Goal: Transaction & Acquisition: Purchase product/service

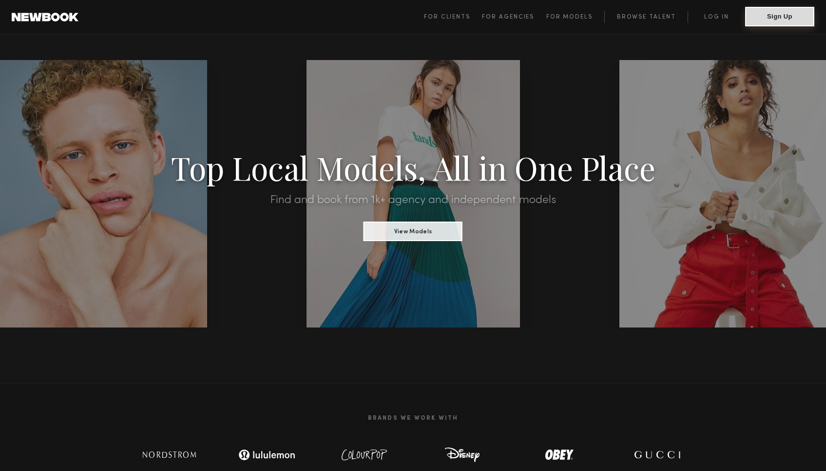
click at [757, 20] on button "Sign Up" at bounding box center [780, 17] width 69 height 20
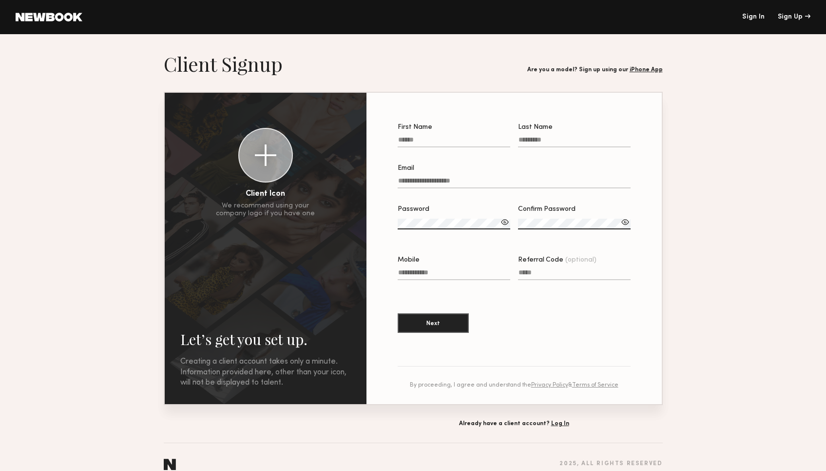
click at [410, 137] on input "First Name" at bounding box center [454, 141] width 113 height 11
type input "********"
type input "******"
type input "**********"
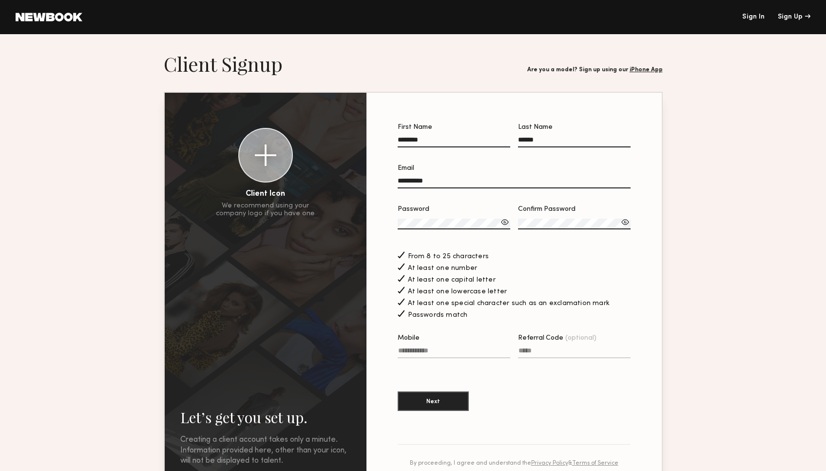
click at [440, 355] on input "Mobile" at bounding box center [454, 352] width 113 height 11
type input "**********"
click at [550, 348] on input "Referral Code (optional)" at bounding box center [574, 352] width 113 height 11
click at [437, 407] on button "Next" at bounding box center [433, 401] width 71 height 20
click at [470, 182] on input "**********" at bounding box center [514, 182] width 233 height 11
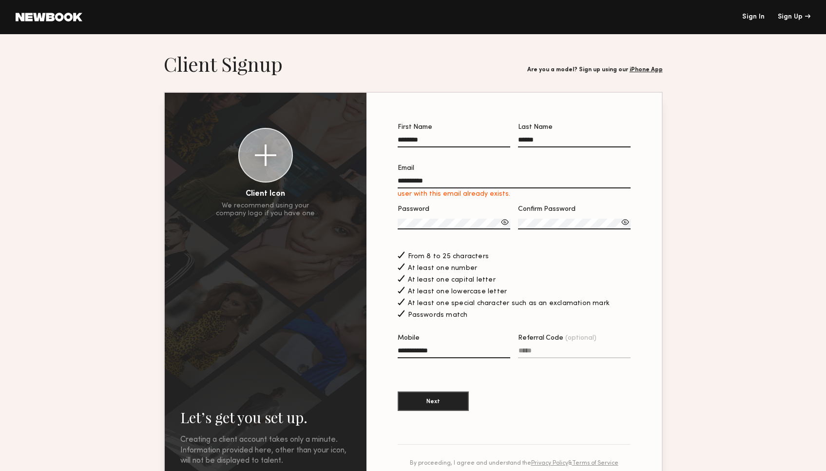
click at [750, 18] on link "Sign In" at bounding box center [754, 17] width 22 height 7
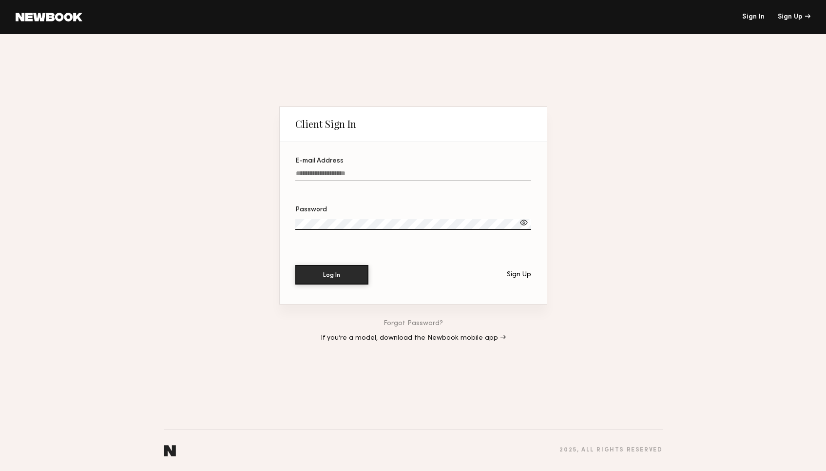
click at [301, 175] on input "E-mail Address" at bounding box center [413, 175] width 236 height 11
click at [321, 218] on label "Password" at bounding box center [413, 222] width 236 height 33
click at [334, 172] on input "E-mail Address Required" at bounding box center [413, 175] width 236 height 11
click at [321, 177] on input "E-mail Address Required" at bounding box center [413, 175] width 236 height 11
type input "**********"
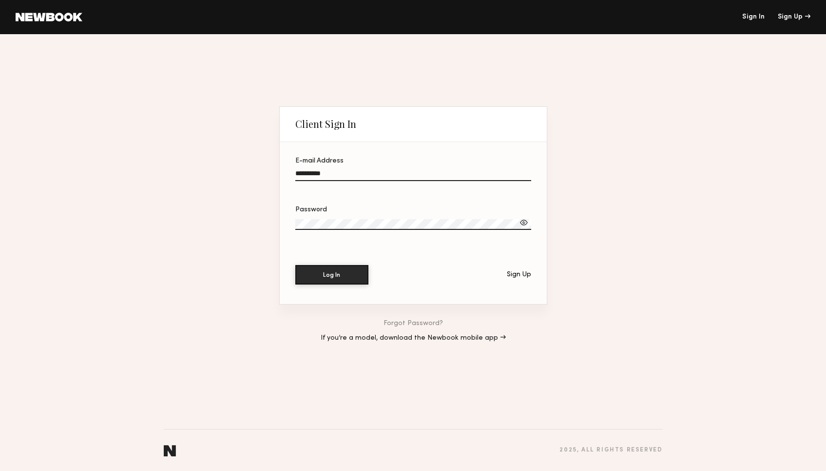
click at [263, 217] on div "**********" at bounding box center [413, 252] width 826 height 436
click at [324, 275] on button "Log In" at bounding box center [331, 274] width 73 height 20
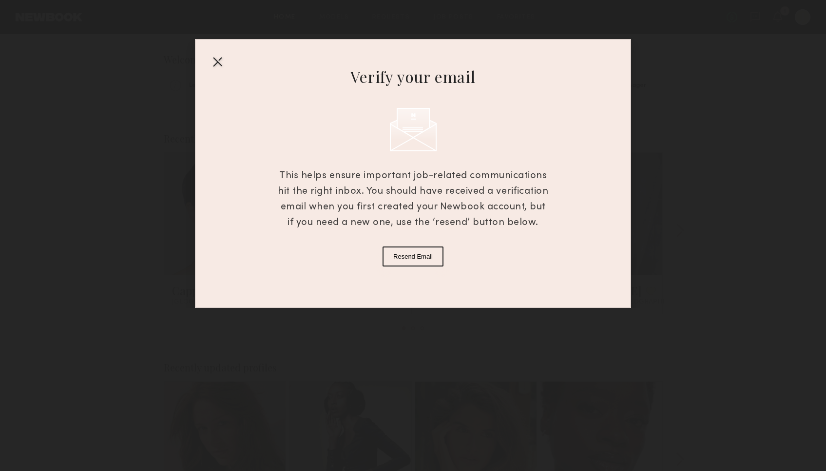
click at [214, 61] on div at bounding box center [218, 62] width 16 height 16
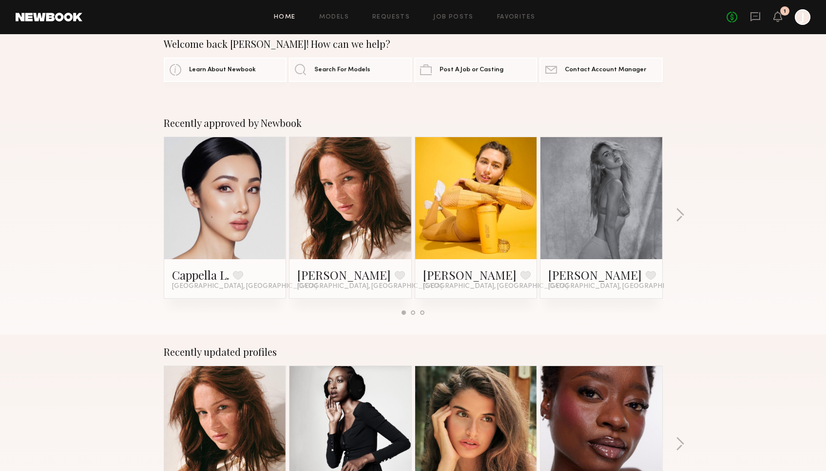
scroll to position [17, 0]
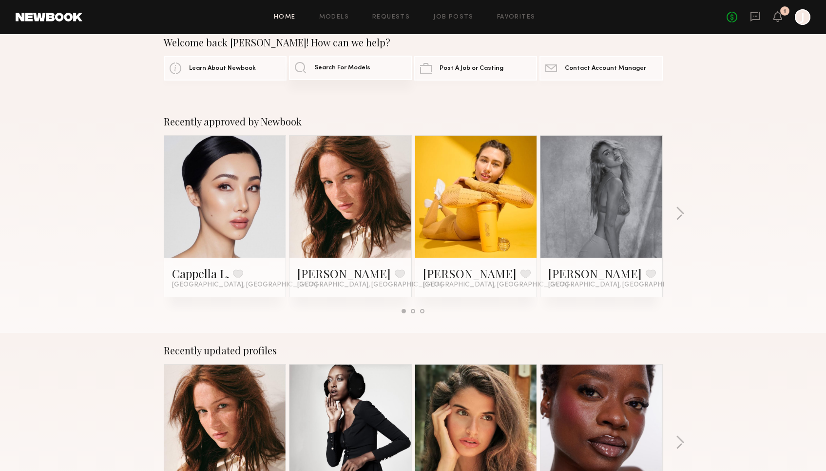
click at [349, 67] on span "Search For Models" at bounding box center [342, 68] width 56 height 6
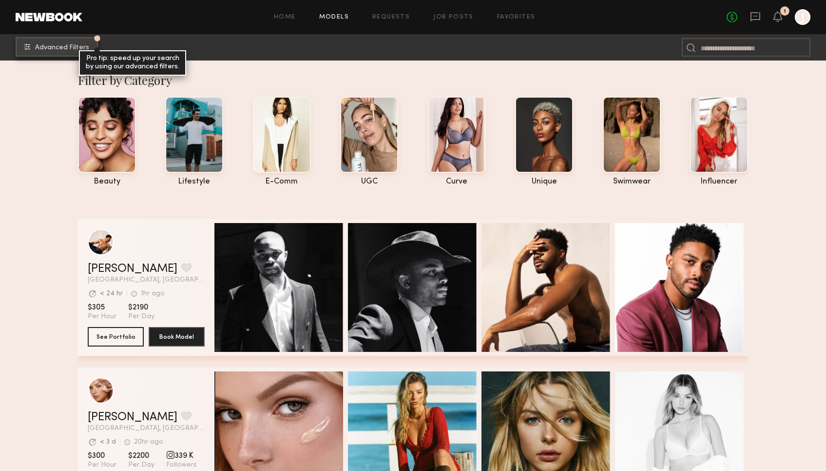
click at [37, 54] on button "Advanced Filters Pro tip: speed up your search by using our advanced filters." at bounding box center [57, 47] width 82 height 20
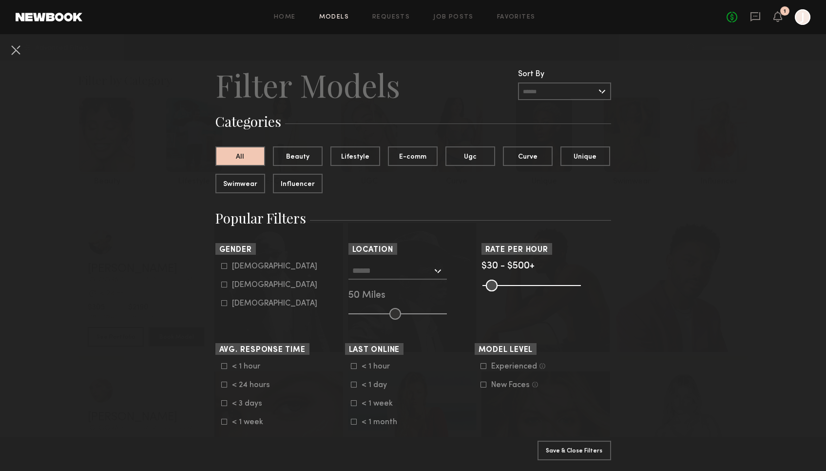
click at [223, 285] on icon at bounding box center [224, 284] width 6 height 6
type input "**"
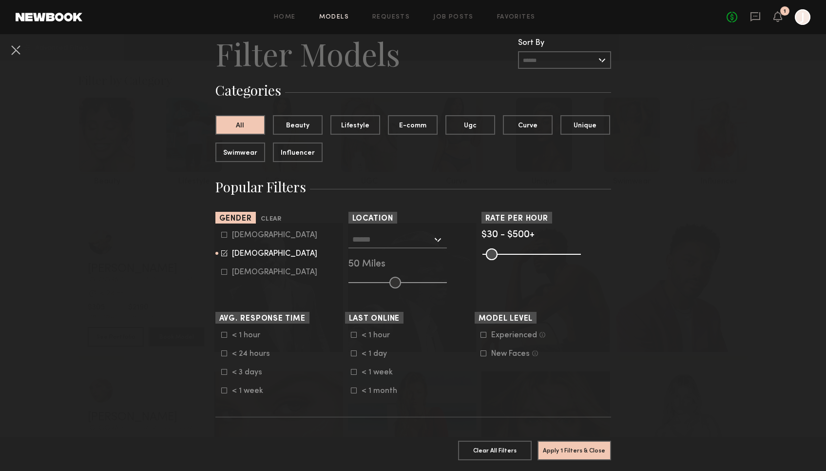
scroll to position [29, 0]
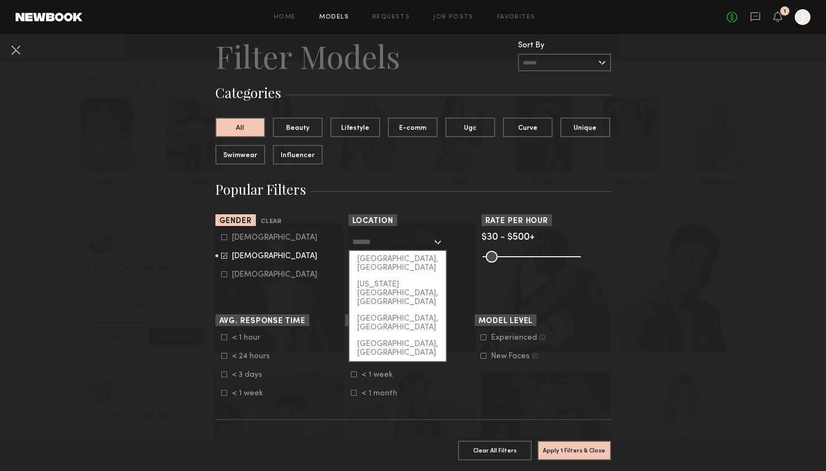
click at [382, 236] on input "text" at bounding box center [393, 241] width 80 height 17
click at [383, 255] on div "Los Angeles, CA" at bounding box center [398, 263] width 97 height 25
type input "**********"
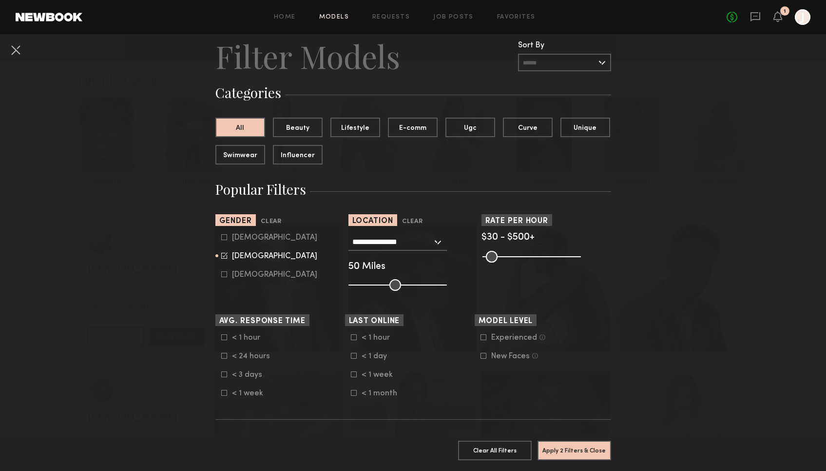
click at [485, 340] on icon at bounding box center [483, 336] width 5 height 5
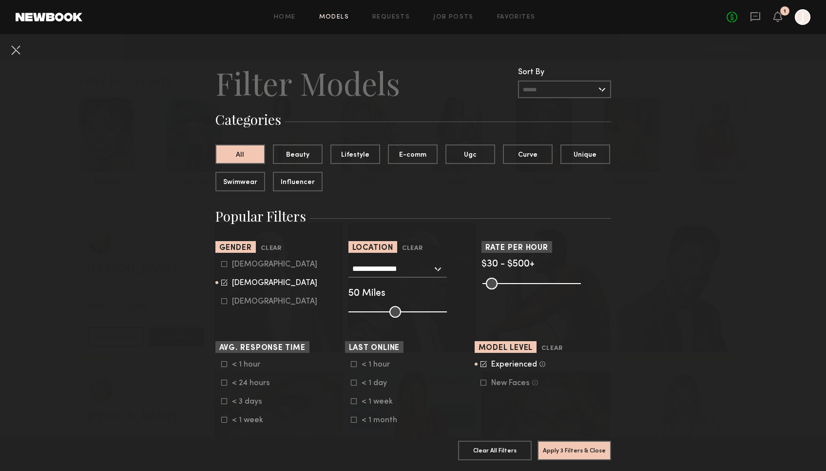
scroll to position [0, 0]
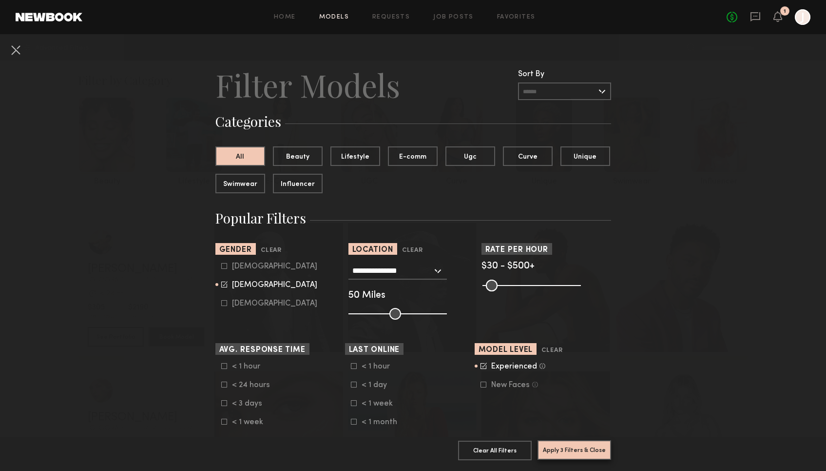
click at [560, 455] on button "Apply 3 Filters & Close" at bounding box center [575, 450] width 74 height 20
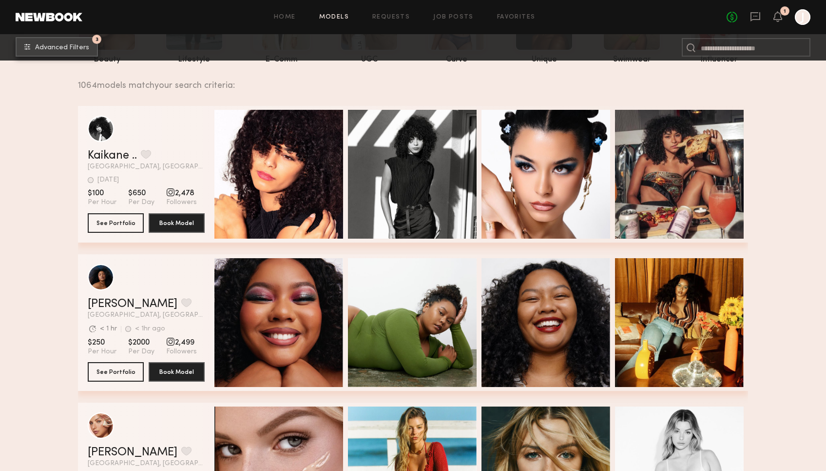
scroll to position [168, 0]
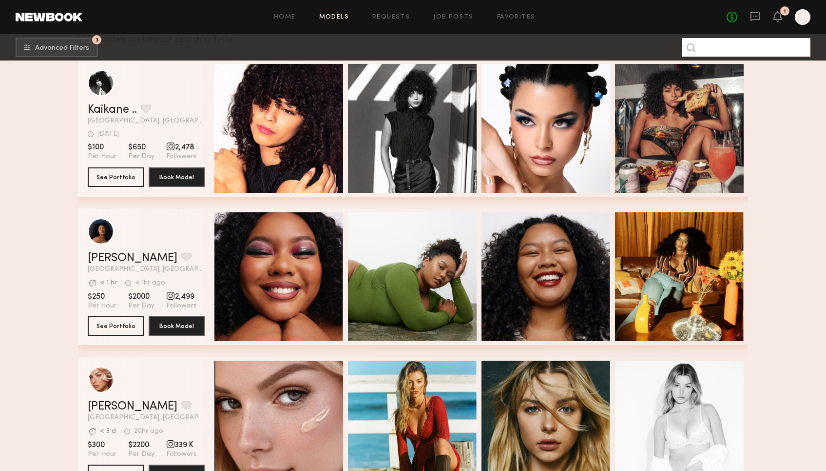
click at [720, 53] on input at bounding box center [746, 47] width 129 height 19
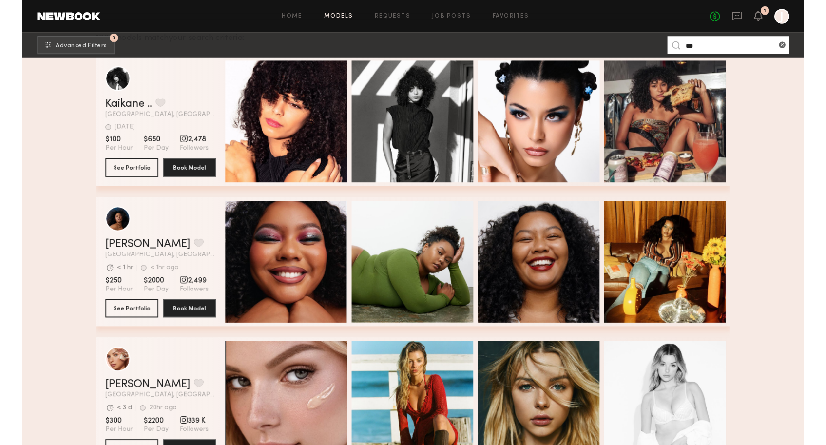
scroll to position [0, 0]
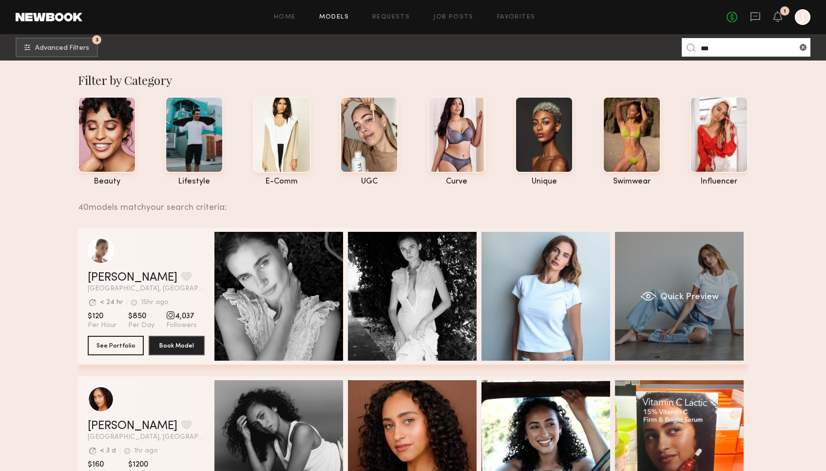
click at [666, 275] on div "Quick Preview" at bounding box center [679, 296] width 129 height 129
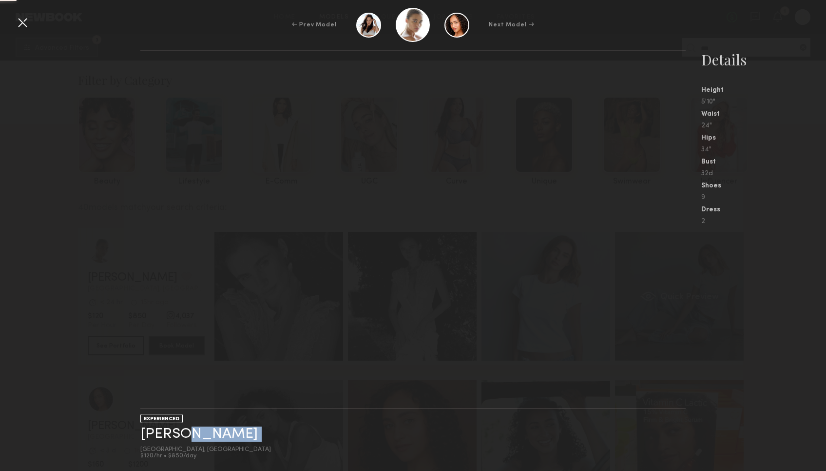
click at [666, 275] on div "EXPERIENCED Liv M. Los Angeles, CA $120/hr • $850/day" at bounding box center [413, 260] width 546 height 421
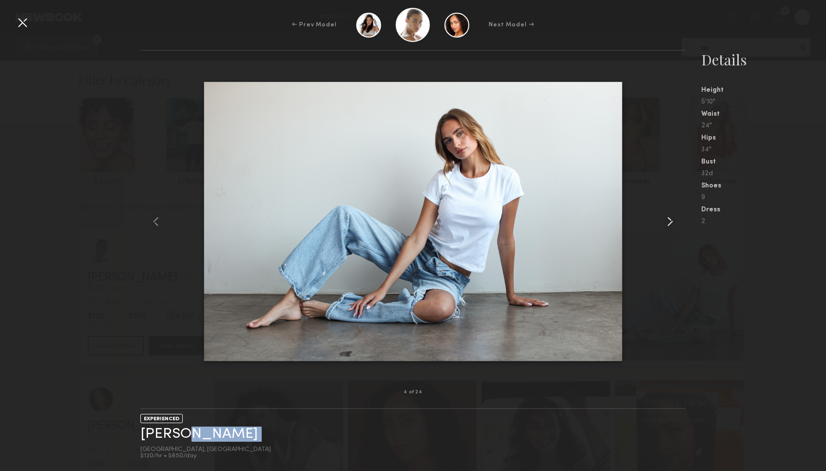
click at [674, 223] on common-icon at bounding box center [671, 222] width 16 height 16
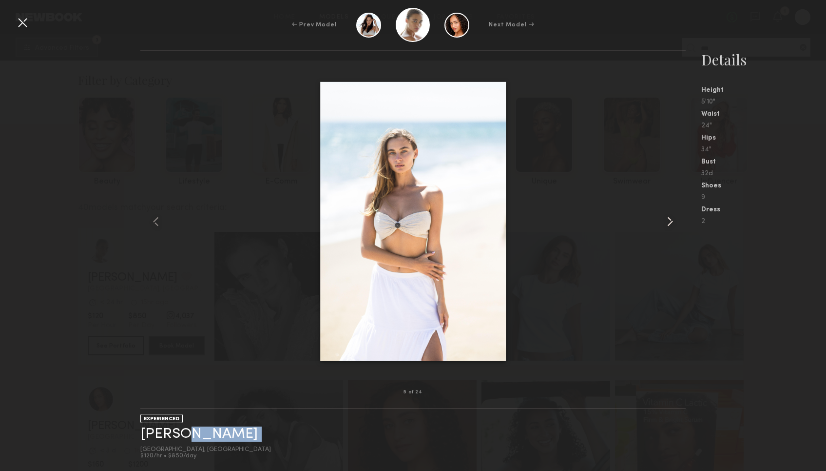
click at [671, 223] on common-icon at bounding box center [671, 222] width 16 height 16
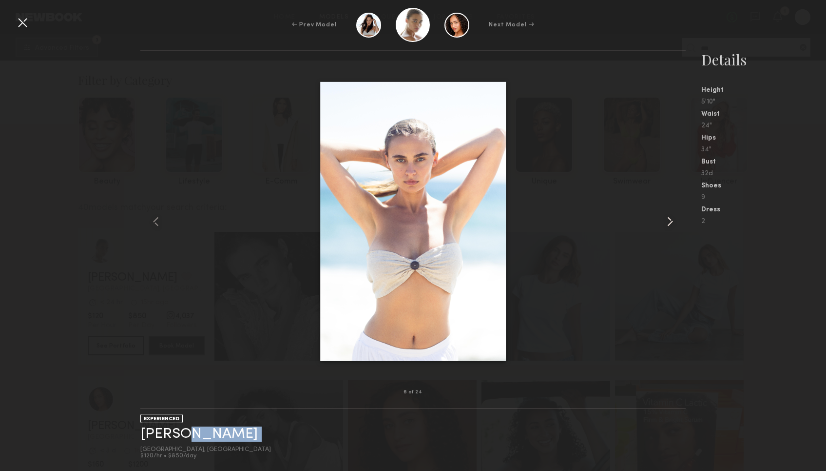
click at [671, 223] on common-icon at bounding box center [671, 222] width 16 height 16
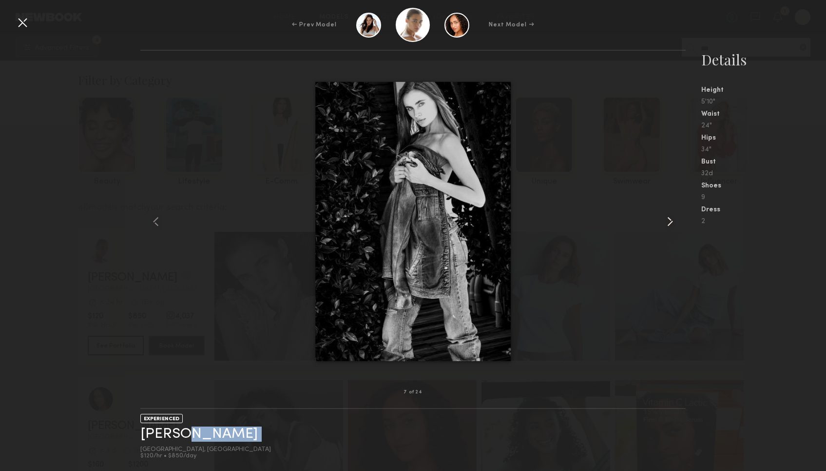
click at [671, 223] on common-icon at bounding box center [671, 222] width 16 height 16
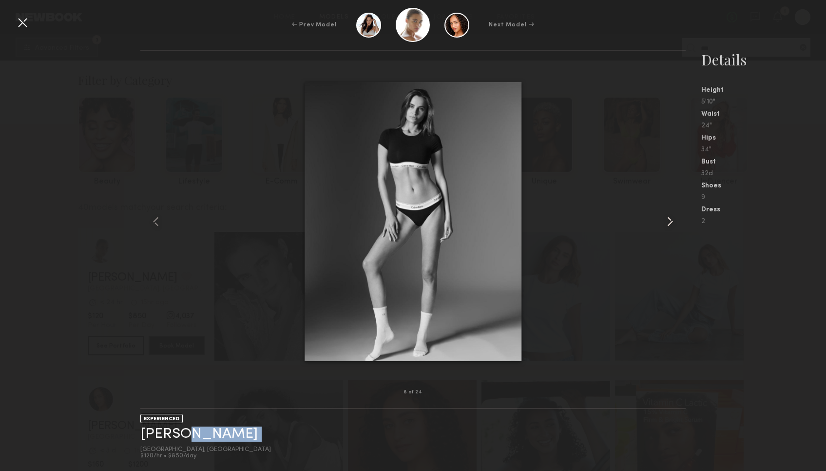
click at [671, 223] on common-icon at bounding box center [671, 222] width 16 height 16
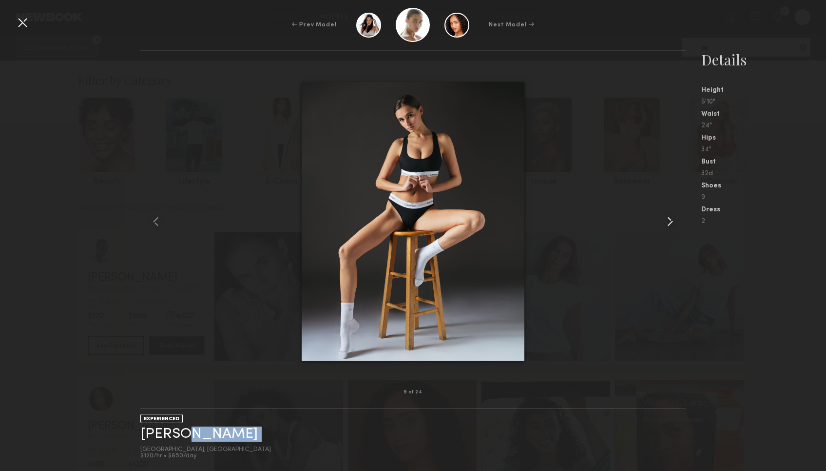
click at [671, 223] on common-icon at bounding box center [671, 222] width 16 height 16
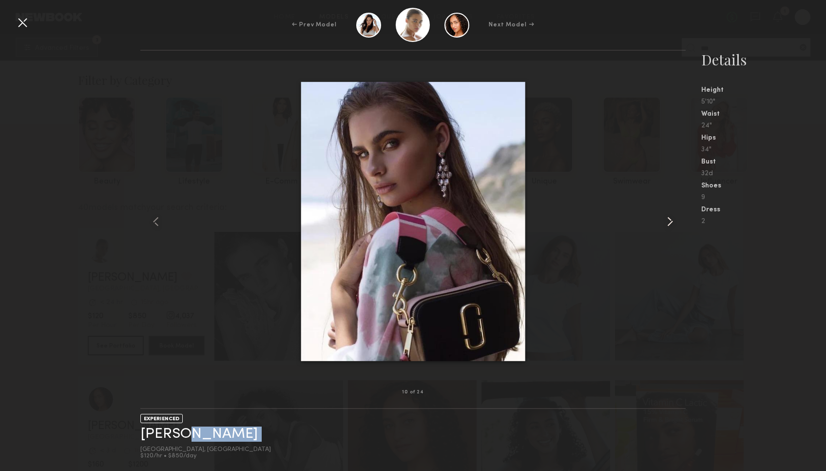
click at [671, 223] on common-icon at bounding box center [671, 222] width 16 height 16
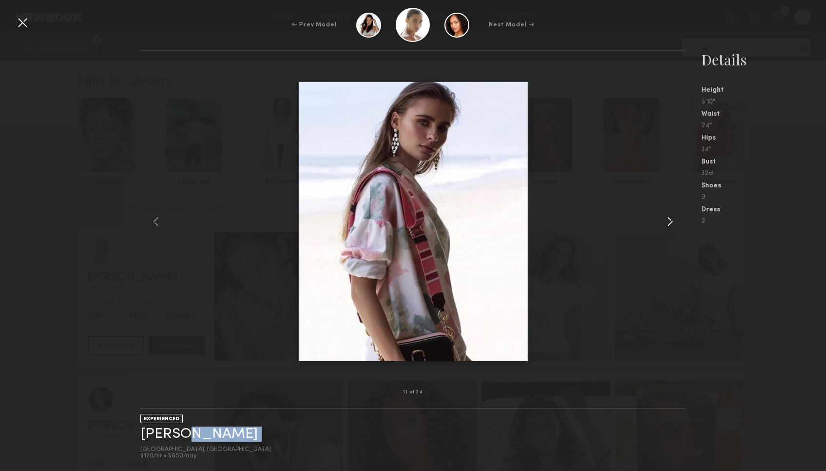
click at [671, 223] on common-icon at bounding box center [671, 222] width 16 height 16
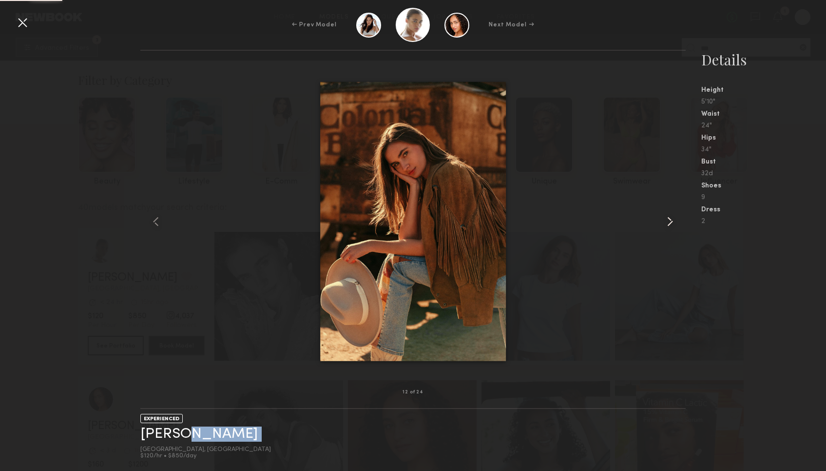
click at [671, 223] on common-icon at bounding box center [671, 222] width 16 height 16
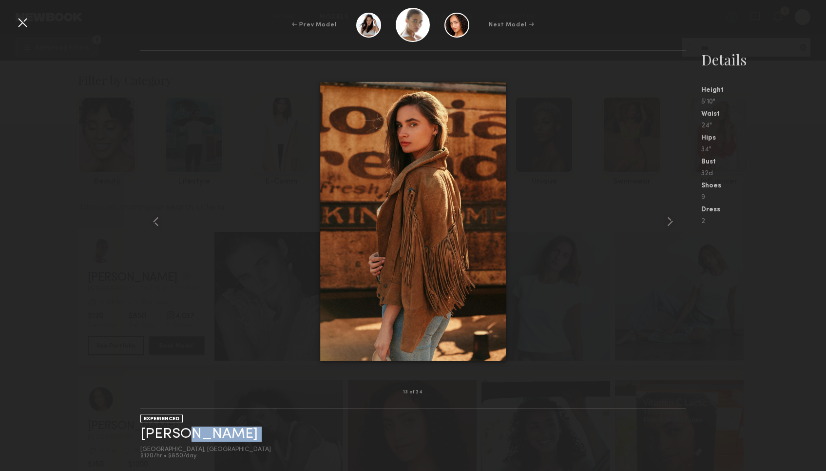
click at [671, 223] on common-icon at bounding box center [671, 222] width 16 height 16
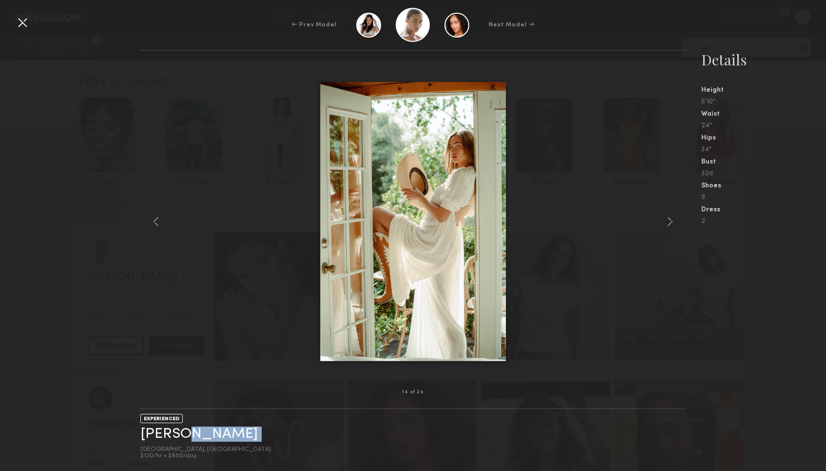
click at [671, 223] on common-icon at bounding box center [671, 222] width 16 height 16
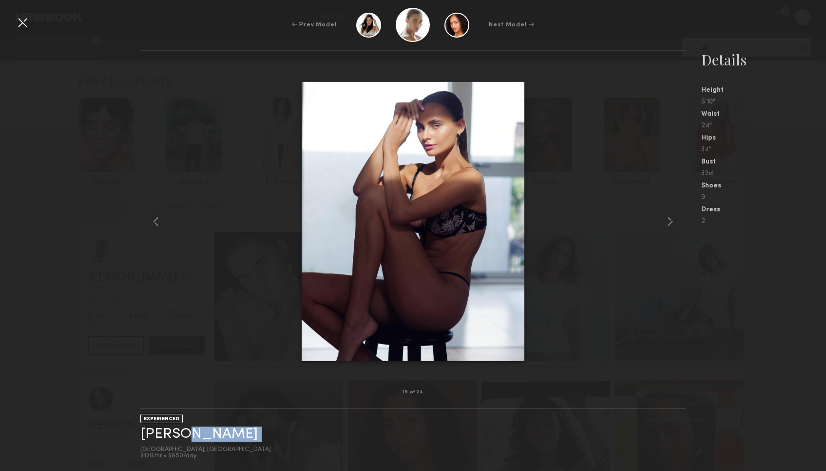
click at [671, 223] on common-icon at bounding box center [671, 222] width 16 height 16
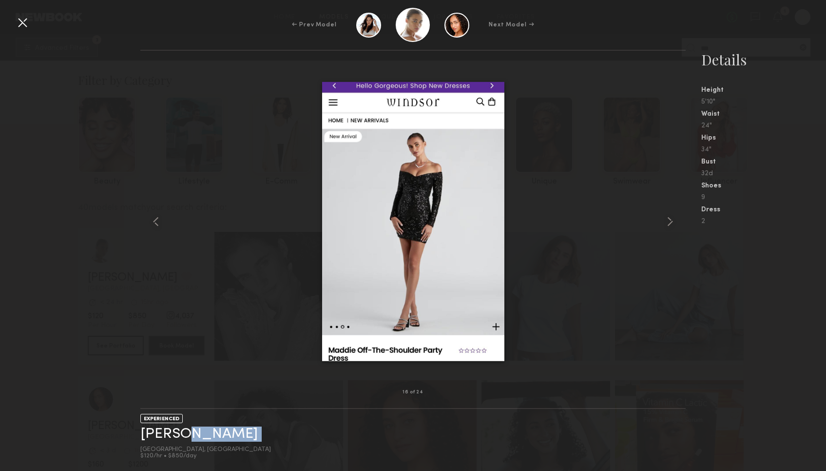
click at [671, 223] on common-icon at bounding box center [671, 222] width 16 height 16
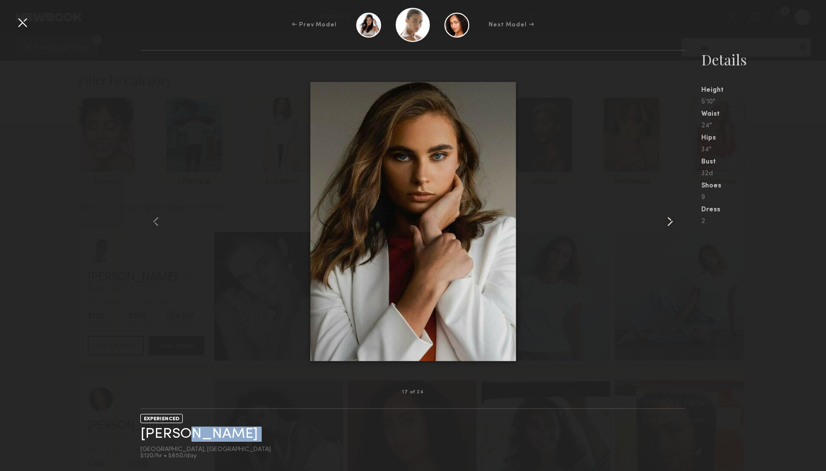
click at [672, 222] on common-icon at bounding box center [671, 222] width 16 height 16
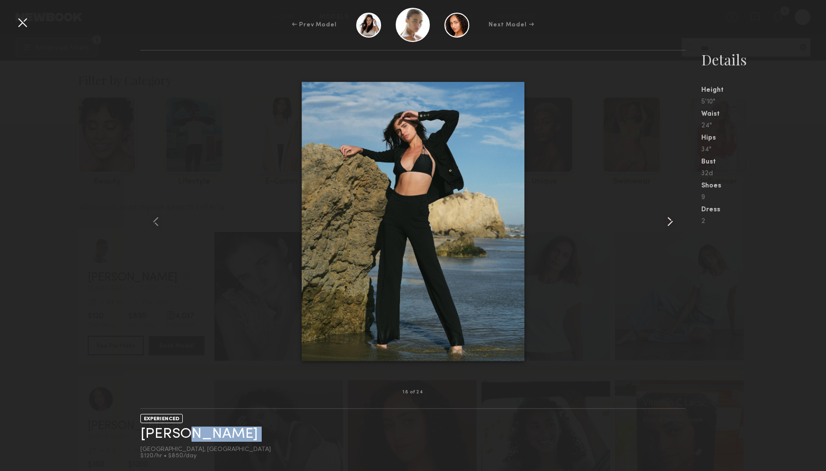
click at [672, 222] on common-icon at bounding box center [671, 222] width 16 height 16
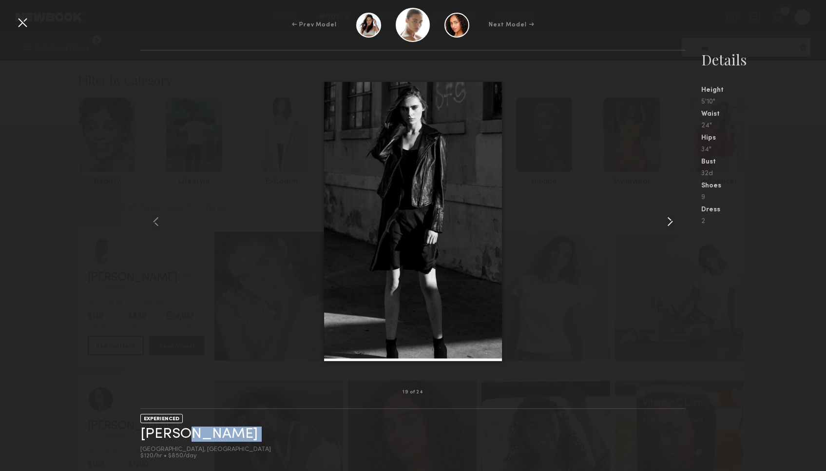
click at [672, 222] on common-icon at bounding box center [671, 222] width 16 height 16
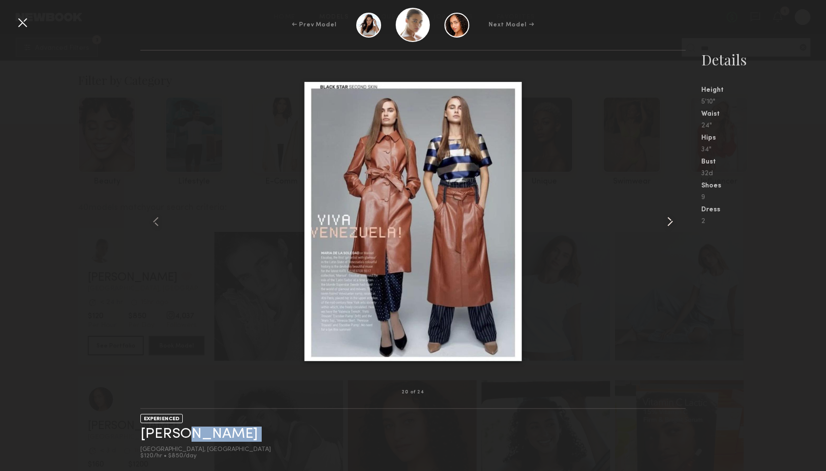
click at [672, 222] on common-icon at bounding box center [671, 222] width 16 height 16
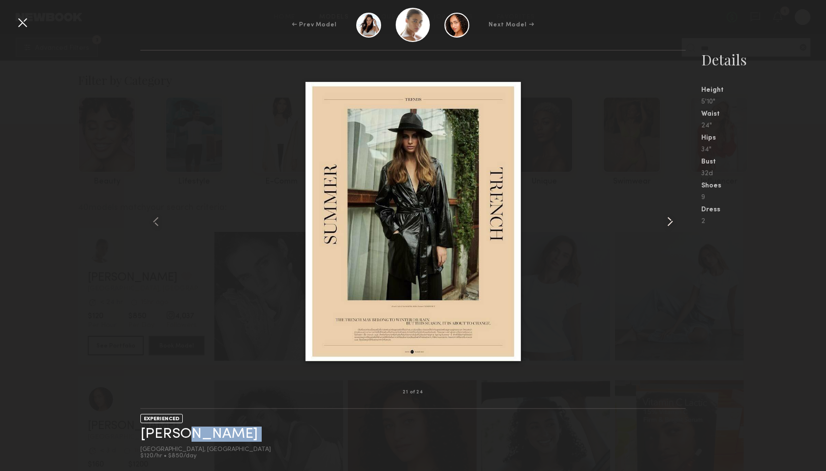
click at [672, 222] on common-icon at bounding box center [671, 222] width 16 height 16
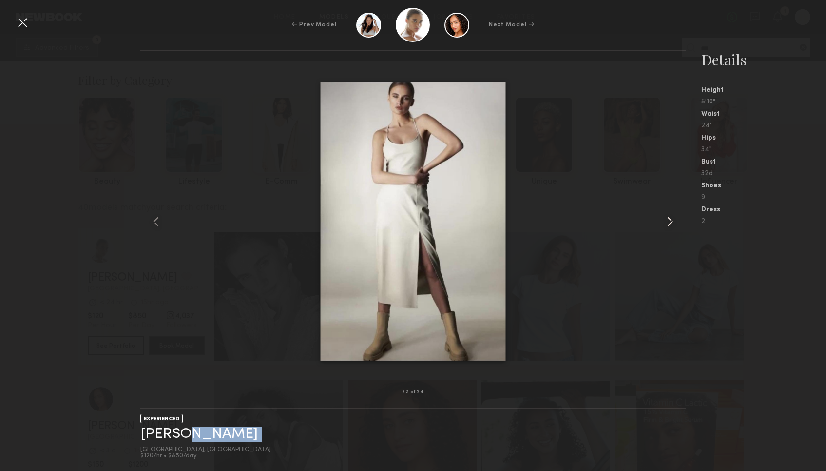
click at [672, 222] on common-icon at bounding box center [671, 222] width 16 height 16
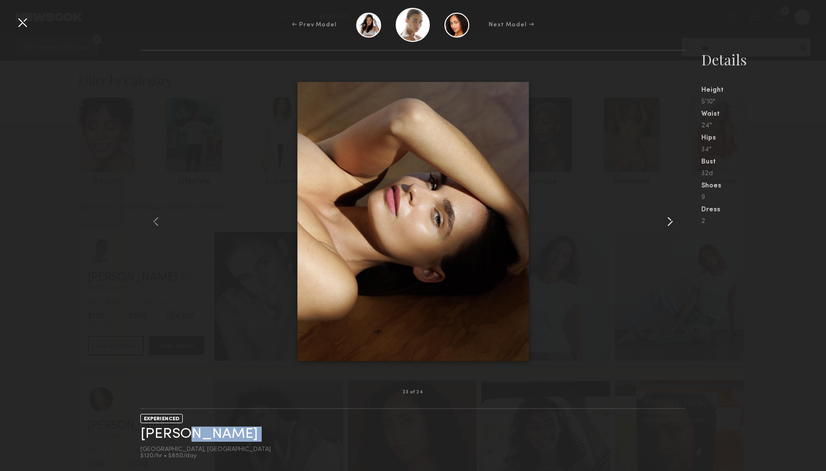
click at [672, 222] on common-icon at bounding box center [671, 222] width 16 height 16
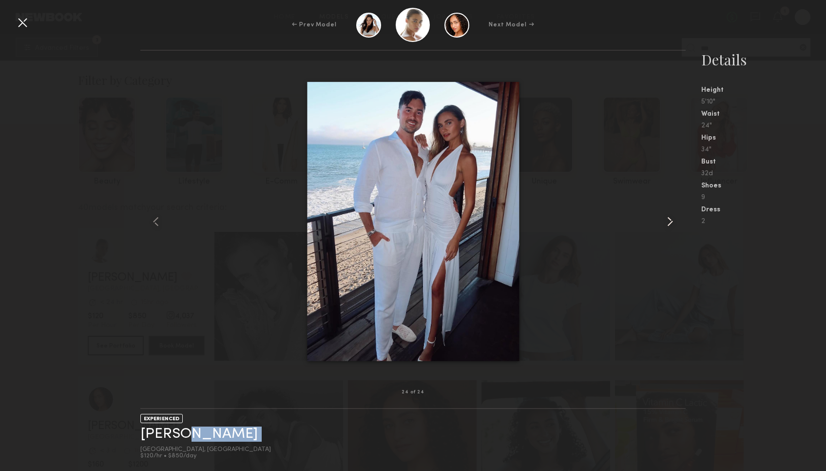
click at [672, 222] on common-icon at bounding box center [671, 222] width 16 height 16
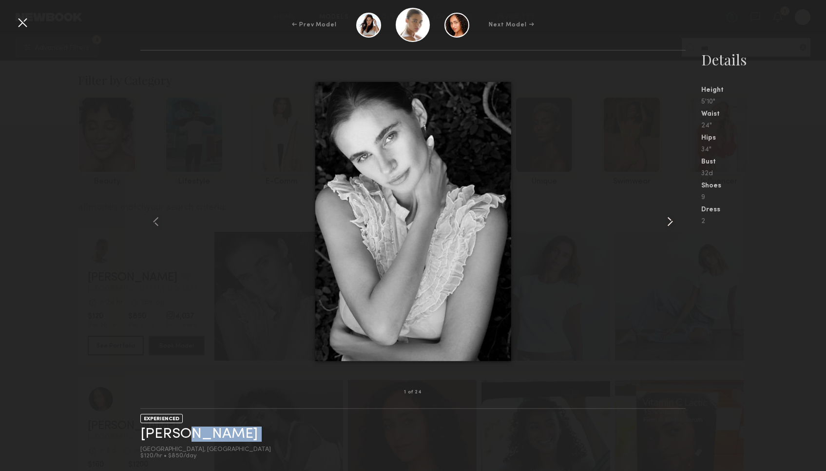
click at [672, 222] on common-icon at bounding box center [671, 222] width 16 height 16
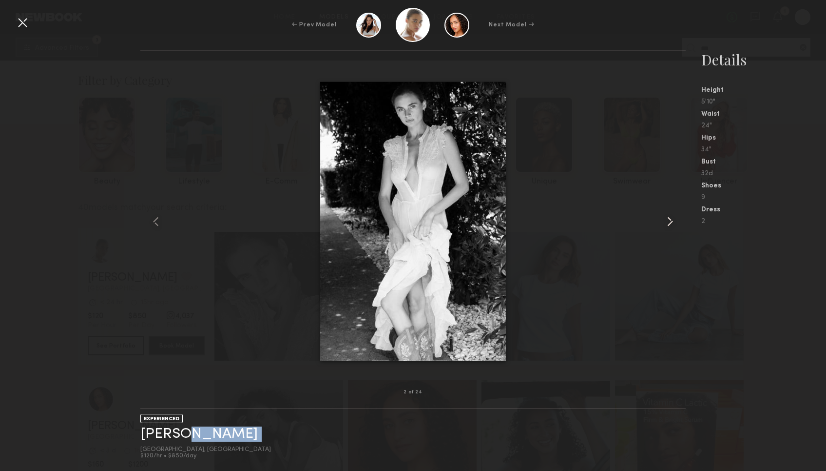
click at [673, 222] on common-icon at bounding box center [671, 222] width 16 height 16
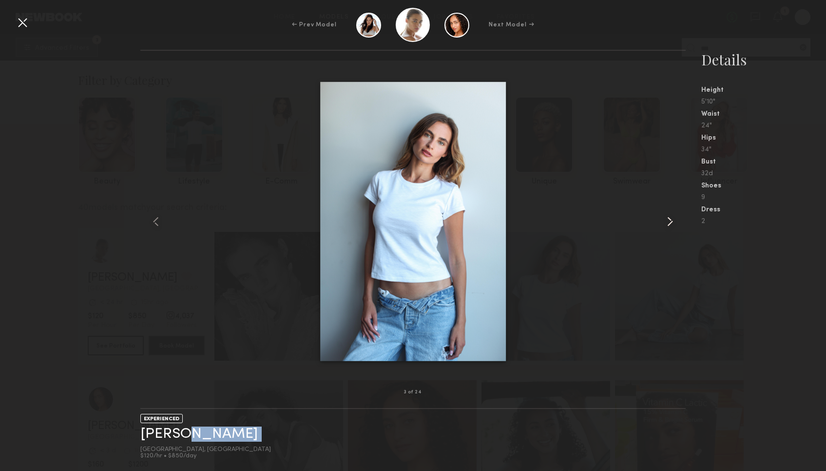
click at [673, 222] on common-icon at bounding box center [671, 222] width 16 height 16
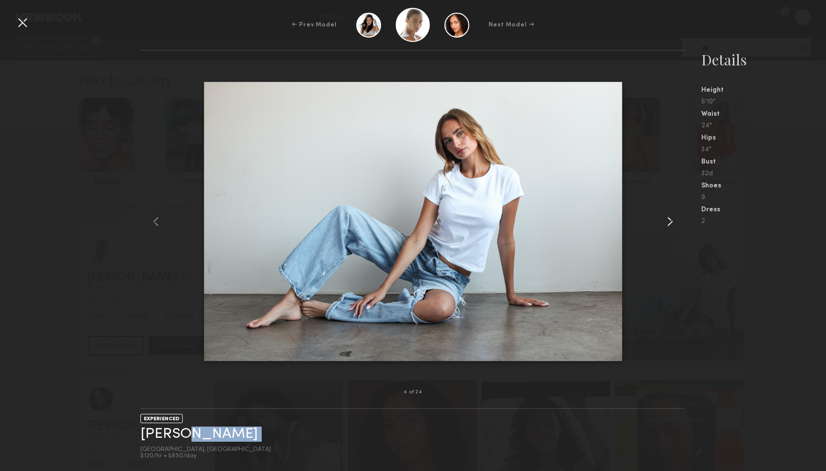
click at [673, 221] on common-icon at bounding box center [671, 222] width 16 height 16
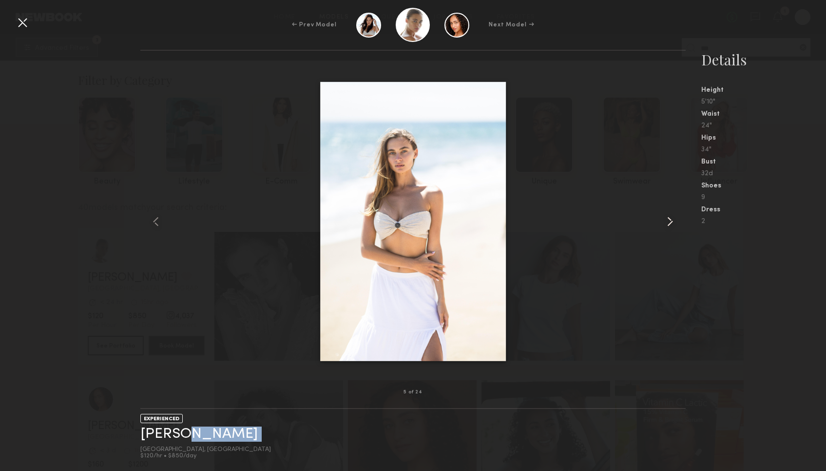
click at [670, 223] on common-icon at bounding box center [671, 222] width 16 height 16
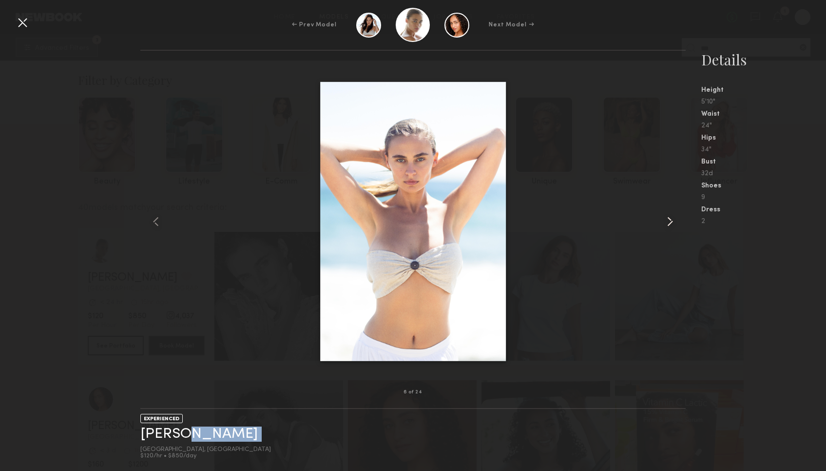
click at [671, 223] on common-icon at bounding box center [671, 222] width 16 height 16
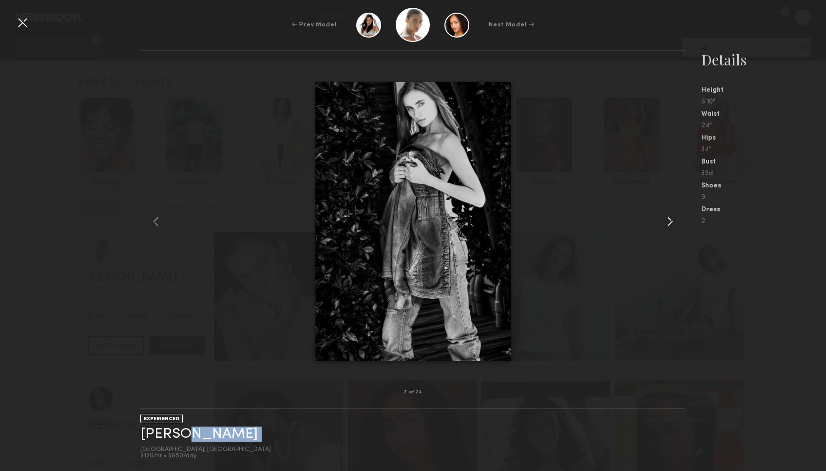
click at [671, 223] on common-icon at bounding box center [671, 222] width 16 height 16
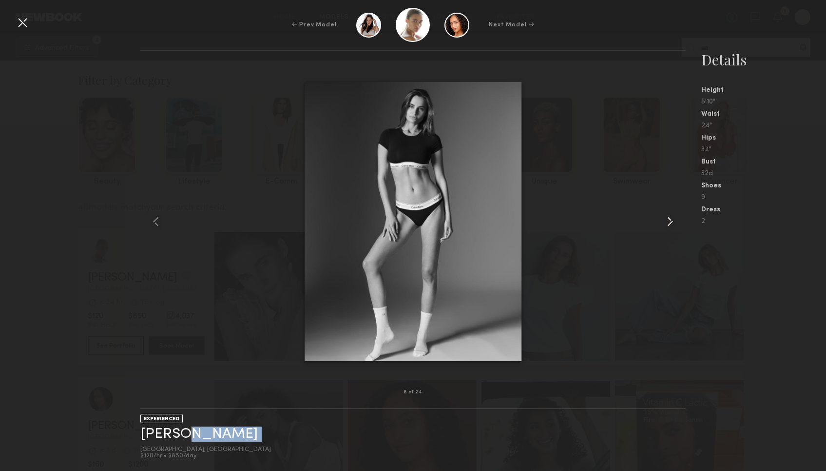
click at [671, 223] on common-icon at bounding box center [671, 222] width 16 height 16
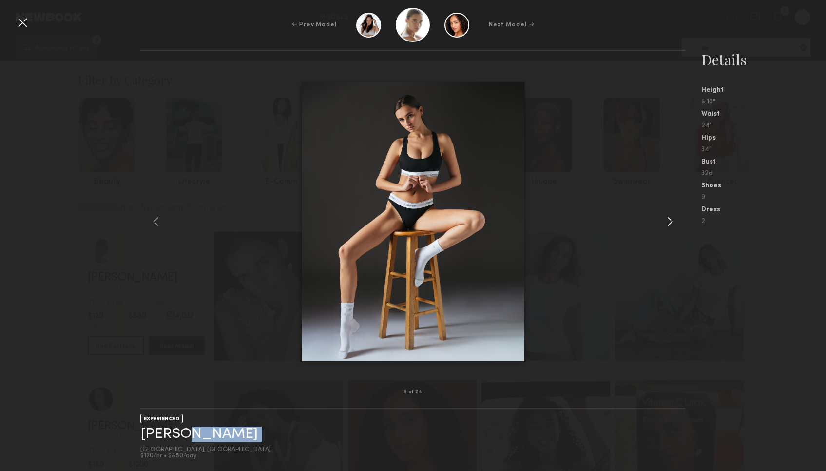
click at [671, 222] on common-icon at bounding box center [671, 222] width 16 height 16
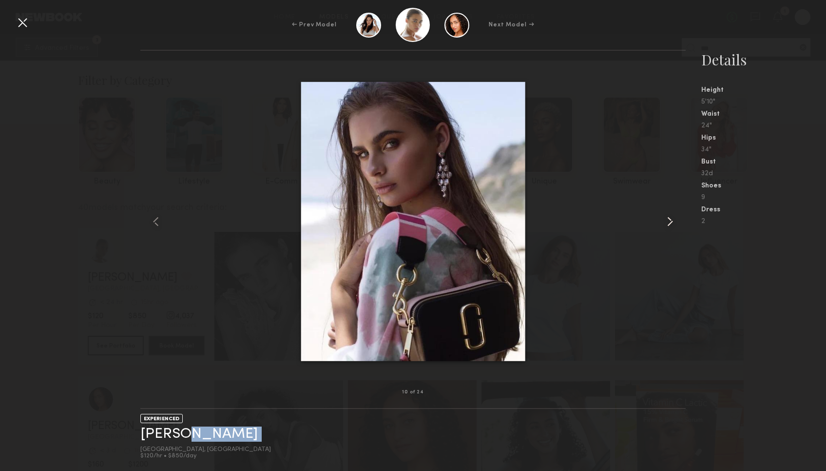
click at [671, 222] on common-icon at bounding box center [671, 222] width 16 height 16
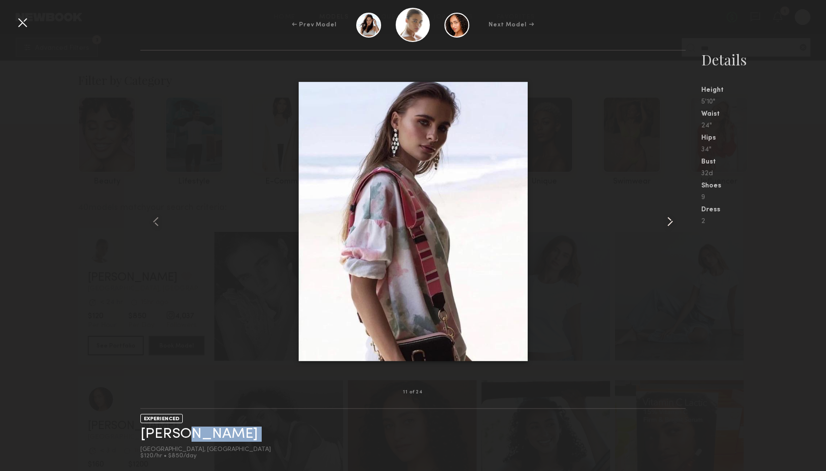
click at [671, 222] on common-icon at bounding box center [671, 222] width 16 height 16
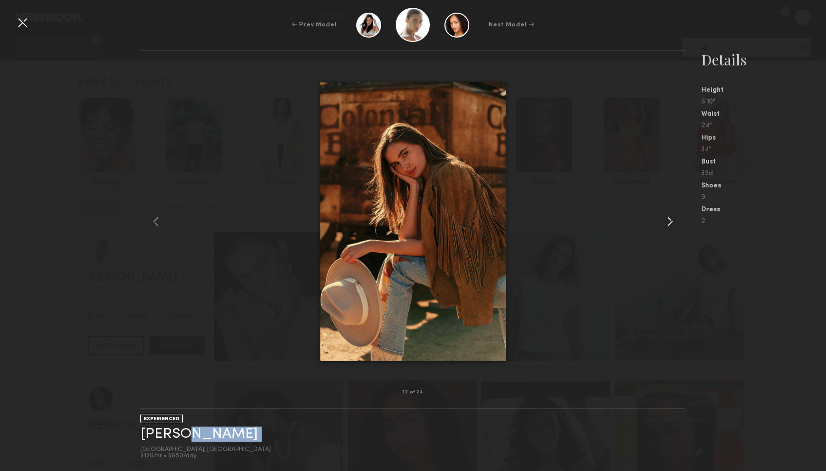
click at [671, 222] on common-icon at bounding box center [671, 222] width 16 height 16
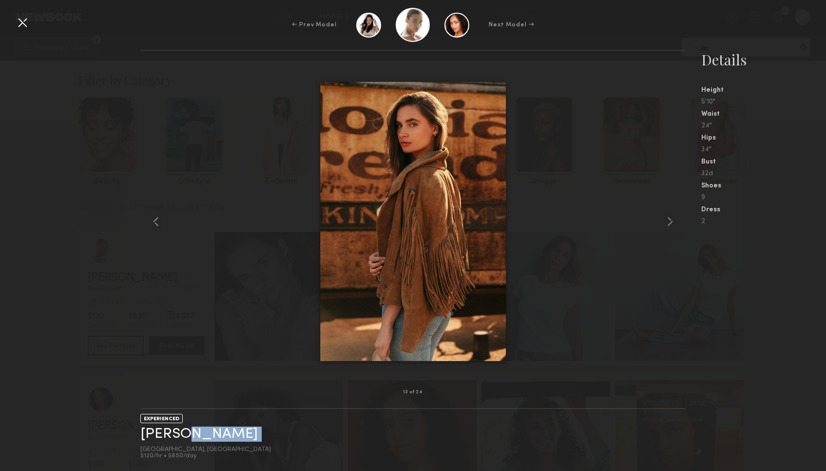
click at [255, 122] on div at bounding box center [413, 221] width 546 height 310
click at [25, 24] on div at bounding box center [23, 23] width 16 height 16
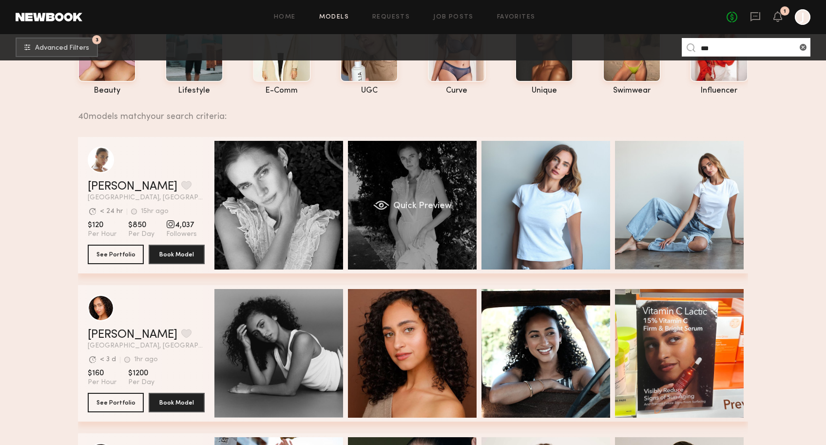
scroll to position [92, 0]
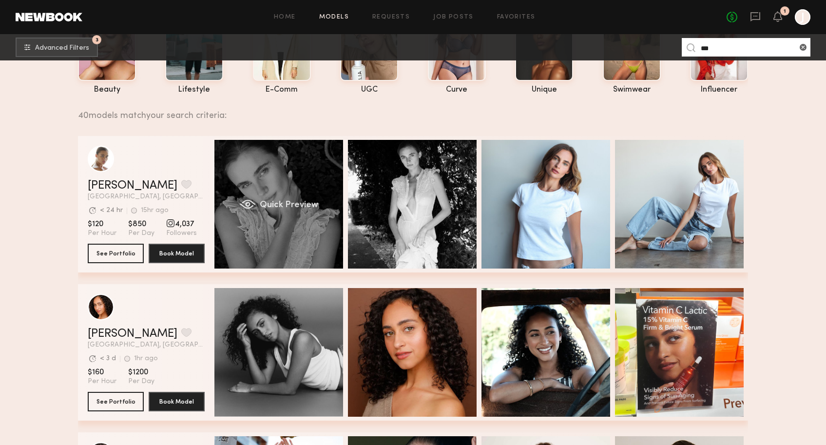
click at [266, 179] on div "Quick Preview" at bounding box center [279, 204] width 129 height 129
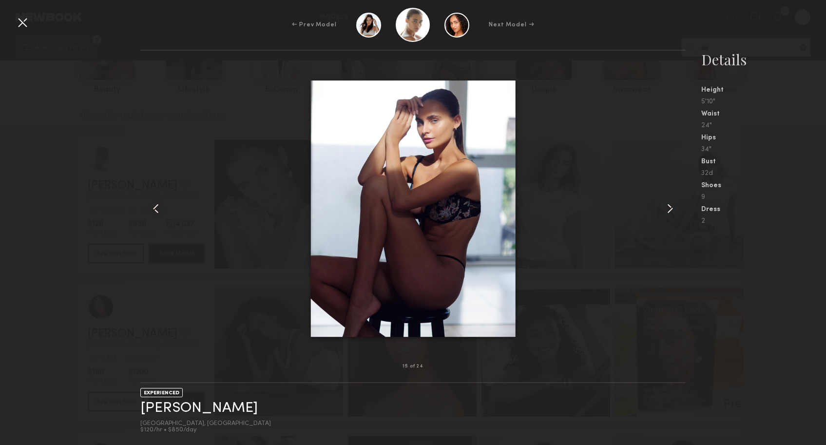
click at [26, 27] on div at bounding box center [23, 23] width 16 height 16
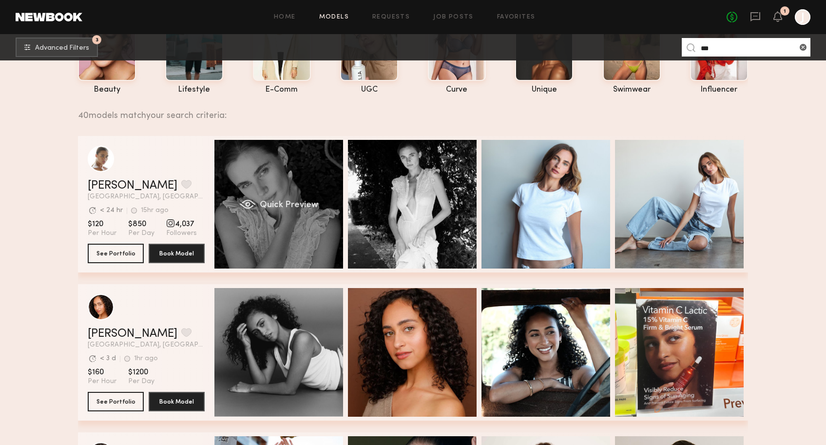
scroll to position [91, 0]
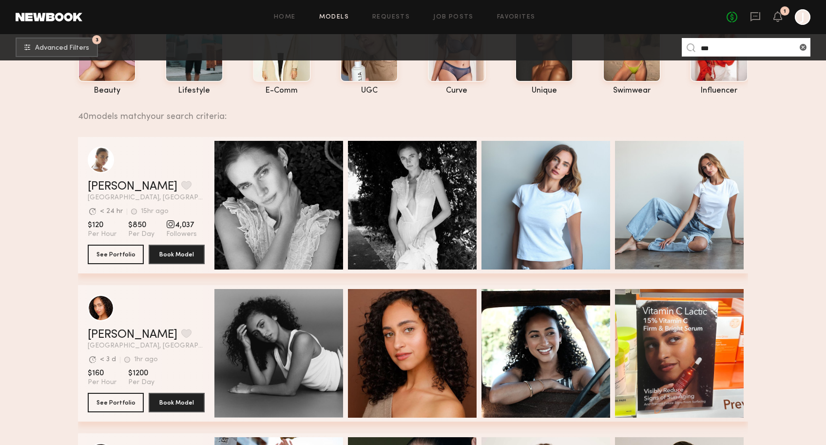
drag, startPoint x: 726, startPoint y: 52, endPoint x: 597, endPoint y: 37, distance: 129.6
click at [597, 37] on nb-browse-subheader "3 Advanced Filters *** 3" at bounding box center [413, 47] width 826 height 26
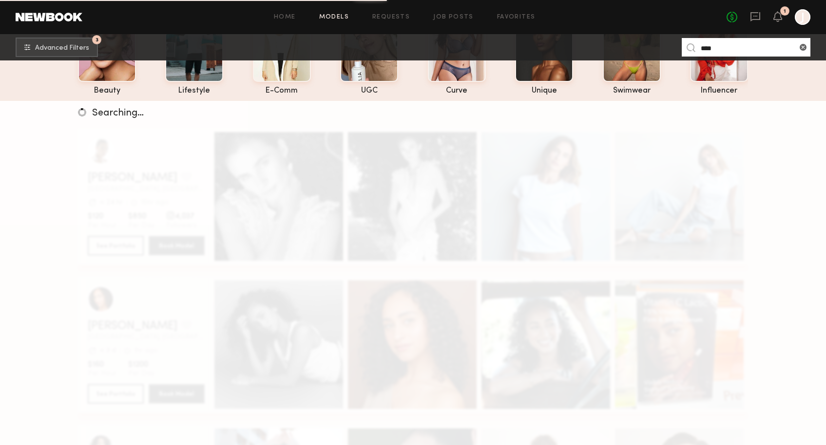
type input "****"
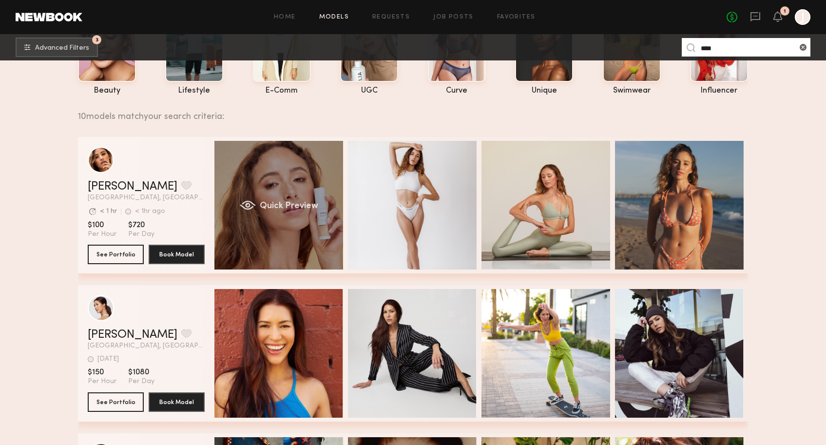
click at [264, 194] on div "Quick Preview" at bounding box center [279, 205] width 129 height 129
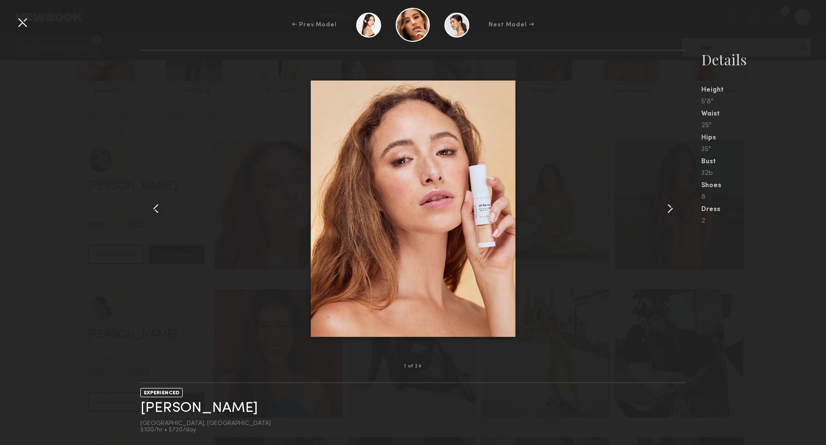
click at [155, 209] on common-icon at bounding box center [156, 209] width 16 height 16
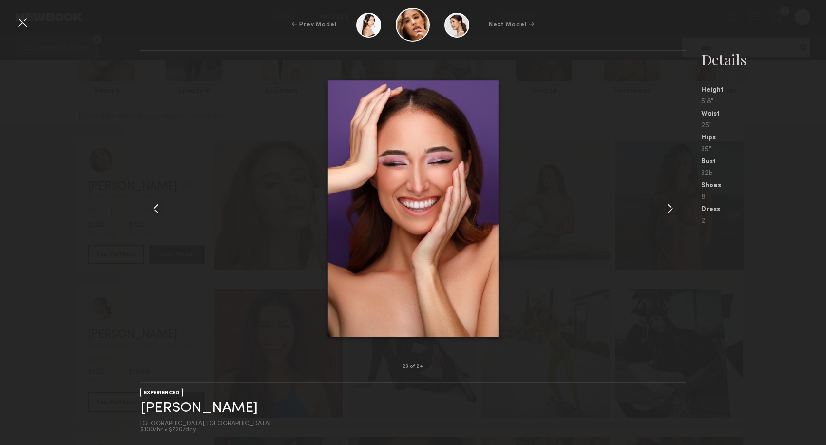
click at [155, 209] on common-icon at bounding box center [156, 209] width 16 height 16
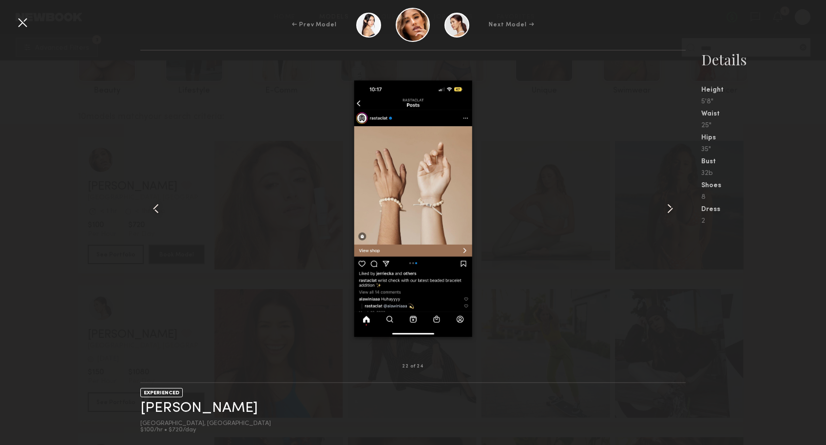
click at [155, 209] on common-icon at bounding box center [156, 209] width 16 height 16
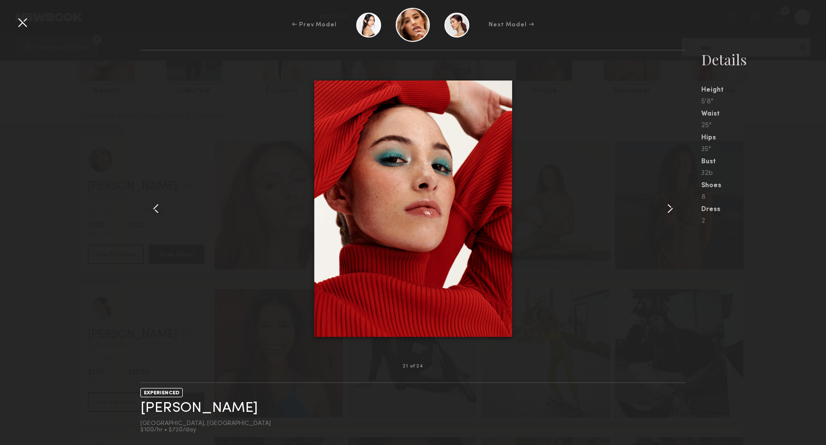
click at [155, 209] on common-icon at bounding box center [156, 209] width 16 height 16
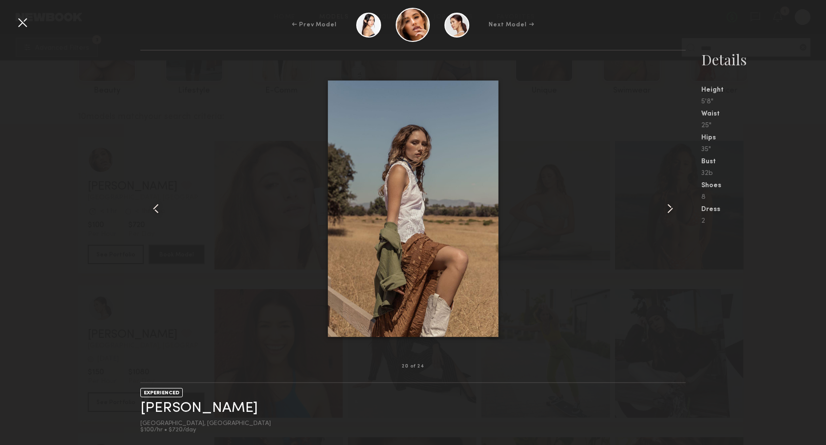
click at [155, 209] on common-icon at bounding box center [156, 209] width 16 height 16
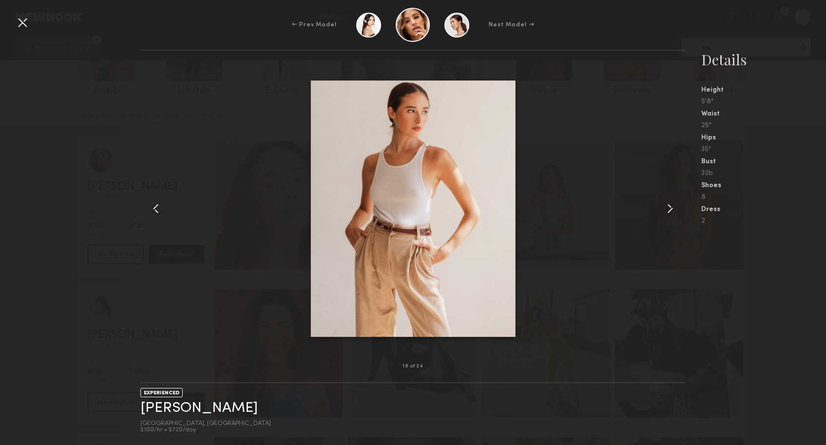
click at [155, 209] on common-icon at bounding box center [156, 209] width 16 height 16
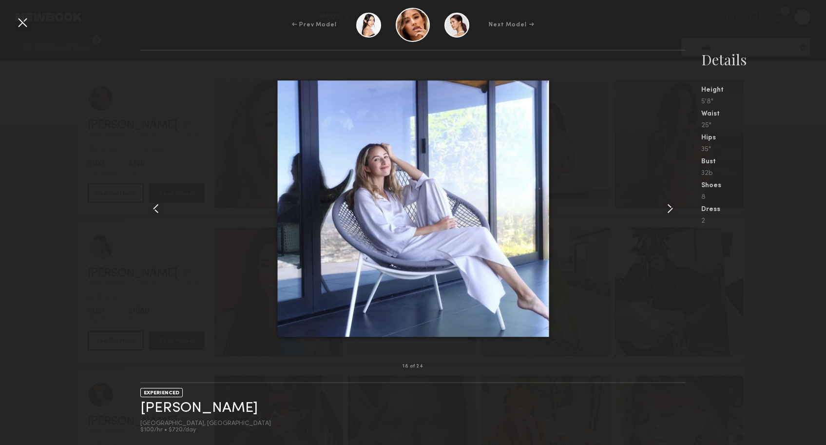
scroll to position [167, 0]
click at [24, 23] on div at bounding box center [23, 23] width 16 height 16
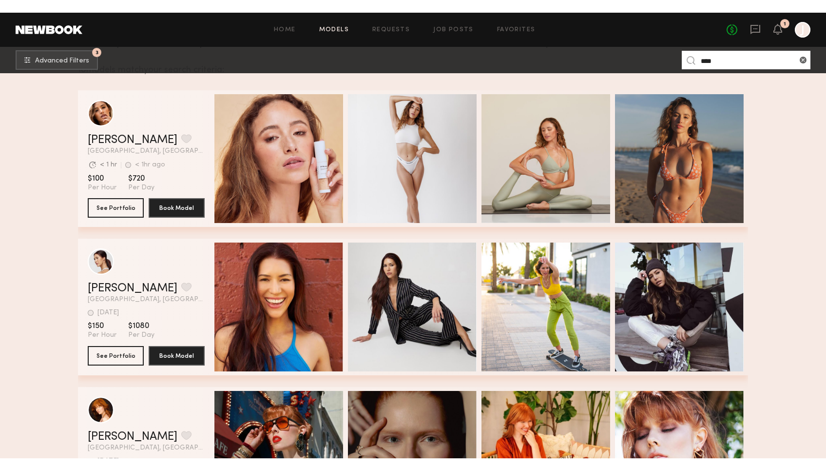
scroll to position [136, 0]
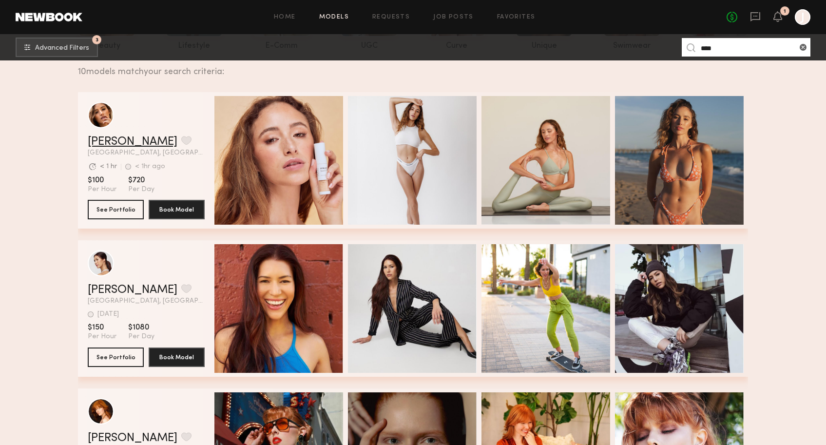
click at [99, 143] on link "Jacqueline R." at bounding box center [133, 142] width 90 height 12
click at [122, 149] on div "Jacqueline R. Favorite Los Angeles, CA Avg. request response time < 1 hr < 1hr …" at bounding box center [146, 146] width 117 height 20
click at [125, 143] on link "Jacqueline R." at bounding box center [133, 142] width 90 height 12
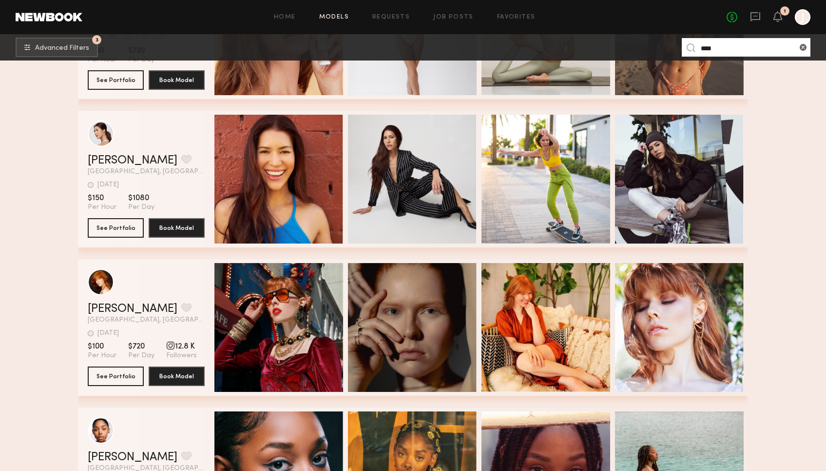
scroll to position [0, 0]
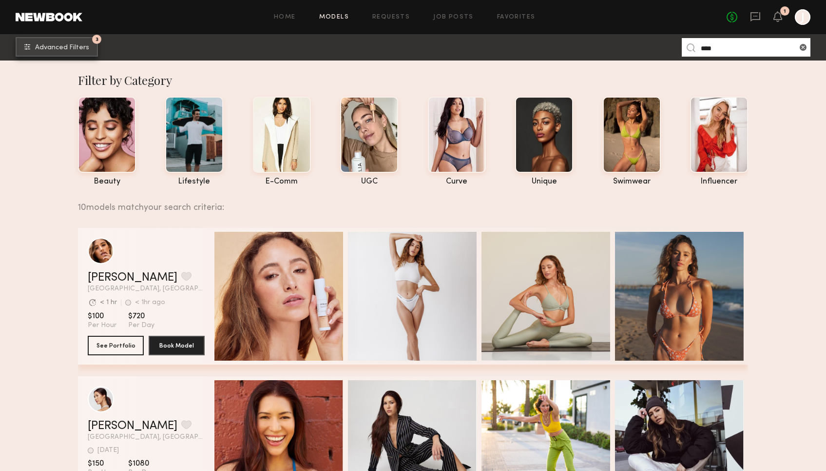
click at [49, 39] on button "3 Advanced Filters" at bounding box center [57, 47] width 82 height 20
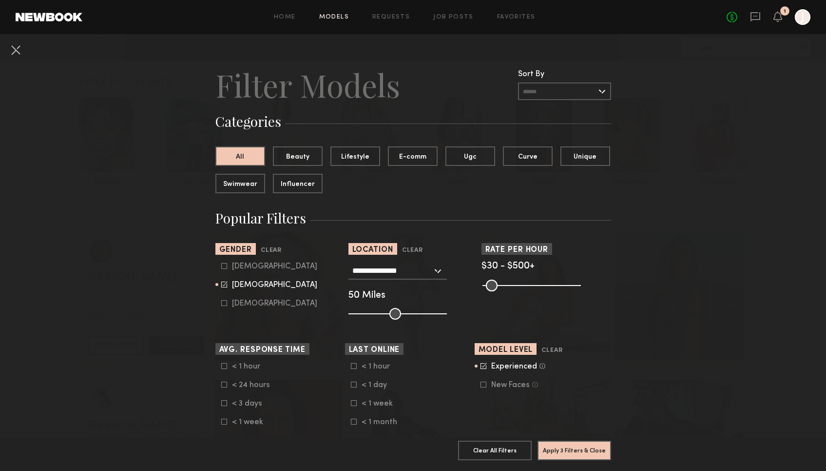
click at [481, 367] on icon at bounding box center [484, 365] width 6 height 6
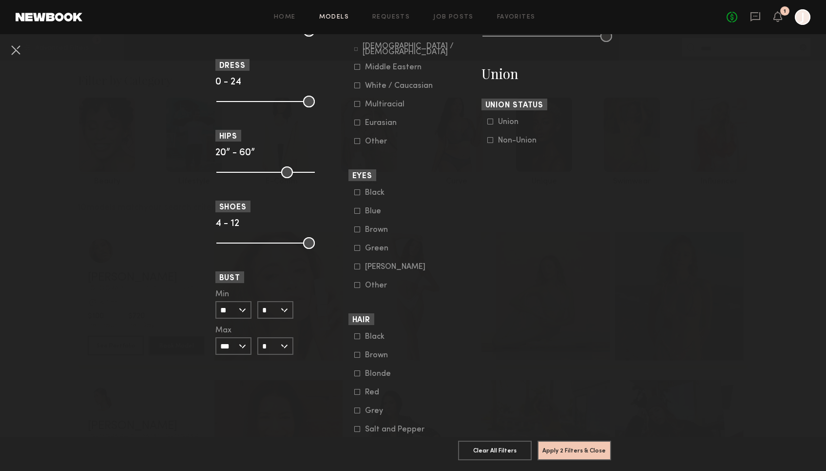
scroll to position [639, 0]
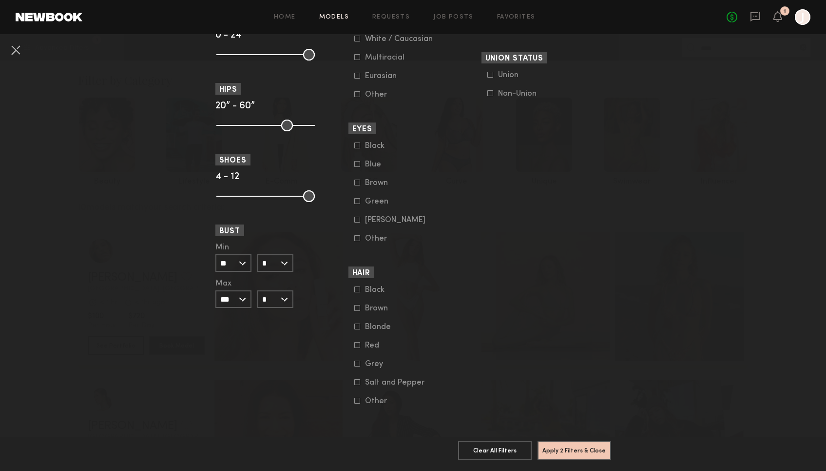
click at [360, 327] on label "Blonde" at bounding box center [378, 326] width 49 height 6
click at [559, 449] on button "Apply 3 Filters & Close" at bounding box center [575, 450] width 74 height 20
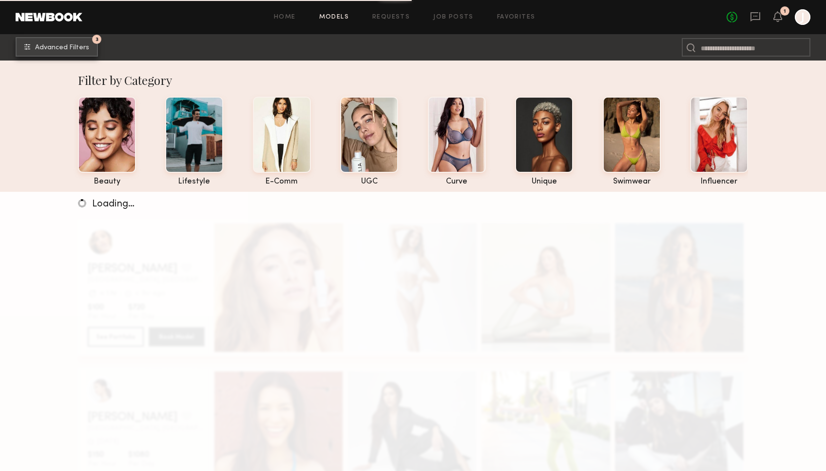
click at [61, 47] on span "Advanced Filters" at bounding box center [62, 47] width 54 height 7
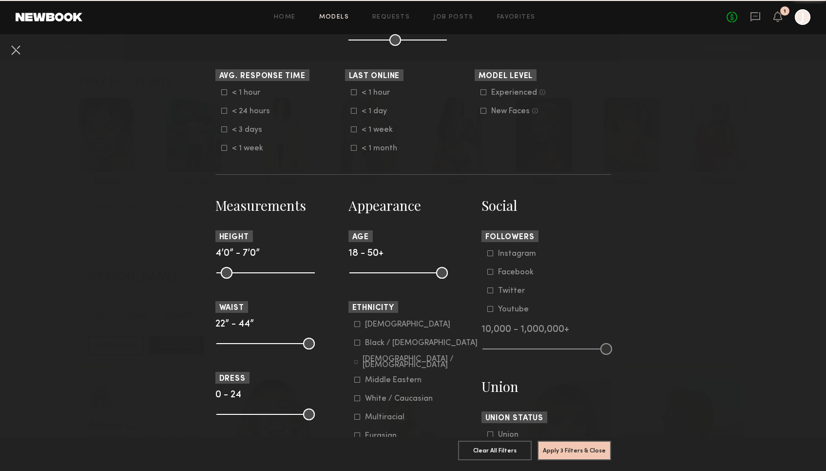
scroll to position [213, 0]
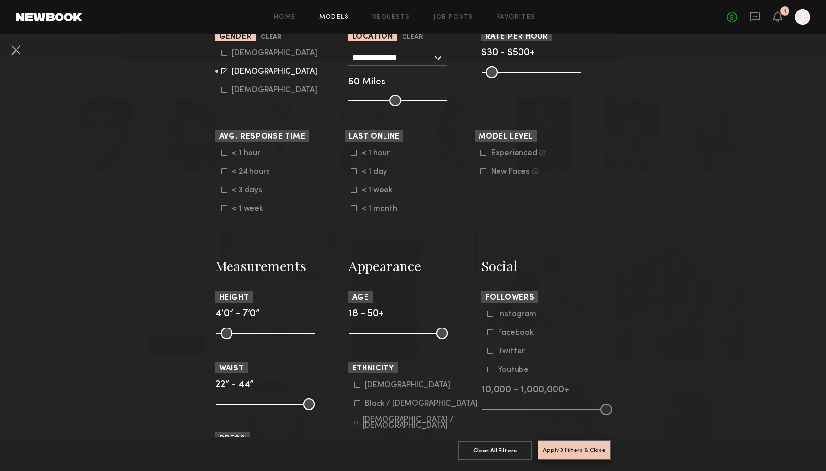
click at [572, 449] on button "Apply 3 Filters & Close" at bounding box center [575, 450] width 74 height 20
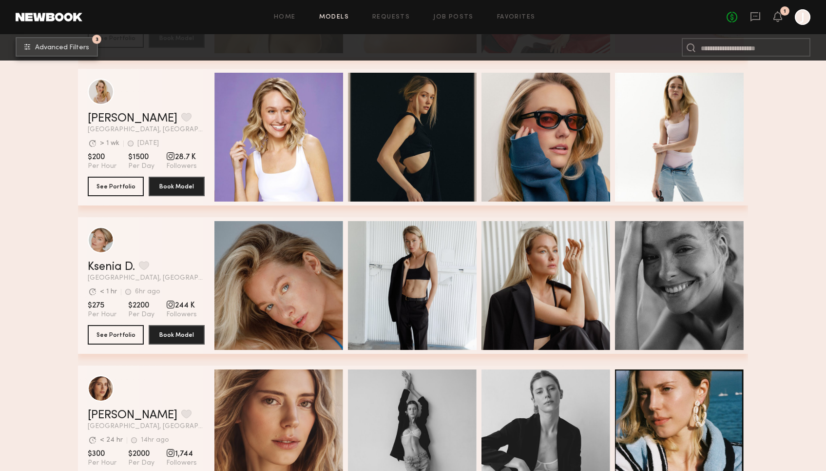
scroll to position [670, 0]
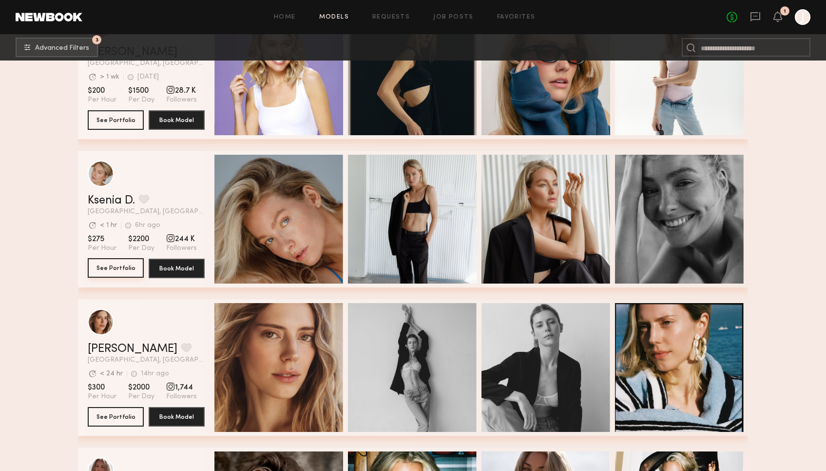
click at [125, 267] on button "See Portfolio" at bounding box center [116, 268] width 56 height 20
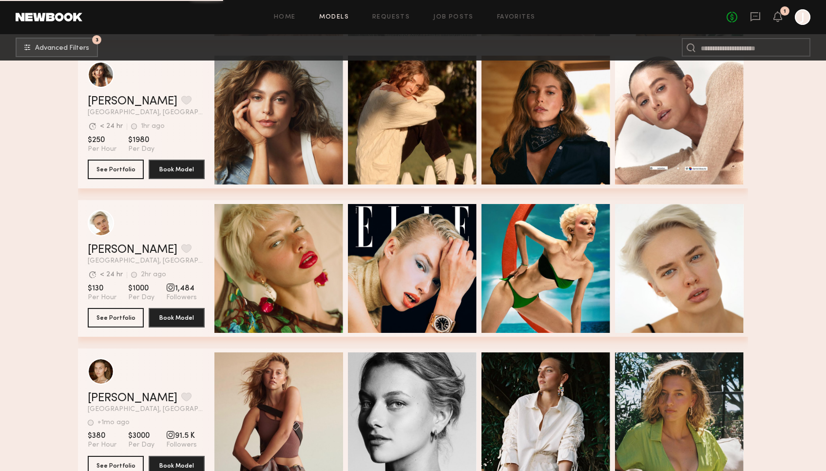
scroll to position [1214, 0]
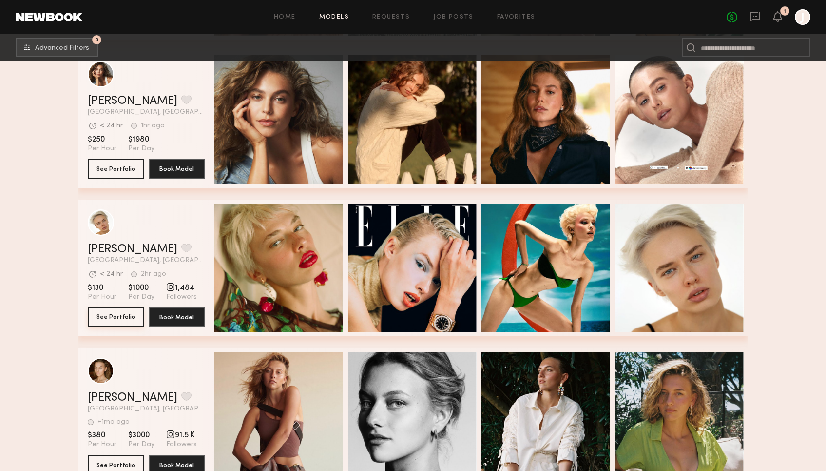
click at [125, 319] on button "See Portfolio" at bounding box center [116, 317] width 56 height 20
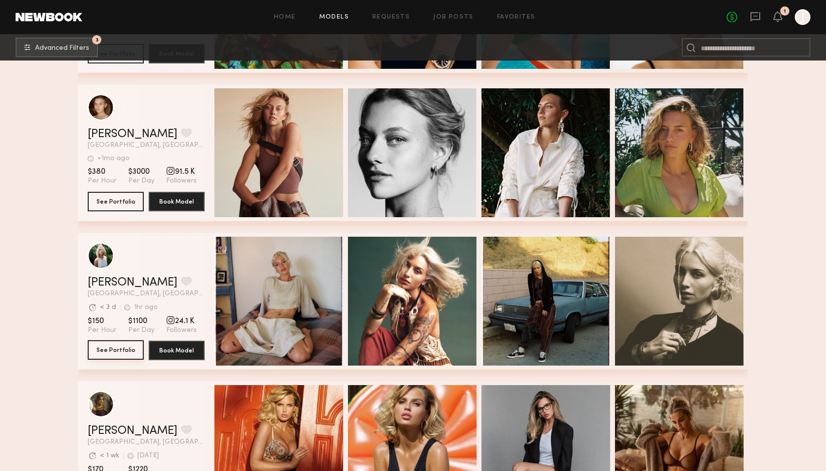
click at [123, 351] on button "See Portfolio" at bounding box center [116, 350] width 56 height 20
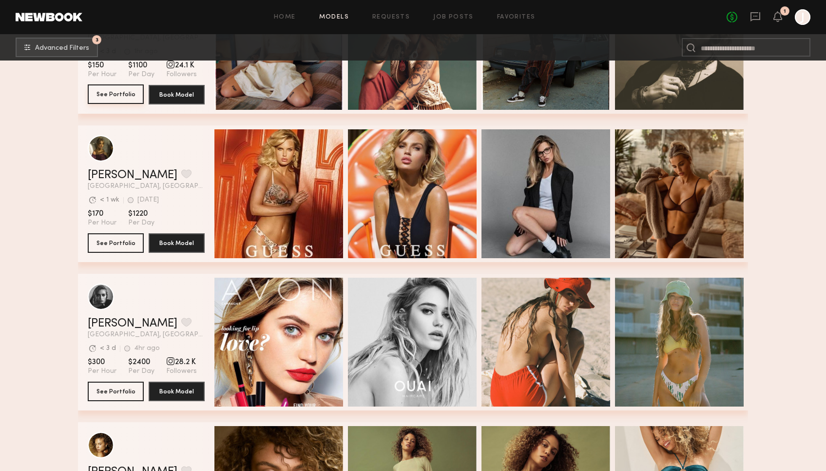
scroll to position [1856, 0]
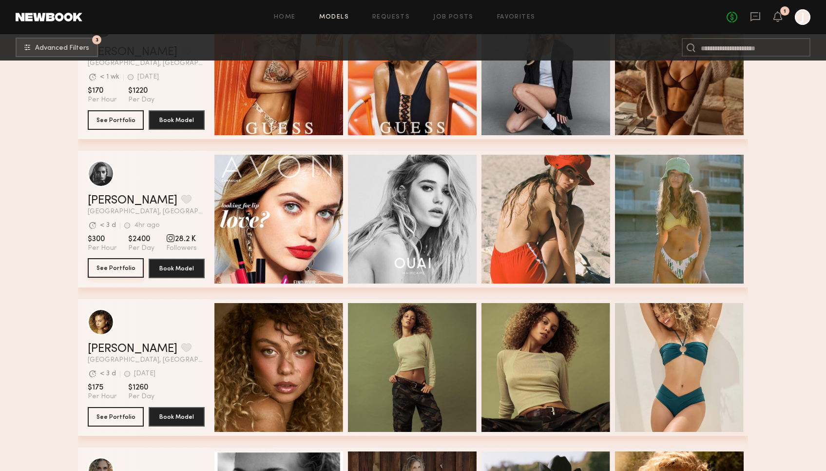
click at [120, 262] on button "See Portfolio" at bounding box center [116, 268] width 56 height 20
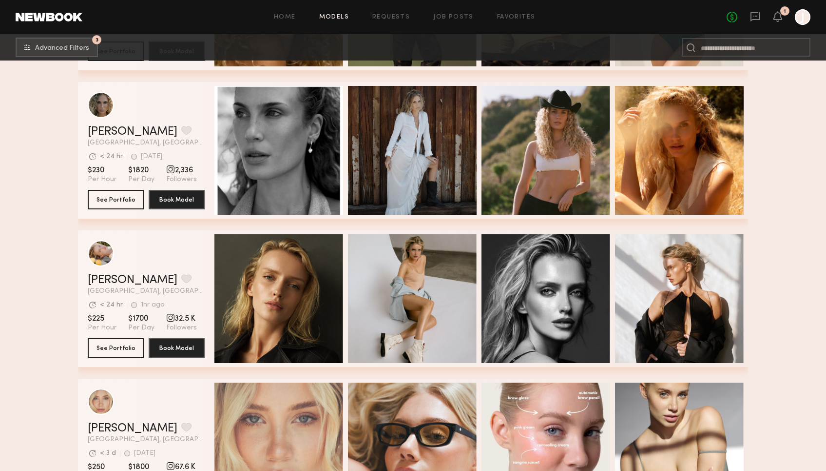
scroll to position [2242, 0]
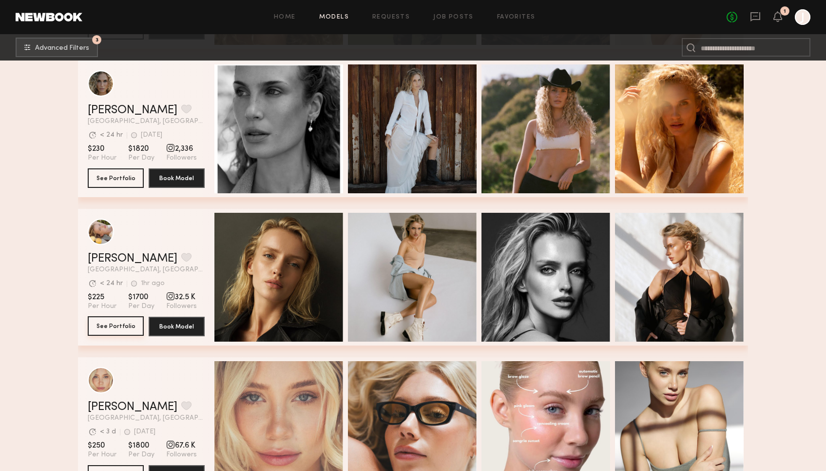
click at [112, 327] on button "See Portfolio" at bounding box center [116, 326] width 56 height 20
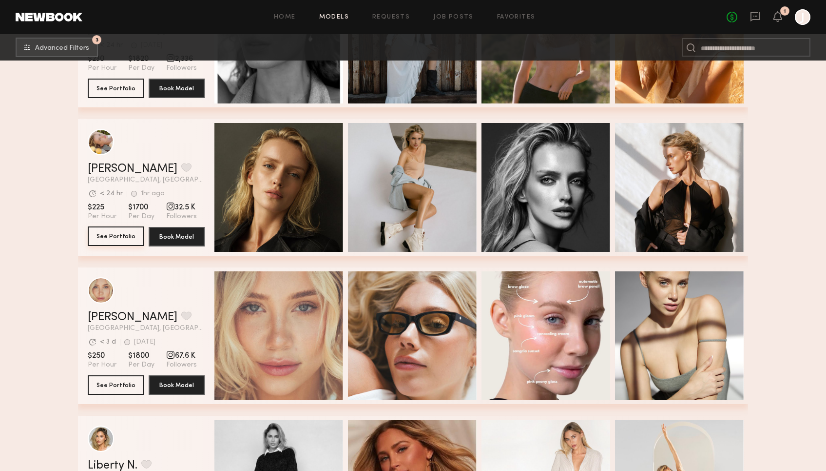
scroll to position [2334, 0]
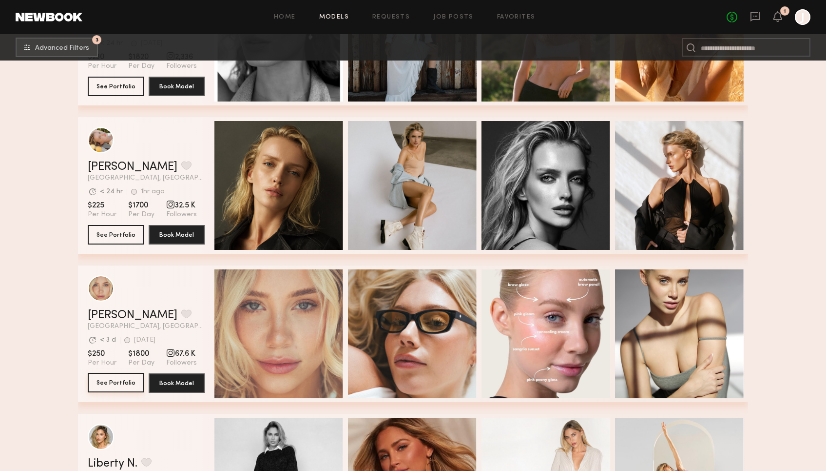
click at [121, 385] on button "See Portfolio" at bounding box center [116, 383] width 56 height 20
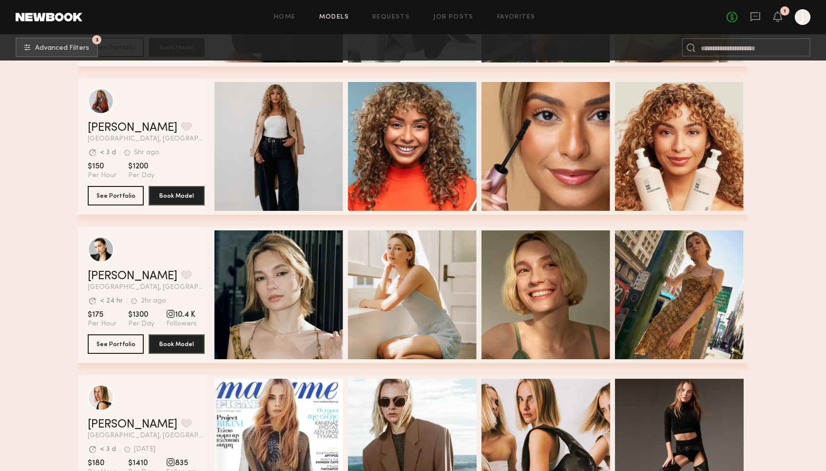
scroll to position [4537, 0]
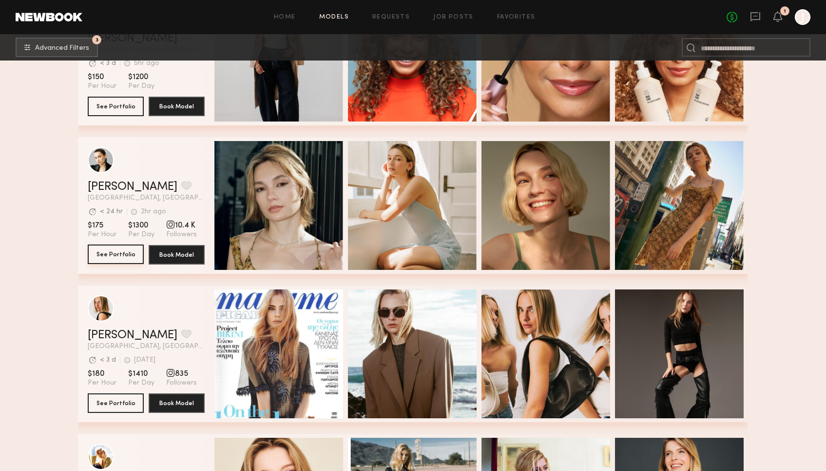
click at [114, 252] on button "See Portfolio" at bounding box center [116, 254] width 56 height 20
click at [114, 404] on button "See Portfolio" at bounding box center [116, 403] width 56 height 20
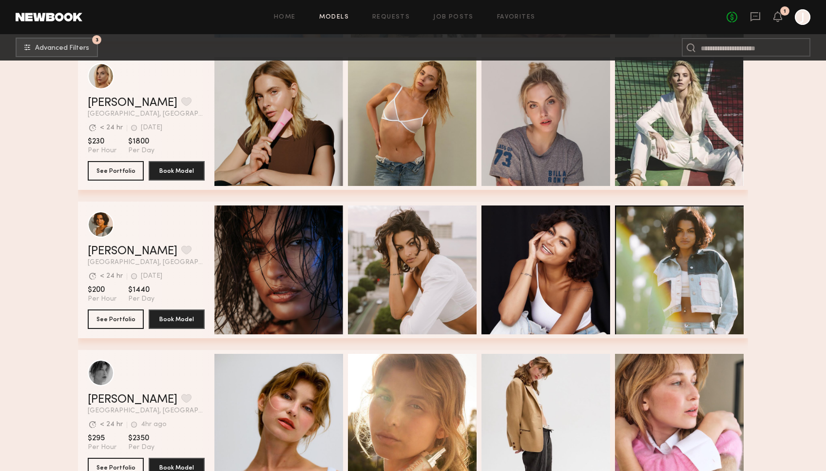
scroll to position [5050, 0]
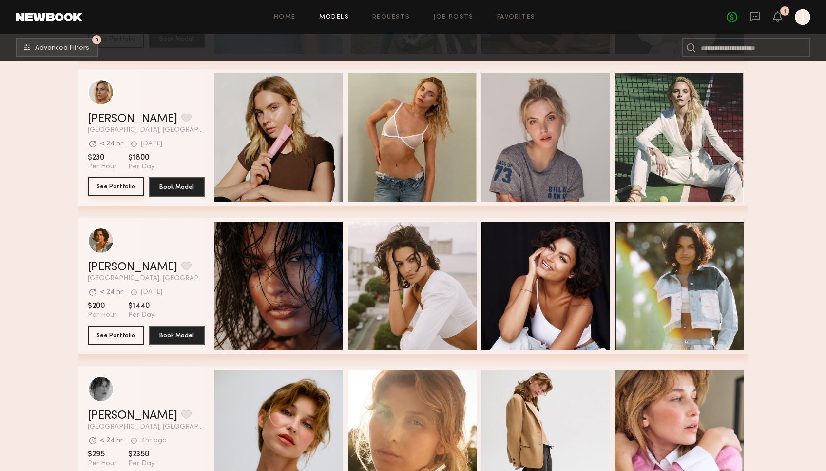
click at [122, 184] on button "See Portfolio" at bounding box center [116, 187] width 56 height 20
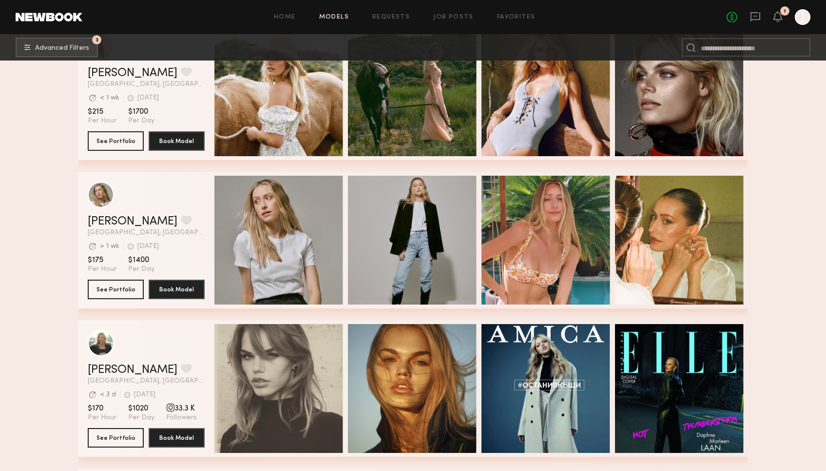
scroll to position [5604, 0]
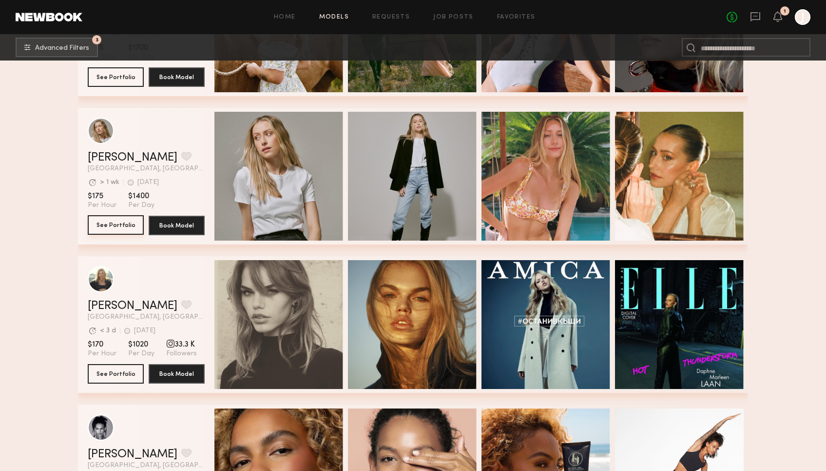
click at [112, 222] on button "See Portfolio" at bounding box center [116, 225] width 56 height 20
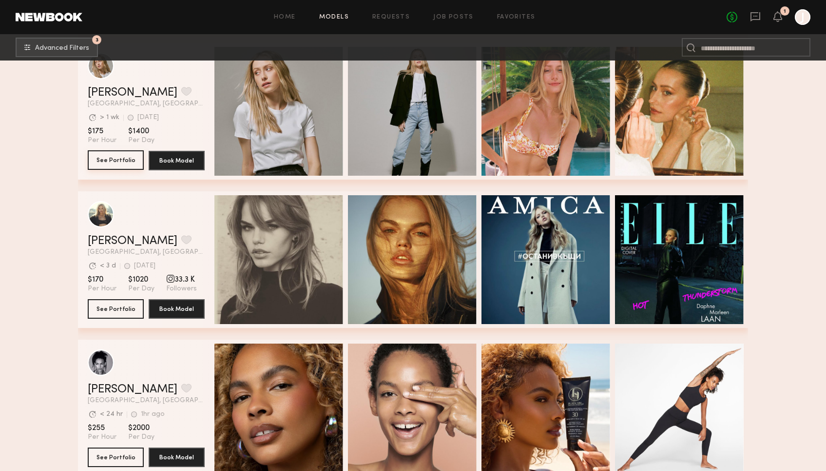
scroll to position [5670, 0]
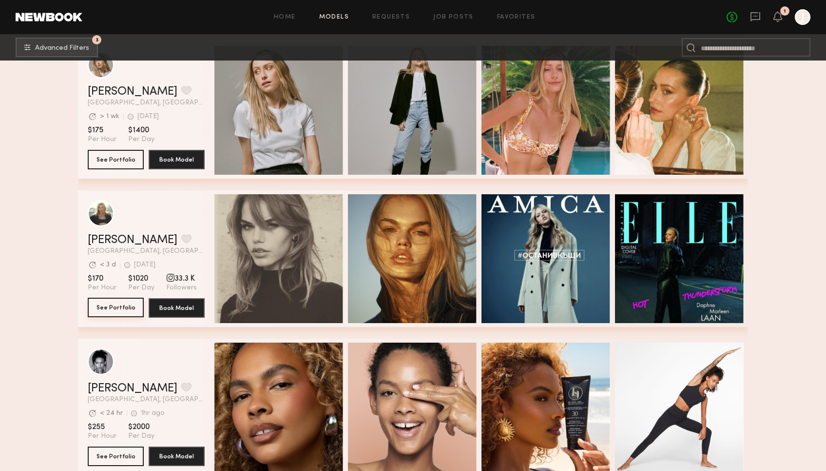
click at [114, 310] on button "See Portfolio" at bounding box center [116, 307] width 56 height 20
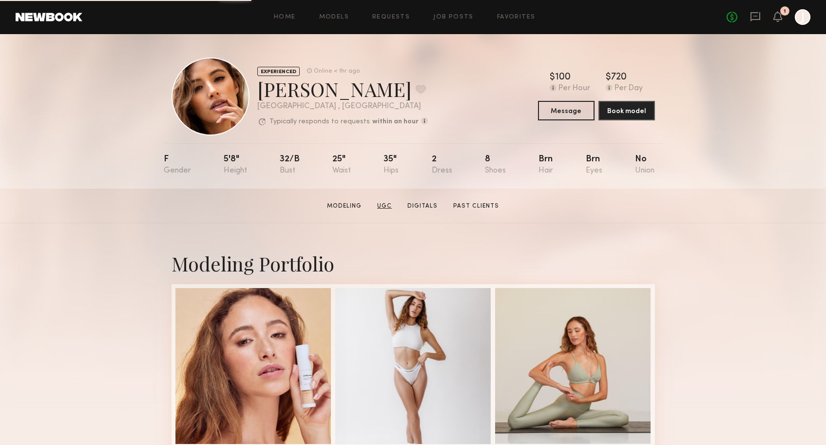
click at [385, 205] on link "UGC" at bounding box center [384, 206] width 22 height 9
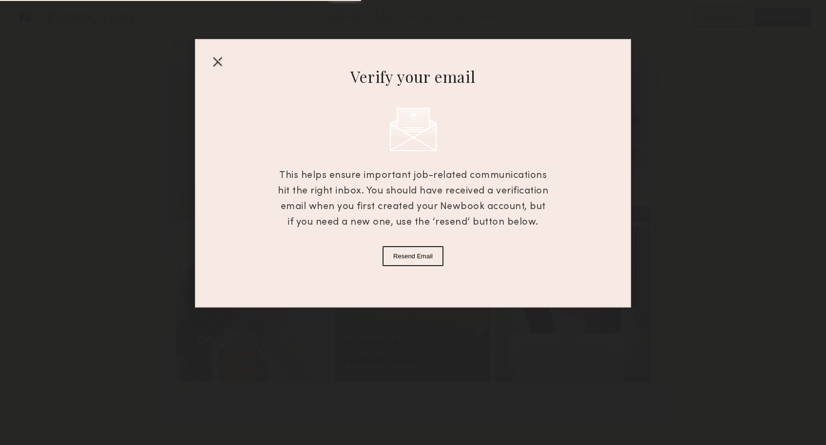
scroll to position [1006, 0]
click at [216, 59] on div at bounding box center [218, 62] width 16 height 16
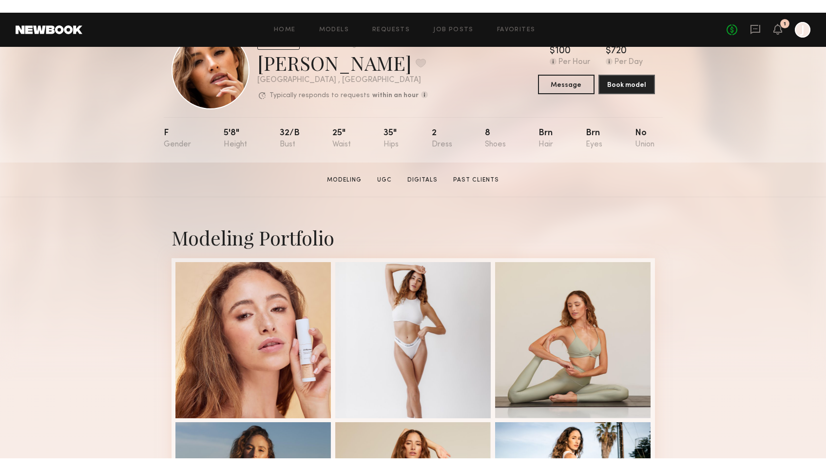
scroll to position [0, 0]
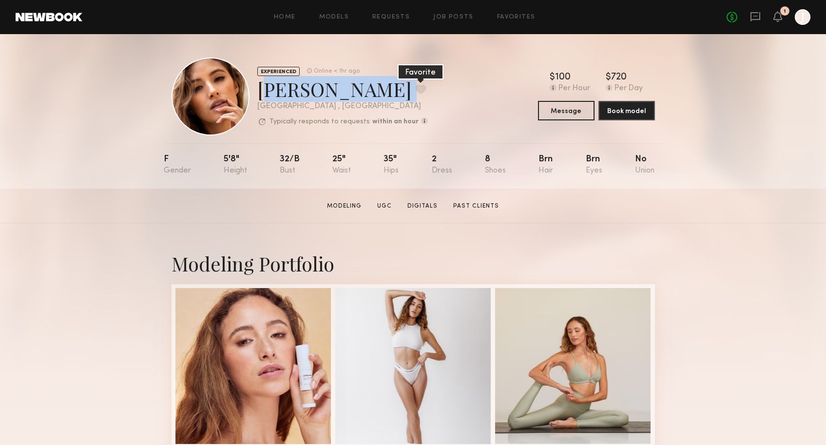
drag, startPoint x: 257, startPoint y: 93, endPoint x: 382, endPoint y: 92, distance: 125.3
click at [382, 92] on div "Jacqueline R. Favorite" at bounding box center [342, 89] width 171 height 26
click at [285, 88] on div "Jacqueline R. Favorite" at bounding box center [342, 89] width 171 height 26
drag, startPoint x: 257, startPoint y: 85, endPoint x: 370, endPoint y: 86, distance: 113.1
click at [371, 86] on div "Jacqueline R. Favorite" at bounding box center [342, 89] width 171 height 26
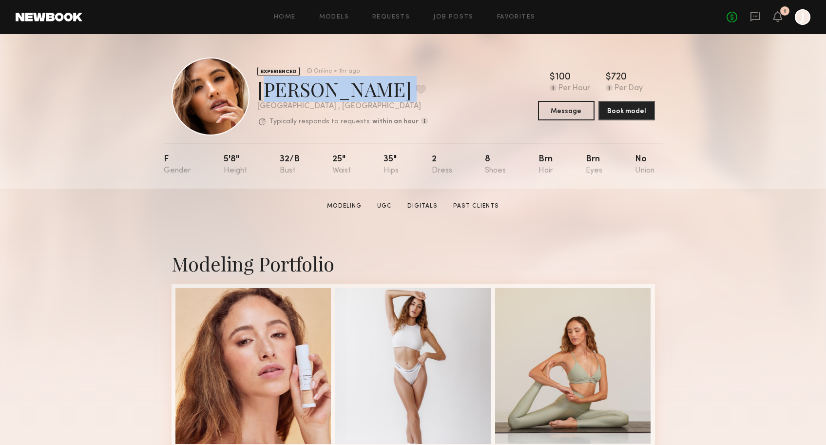
copy div "[PERSON_NAME]"
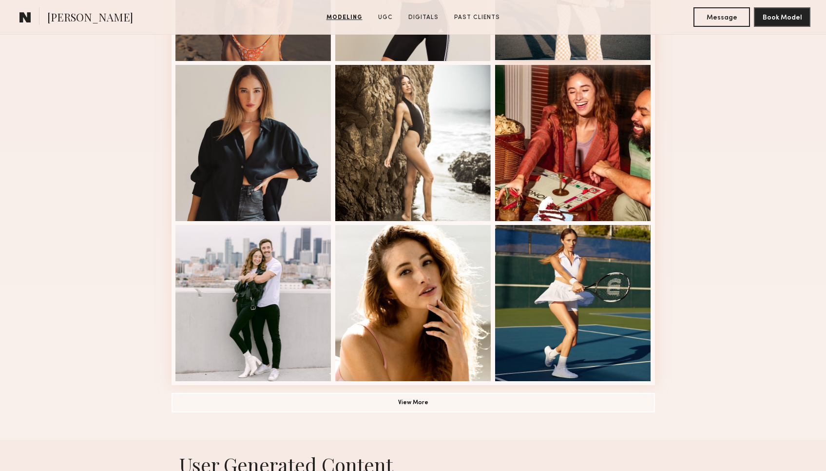
scroll to position [545, 0]
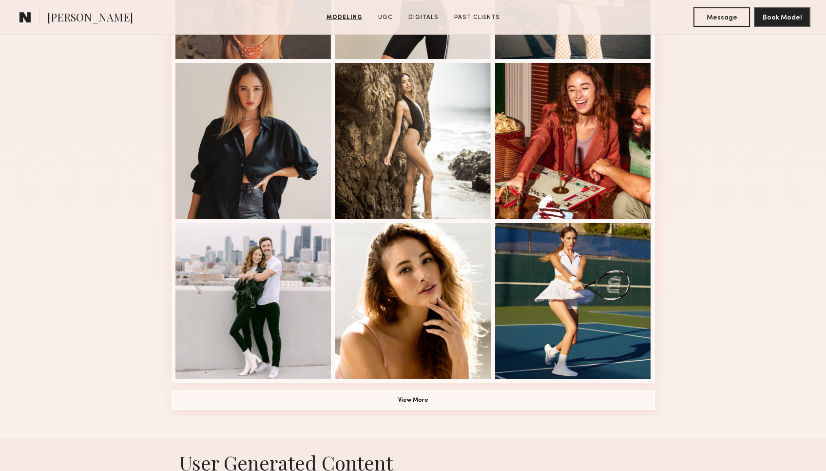
click at [457, 401] on button "View More" at bounding box center [414, 400] width 484 height 20
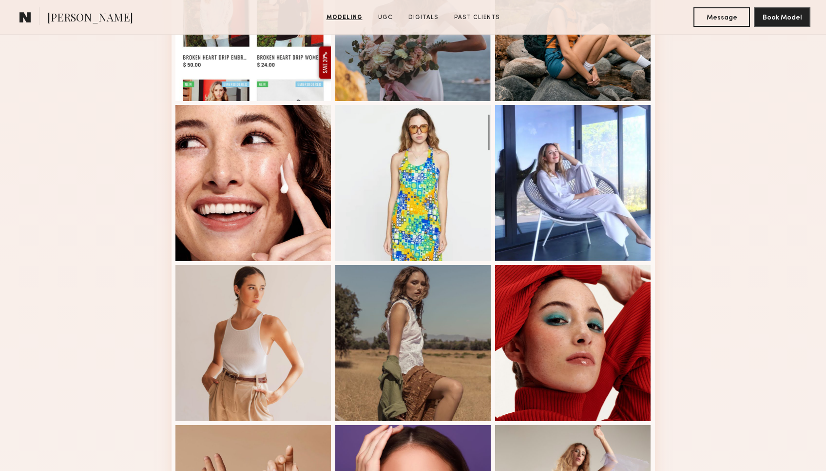
scroll to position [984, 0]
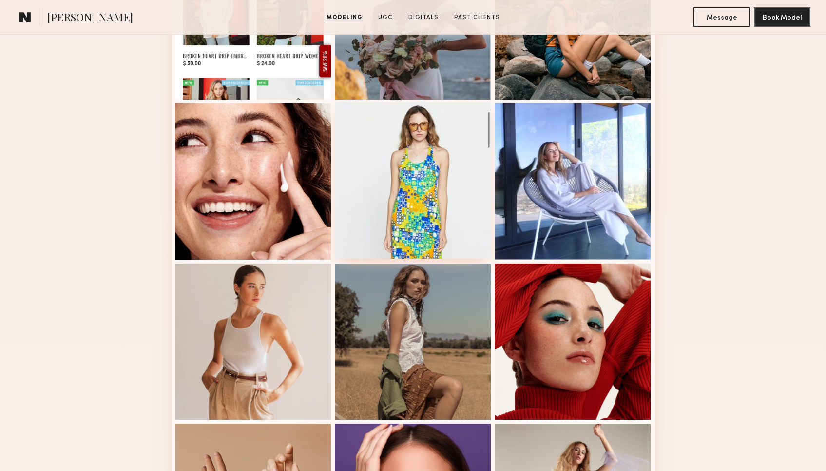
click at [417, 226] on div at bounding box center [413, 180] width 156 height 156
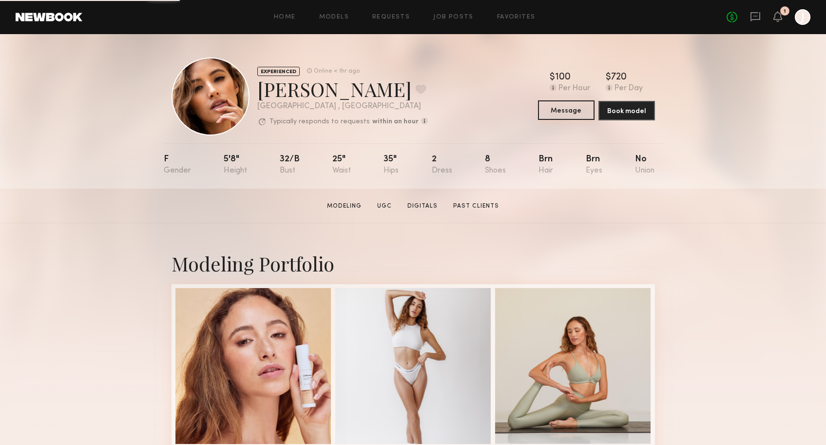
click at [564, 111] on button "Message" at bounding box center [566, 110] width 57 height 20
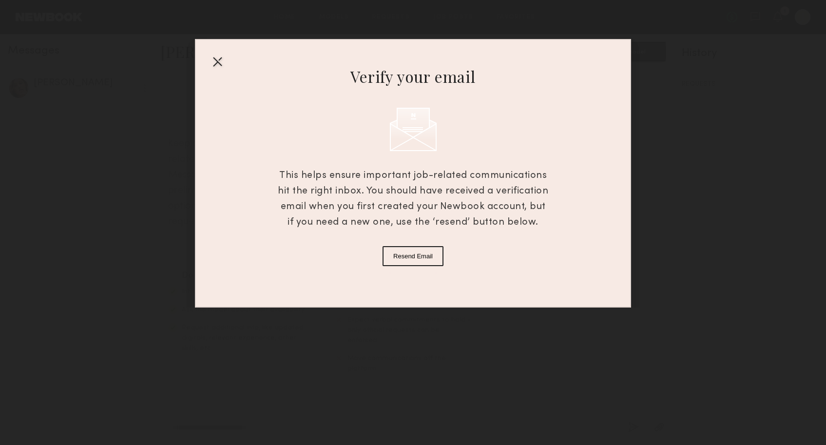
click at [218, 60] on div at bounding box center [218, 62] width 16 height 16
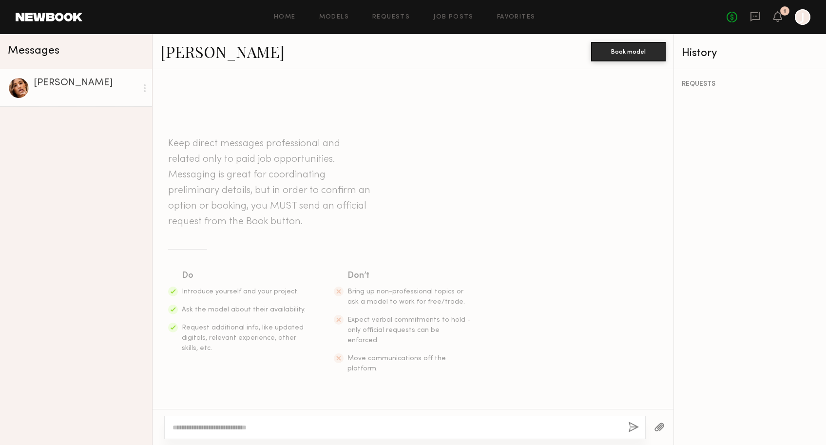
click at [269, 428] on textarea at bounding box center [397, 428] width 448 height 10
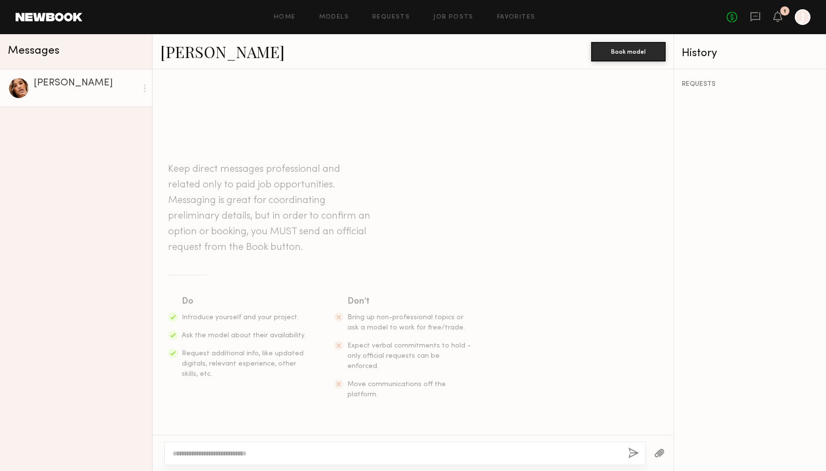
click at [311, 456] on textarea at bounding box center [397, 453] width 448 height 10
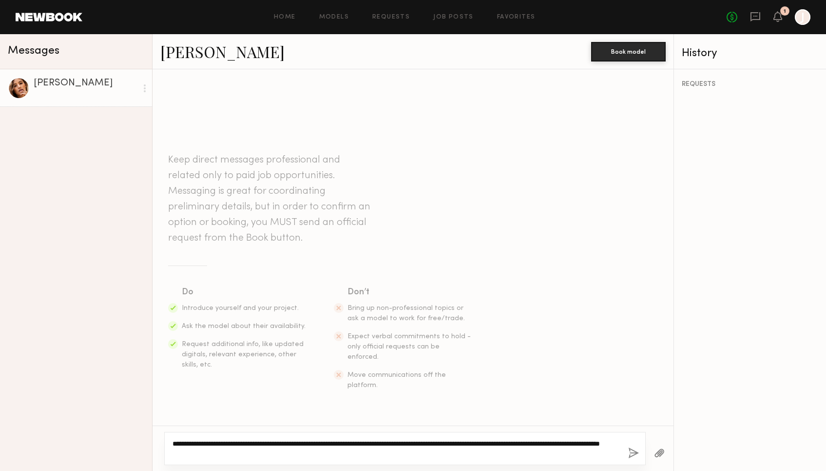
click at [240, 443] on textarea "**********" at bounding box center [397, 448] width 448 height 20
click at [220, 453] on textarea "**********" at bounding box center [397, 448] width 448 height 20
click at [277, 455] on textarea "**********" at bounding box center [397, 448] width 448 height 20
click at [201, 444] on textarea "**********" at bounding box center [397, 448] width 448 height 20
click at [549, 456] on textarea "**********" at bounding box center [397, 448] width 448 height 20
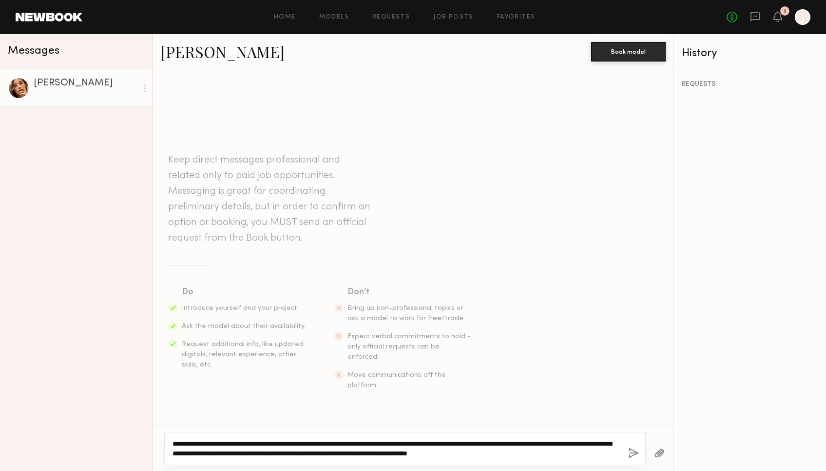
click at [566, 442] on textarea "**********" at bounding box center [397, 448] width 448 height 20
click at [588, 443] on textarea "**********" at bounding box center [397, 448] width 448 height 20
click at [599, 452] on textarea "**********" at bounding box center [397, 448] width 448 height 20
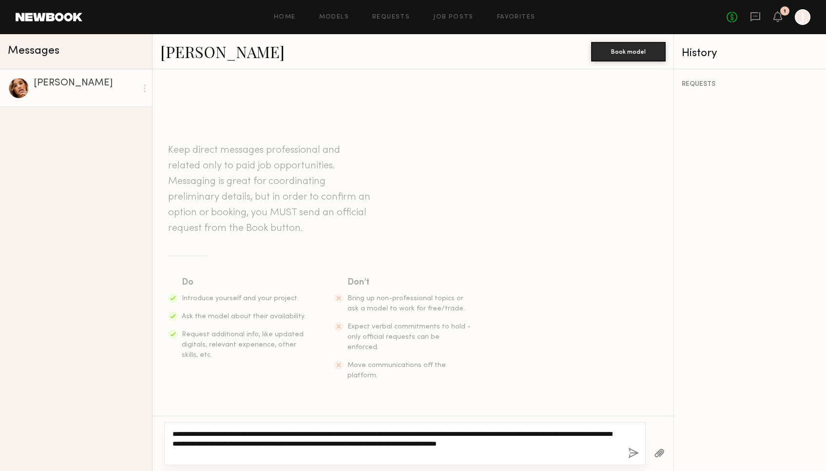
paste textarea "**********"
click at [332, 443] on textarea "**********" at bounding box center [397, 443] width 448 height 29
click at [489, 457] on textarea "**********" at bounding box center [397, 443] width 448 height 29
click at [454, 456] on textarea "**********" at bounding box center [397, 443] width 448 height 29
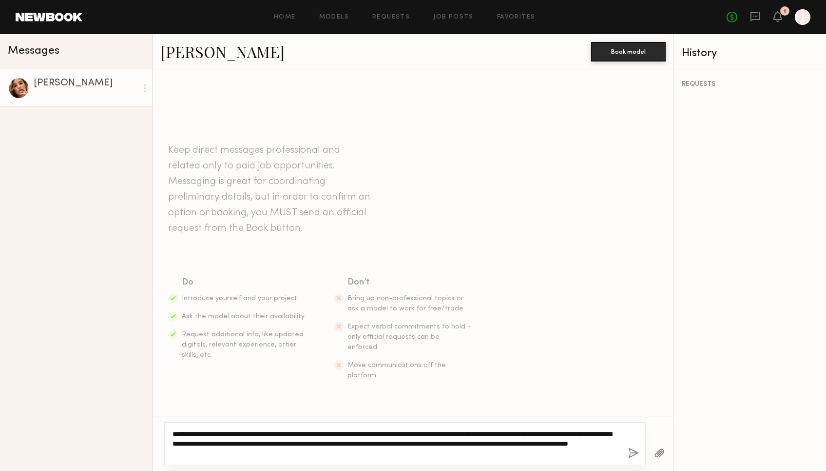
drag, startPoint x: 596, startPoint y: 443, endPoint x: 610, endPoint y: 442, distance: 14.1
click at [610, 442] on textarea "**********" at bounding box center [397, 443] width 448 height 29
click at [405, 453] on textarea "**********" at bounding box center [397, 443] width 448 height 29
type textarea "**********"
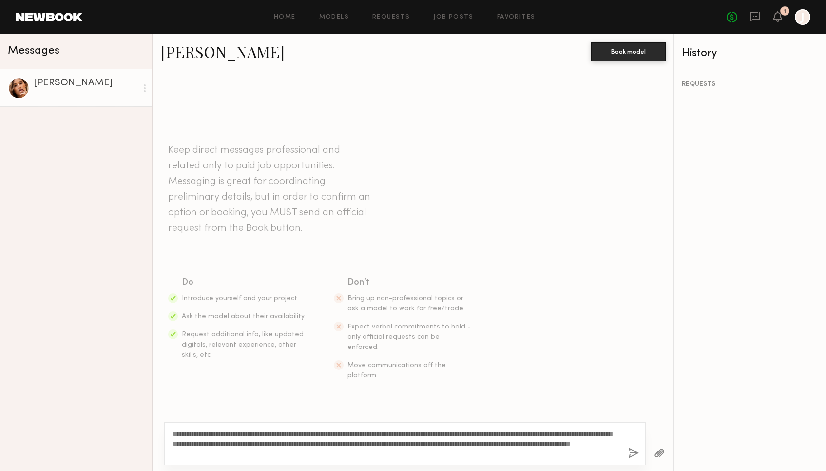
click at [632, 454] on button "button" at bounding box center [633, 453] width 11 height 12
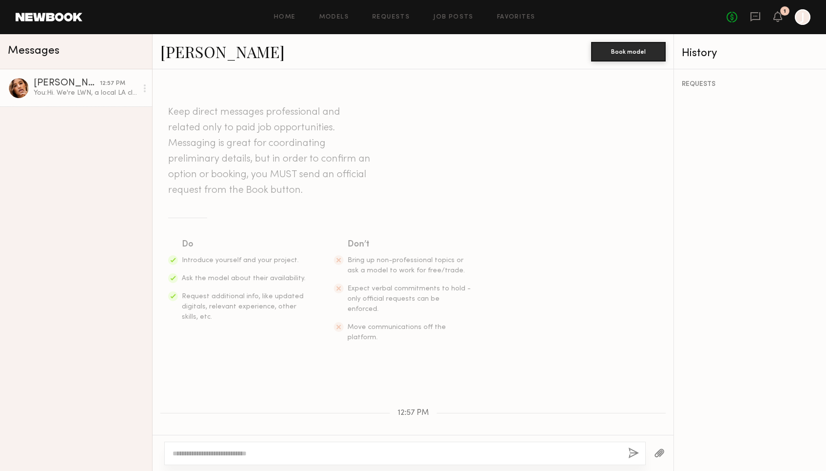
scroll to position [112, 0]
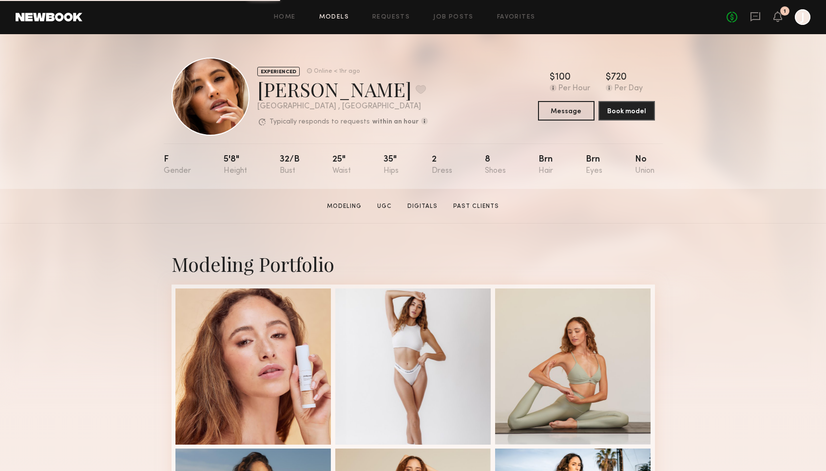
click at [336, 16] on link "Models" at bounding box center [334, 17] width 30 height 6
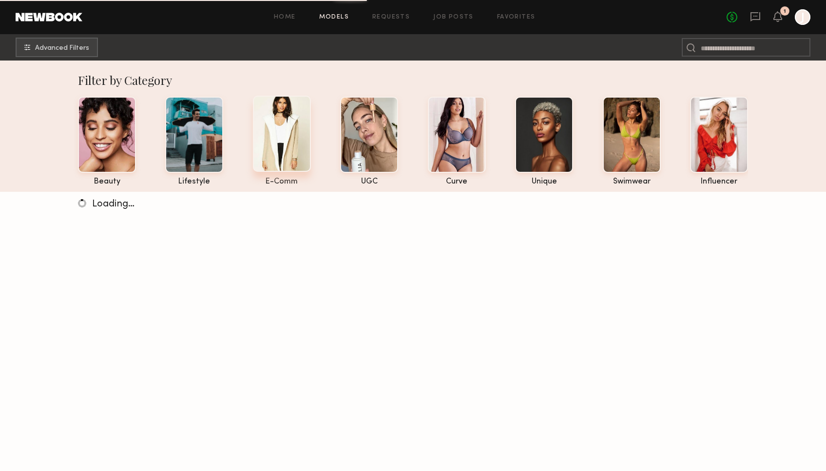
click at [275, 129] on div at bounding box center [282, 134] width 58 height 76
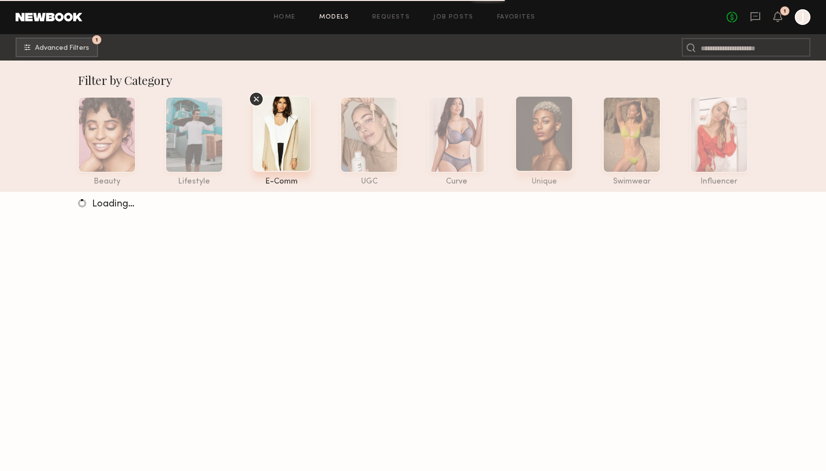
click at [535, 136] on div at bounding box center [544, 134] width 58 height 76
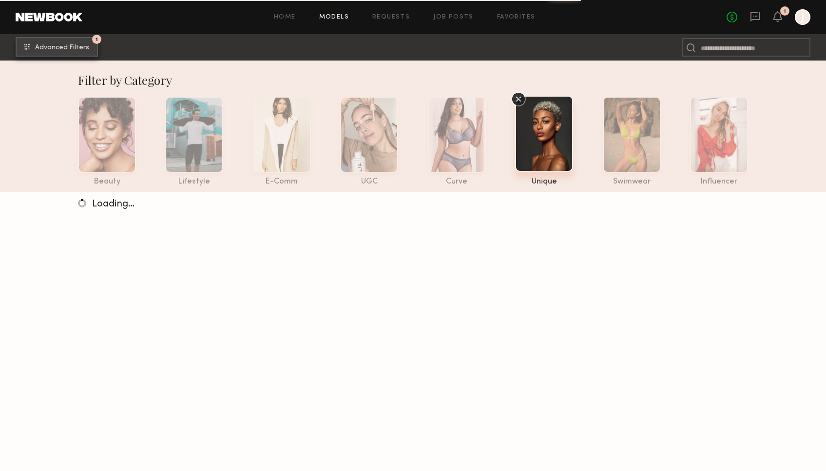
click at [61, 50] on span "Advanced Filters" at bounding box center [62, 47] width 54 height 7
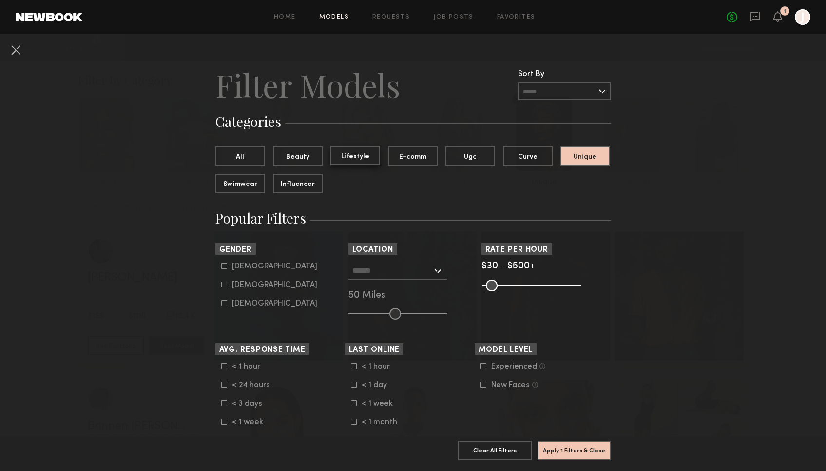
click at [354, 158] on button "Lifestyle" at bounding box center [356, 156] width 50 height 20
click at [589, 157] on button "Unique" at bounding box center [586, 156] width 50 height 20
click at [576, 157] on button "Unique" at bounding box center [586, 156] width 50 height 20
click at [402, 210] on h3 "Popular Filters" at bounding box center [414, 218] width 396 height 19
click at [242, 156] on button "All" at bounding box center [241, 156] width 50 height 20
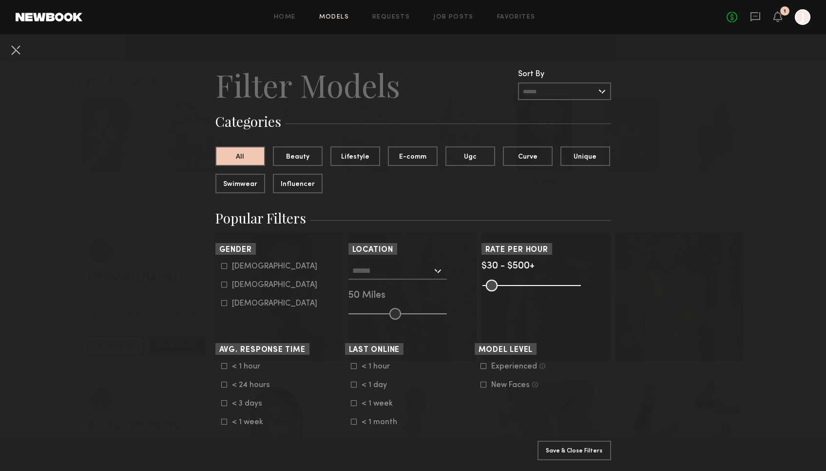
click at [224, 287] on icon at bounding box center [224, 284] width 6 height 6
type input "**"
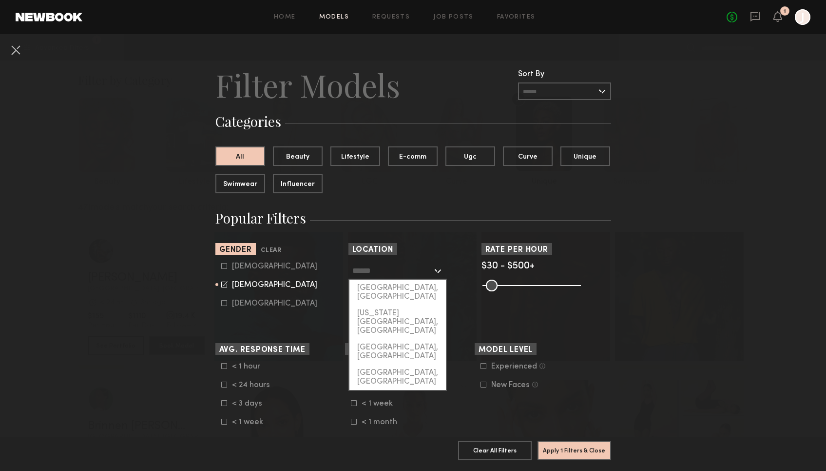
click at [410, 271] on input "text" at bounding box center [393, 270] width 80 height 17
click at [403, 289] on div "[GEOGRAPHIC_DATA], [GEOGRAPHIC_DATA]" at bounding box center [398, 291] width 97 height 25
type input "**********"
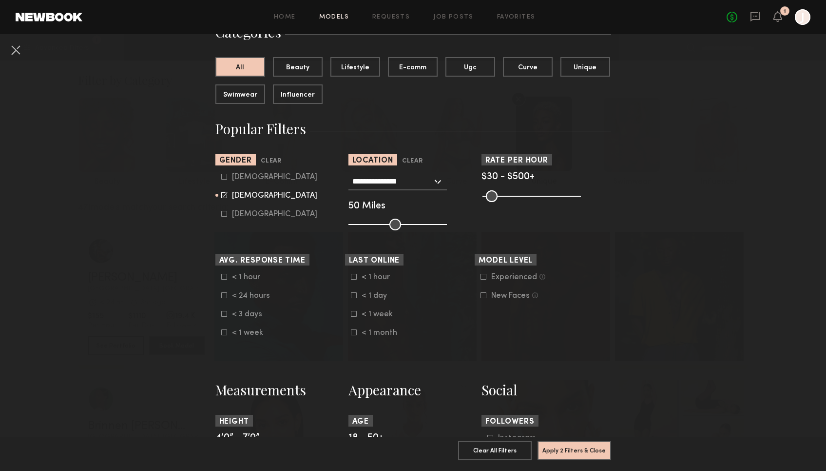
scroll to position [96, 0]
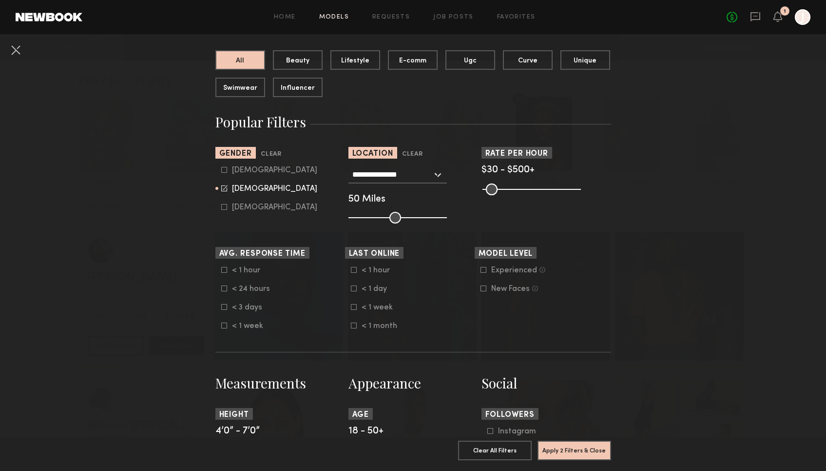
click at [483, 269] on icon at bounding box center [484, 270] width 6 height 6
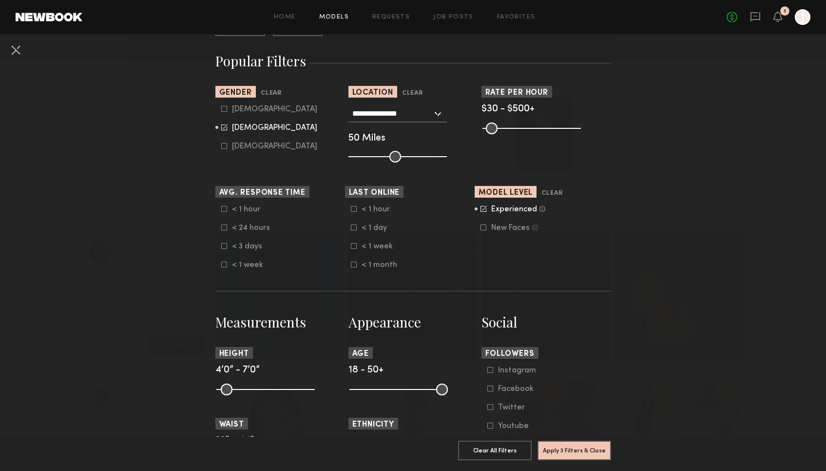
scroll to position [175, 0]
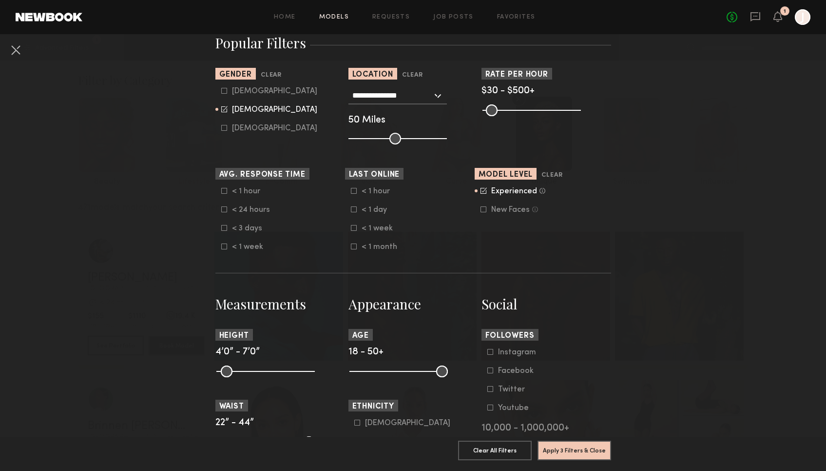
click at [352, 211] on icon at bounding box center [354, 209] width 6 height 6
click at [353, 210] on icon at bounding box center [354, 209] width 6 height 6
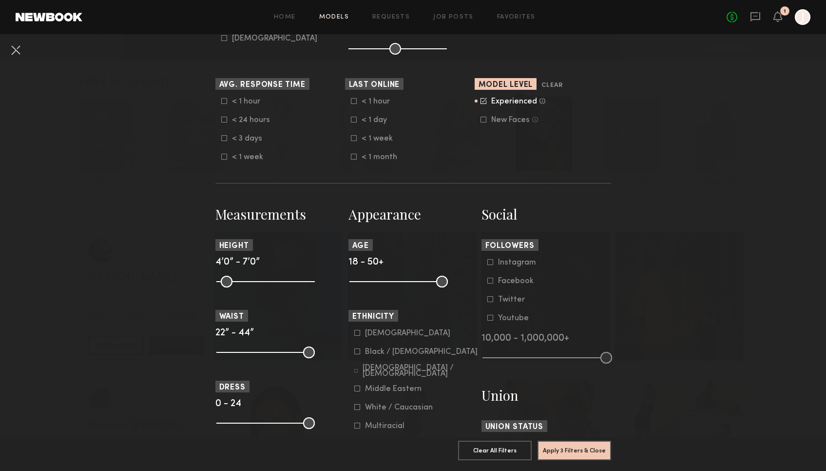
scroll to position [266, 0]
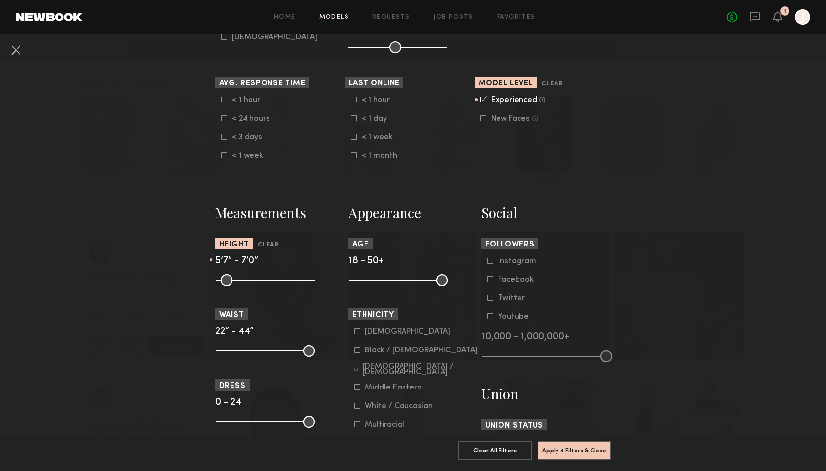
drag, startPoint x: 223, startPoint y: 280, endPoint x: 268, endPoint y: 286, distance: 45.3
type input "**"
click at [268, 286] on input "range" at bounding box center [265, 280] width 98 height 12
drag, startPoint x: 310, startPoint y: 285, endPoint x: 275, endPoint y: 283, distance: 35.2
type input "**"
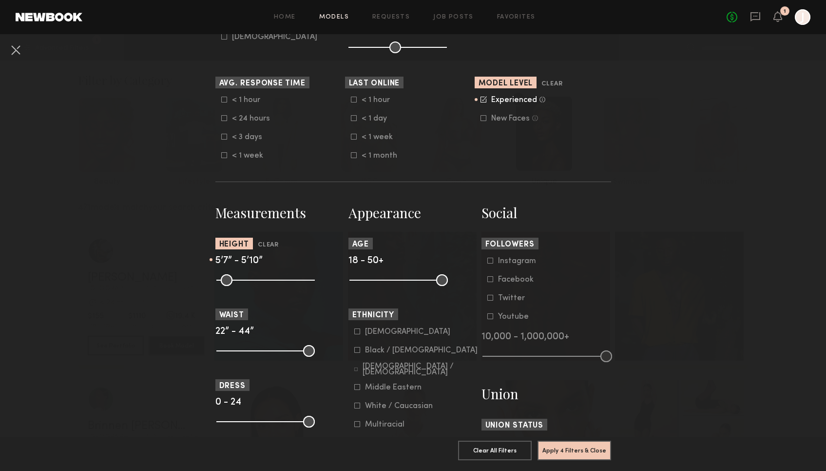
click at [275, 283] on input "range" at bounding box center [265, 280] width 98 height 12
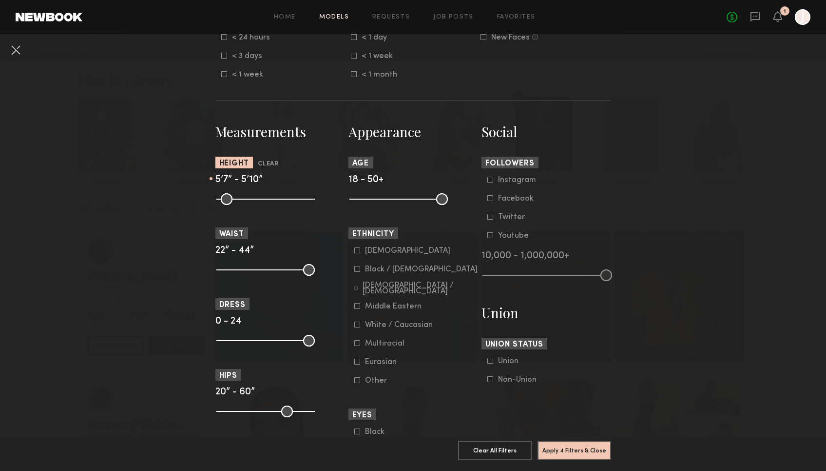
scroll to position [409, 0]
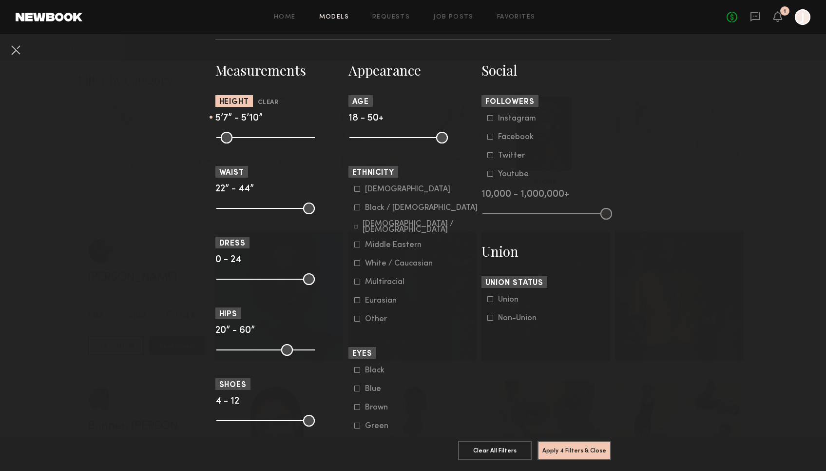
click at [355, 265] on icon at bounding box center [357, 263] width 6 height 6
click at [356, 303] on icon at bounding box center [357, 300] width 6 height 6
click at [357, 303] on icon at bounding box center [357, 299] width 6 height 6
click at [357, 282] on icon at bounding box center [357, 281] width 6 height 6
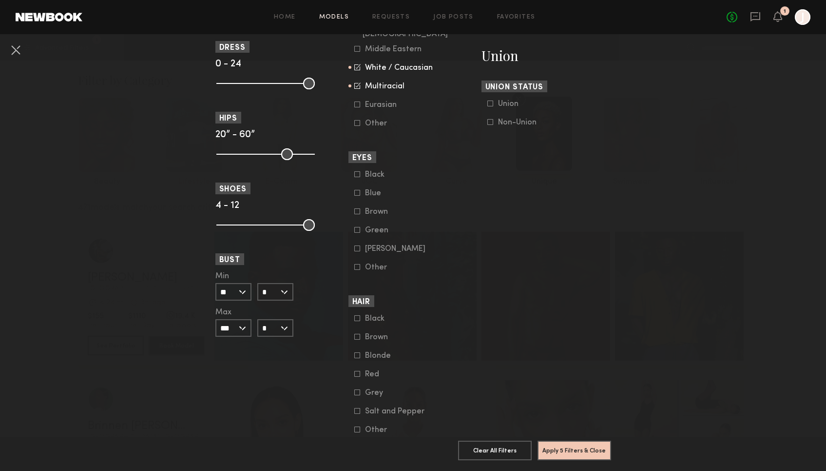
scroll to position [639, 0]
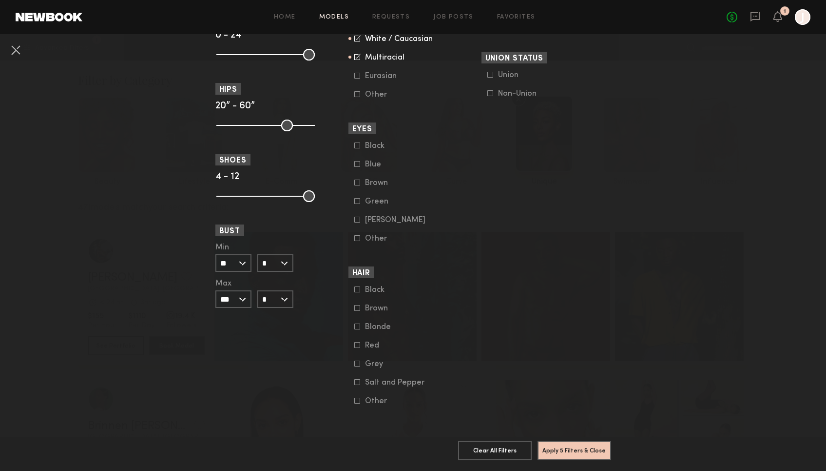
click at [357, 328] on icon at bounding box center [357, 326] width 6 height 6
click at [357, 307] on icon at bounding box center [357, 308] width 6 height 6
click at [358, 343] on icon at bounding box center [357, 345] width 6 height 6
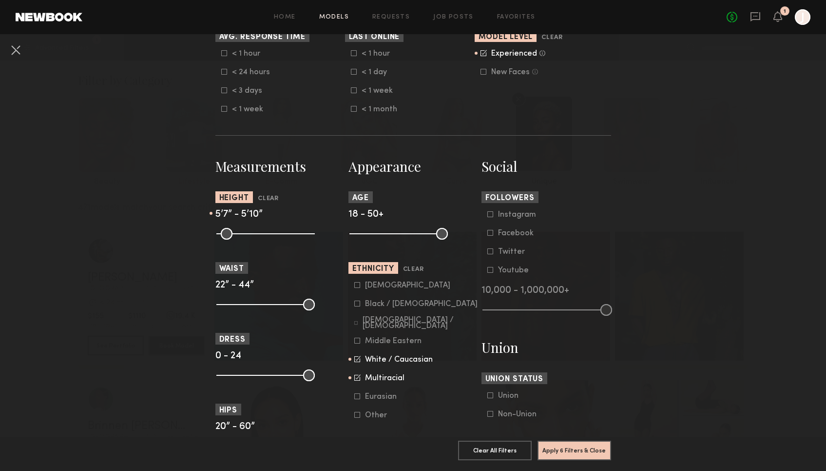
scroll to position [289, 0]
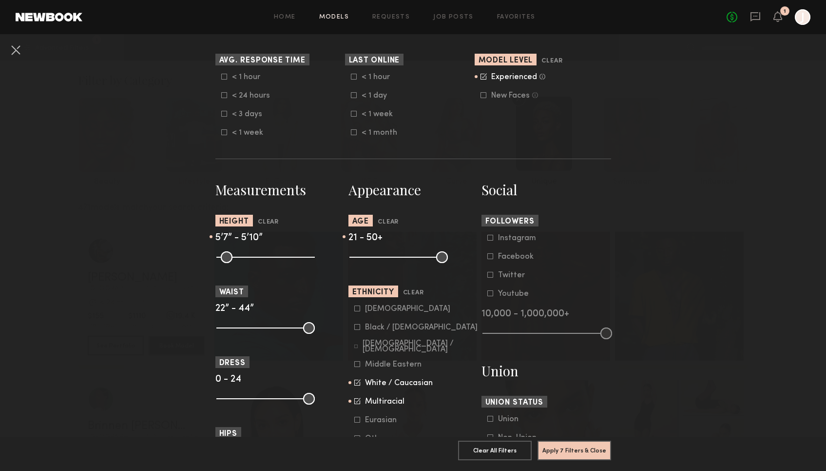
type input "**"
drag, startPoint x: 353, startPoint y: 256, endPoint x: 362, endPoint y: 261, distance: 10.5
click at [362, 260] on input "range" at bounding box center [399, 257] width 98 height 12
type input "**"
click at [446, 260] on input "range" at bounding box center [399, 257] width 98 height 12
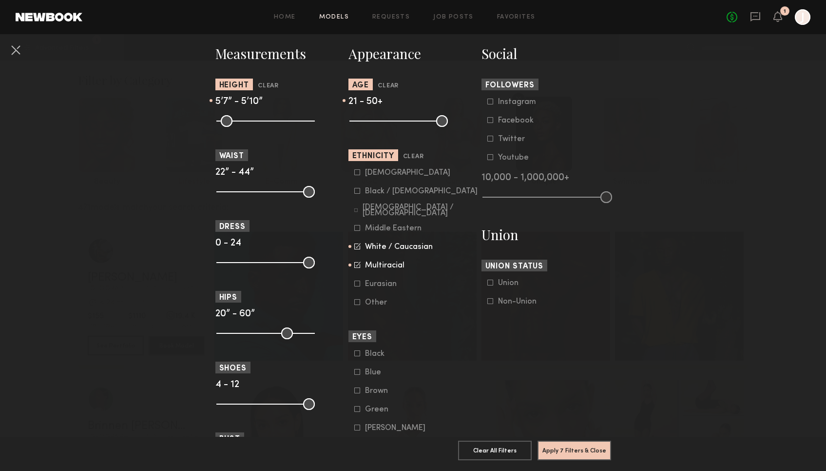
scroll to position [522, 0]
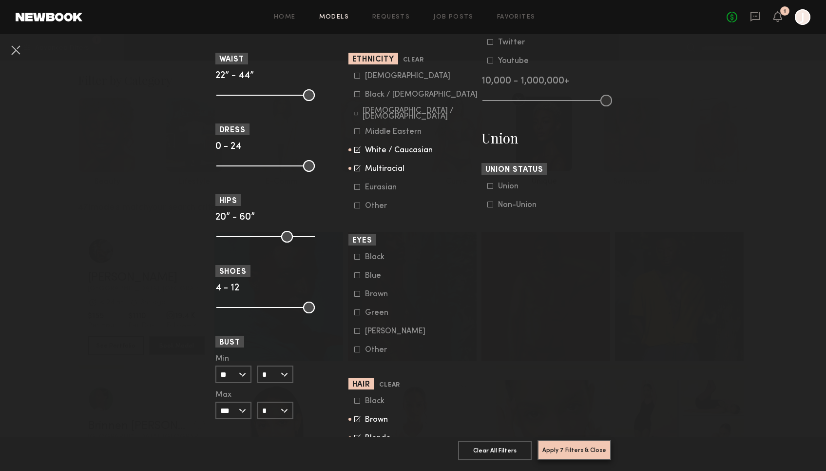
click at [575, 449] on button "Apply 7 Filters & Close" at bounding box center [575, 450] width 74 height 20
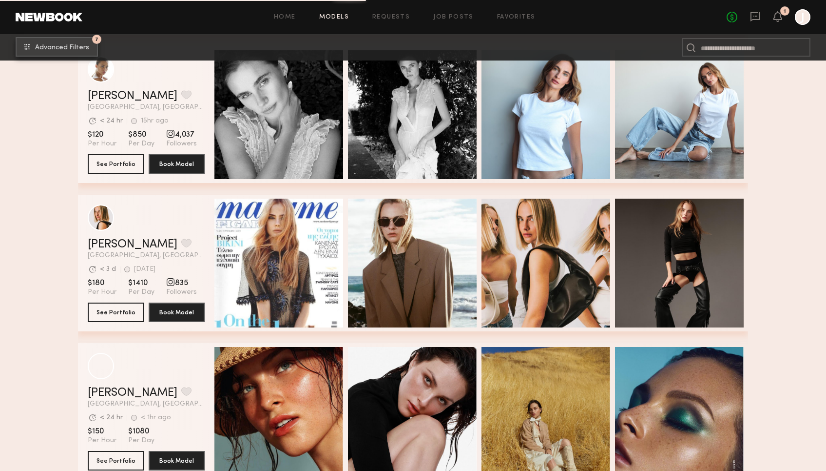
scroll to position [3146, 0]
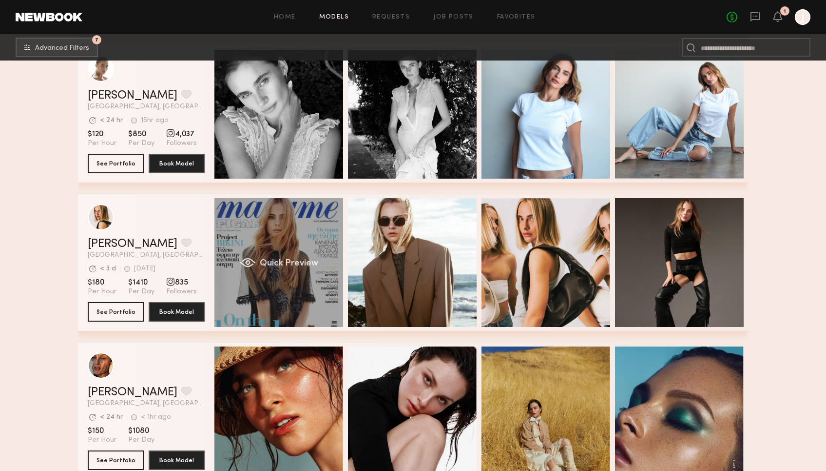
click at [262, 236] on div "Quick Preview" at bounding box center [279, 262] width 129 height 129
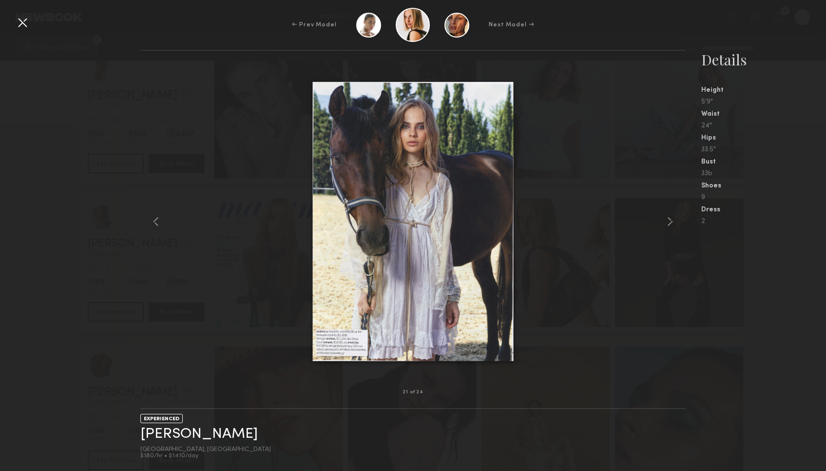
click at [18, 23] on div at bounding box center [23, 23] width 16 height 16
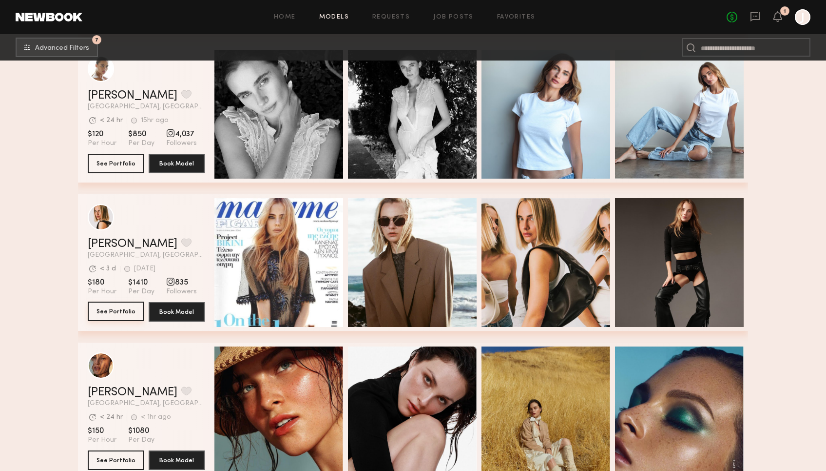
click at [120, 310] on button "See Portfolio" at bounding box center [116, 311] width 56 height 20
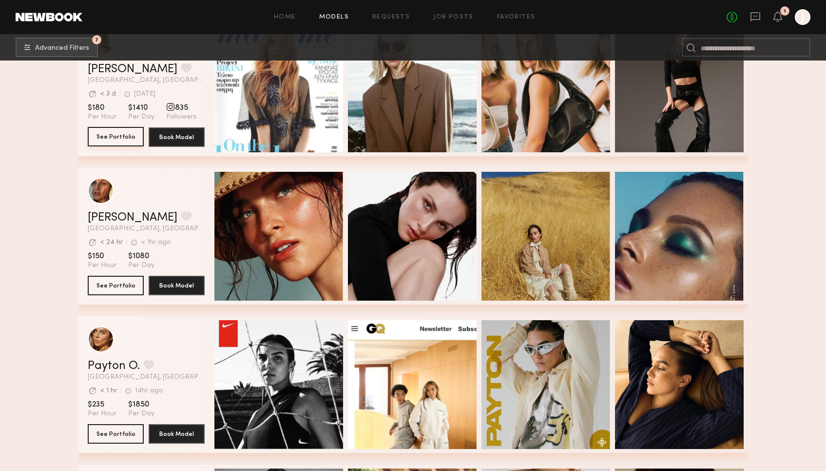
scroll to position [3344, 0]
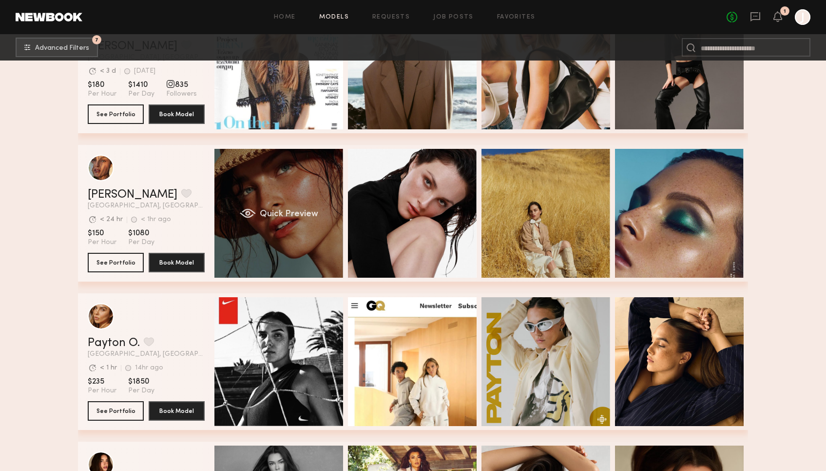
click at [305, 186] on div "Quick Preview" at bounding box center [279, 213] width 129 height 129
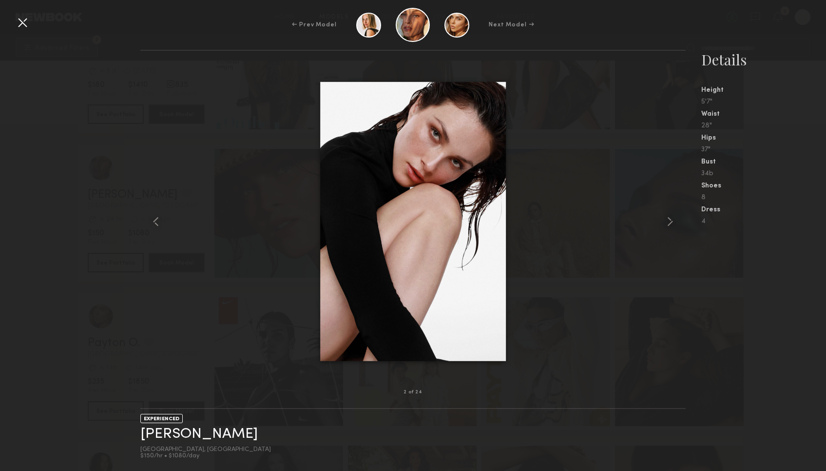
click at [121, 59] on div "2 of 24 EXPERIENCED Nicole C. Los Angeles, CA $150/hr • $1080/day Details Heigh…" at bounding box center [413, 260] width 826 height 421
click at [22, 26] on div at bounding box center [23, 23] width 16 height 16
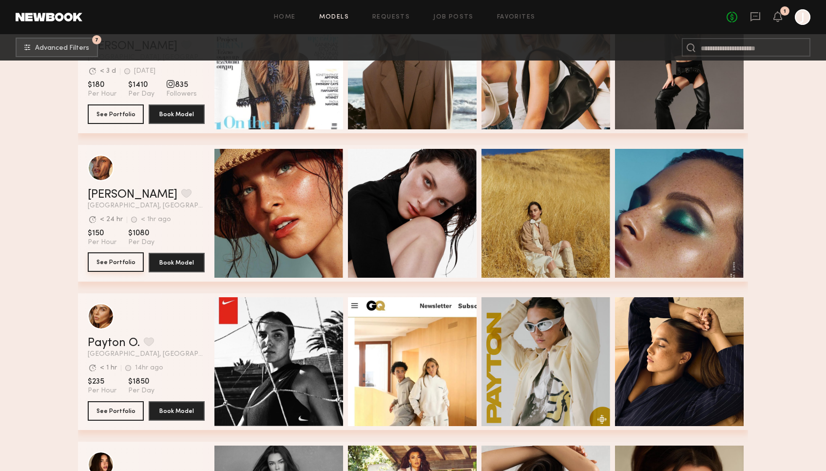
click at [115, 267] on button "See Portfolio" at bounding box center [116, 262] width 56 height 20
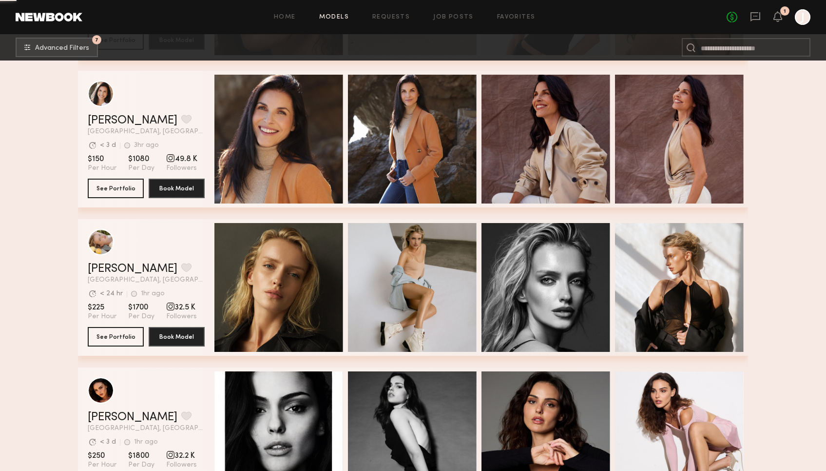
scroll to position [4627, 0]
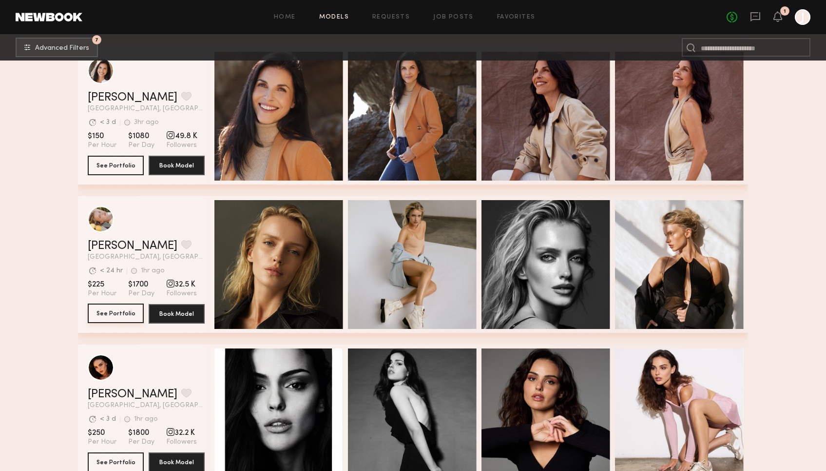
click at [105, 313] on button "See Portfolio" at bounding box center [116, 313] width 56 height 20
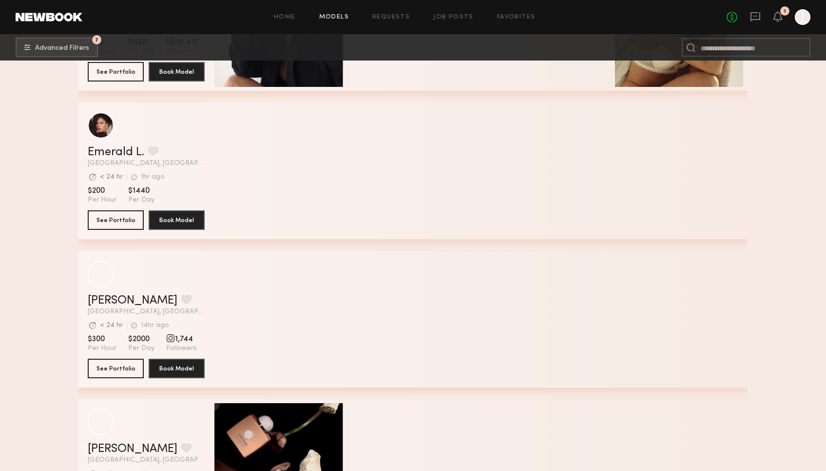
scroll to position [7835, 0]
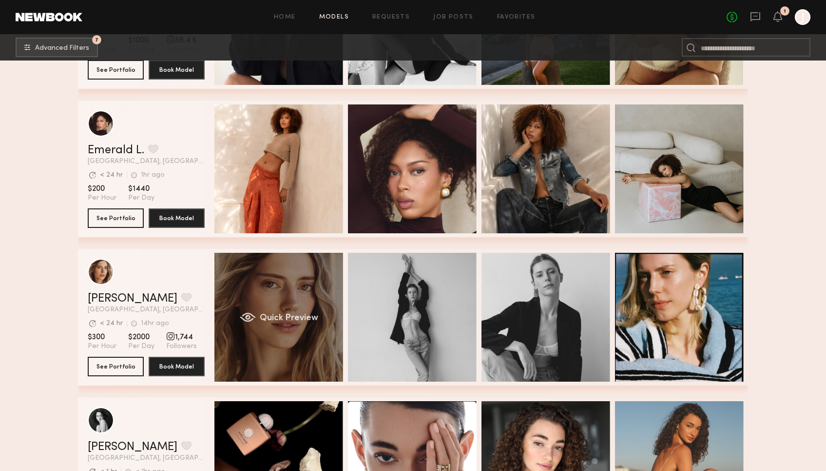
click at [230, 348] on div "Quick Preview" at bounding box center [279, 317] width 129 height 129
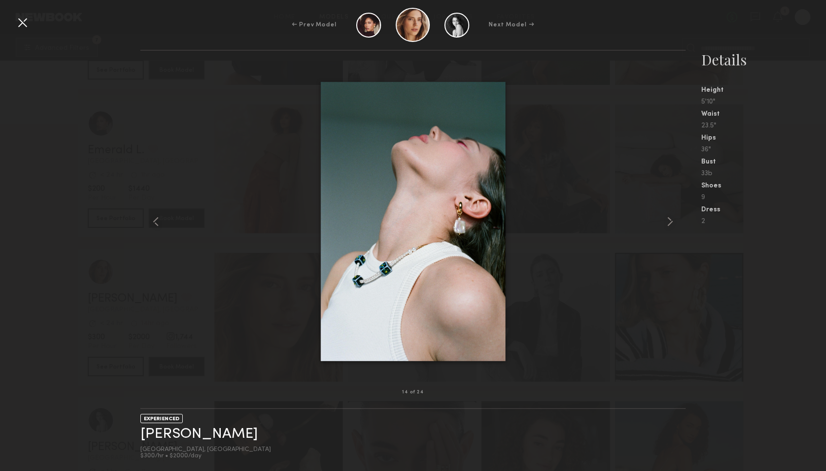
click at [22, 19] on div at bounding box center [23, 23] width 16 height 16
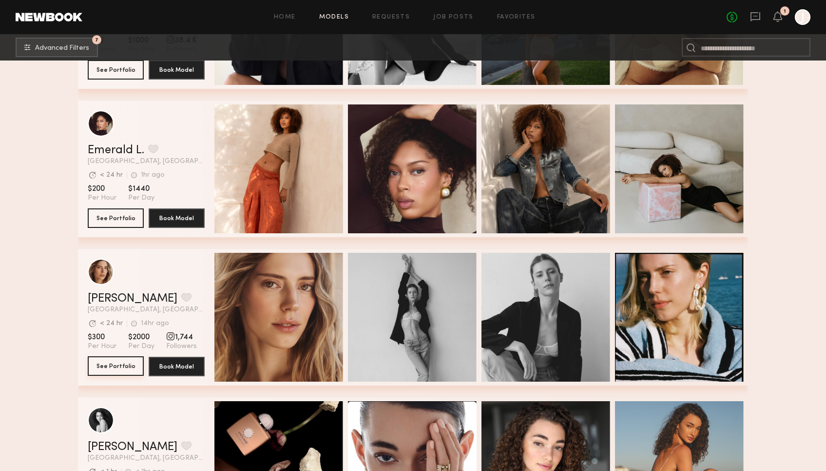
click at [113, 371] on button "See Portfolio" at bounding box center [116, 366] width 56 height 20
click at [120, 367] on button "See Portfolio" at bounding box center [116, 366] width 56 height 20
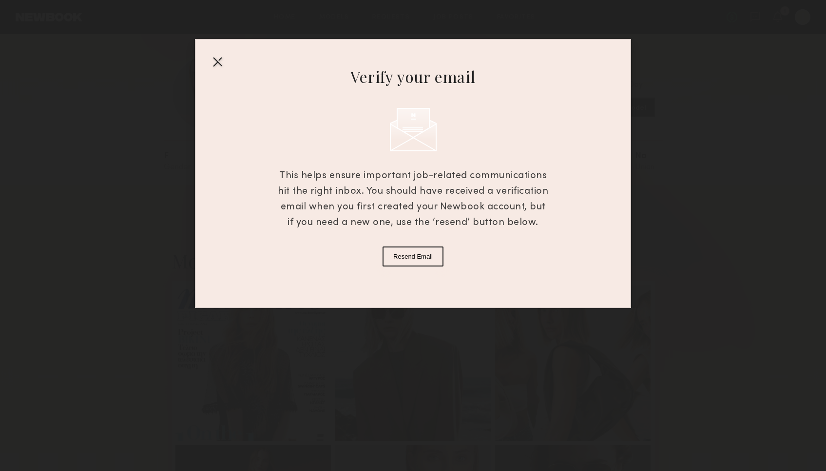
scroll to position [5, 0]
click at [405, 251] on button "Resend Email" at bounding box center [413, 256] width 61 height 20
click at [217, 61] on div at bounding box center [218, 62] width 16 height 16
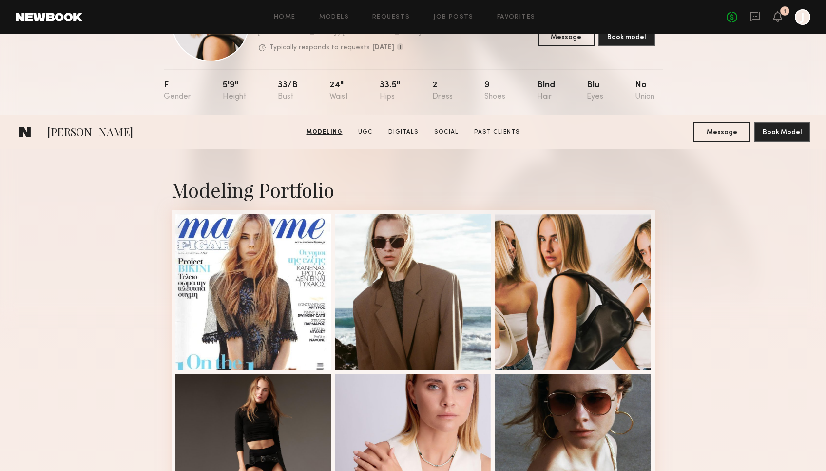
scroll to position [0, 0]
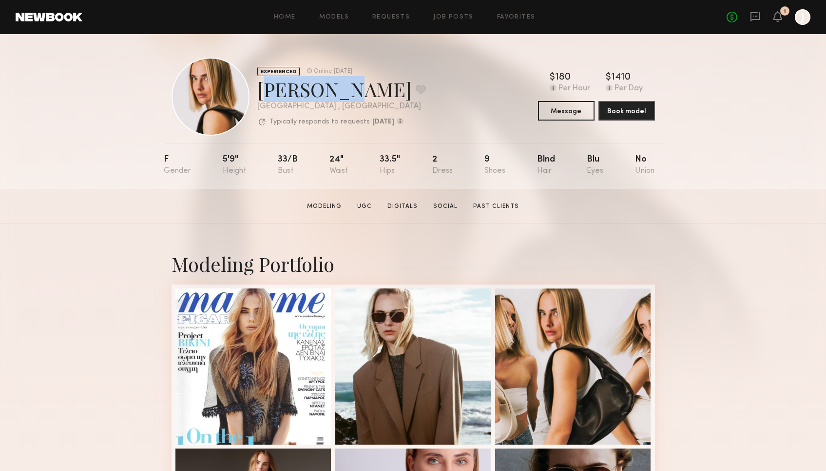
drag, startPoint x: 258, startPoint y: 89, endPoint x: 320, endPoint y: 90, distance: 61.4
click at [320, 90] on div "Lidia V. Favorite" at bounding box center [341, 89] width 169 height 26
copy div "[PERSON_NAME]"
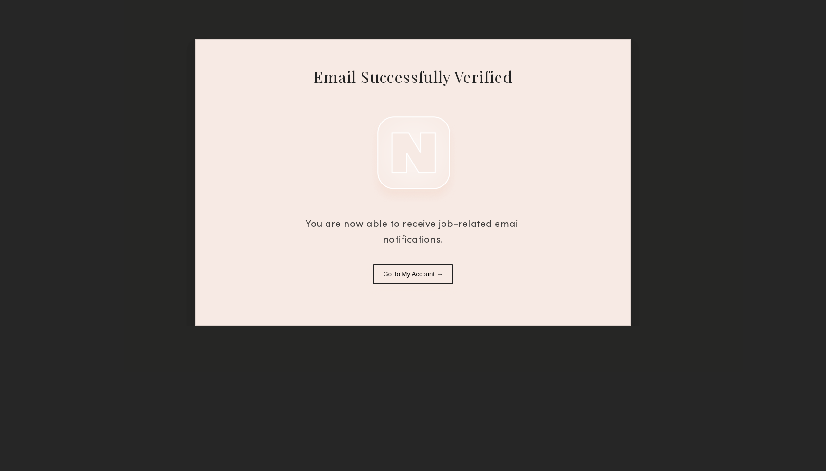
click at [429, 278] on button "Go To My Account →" at bounding box center [413, 274] width 81 height 20
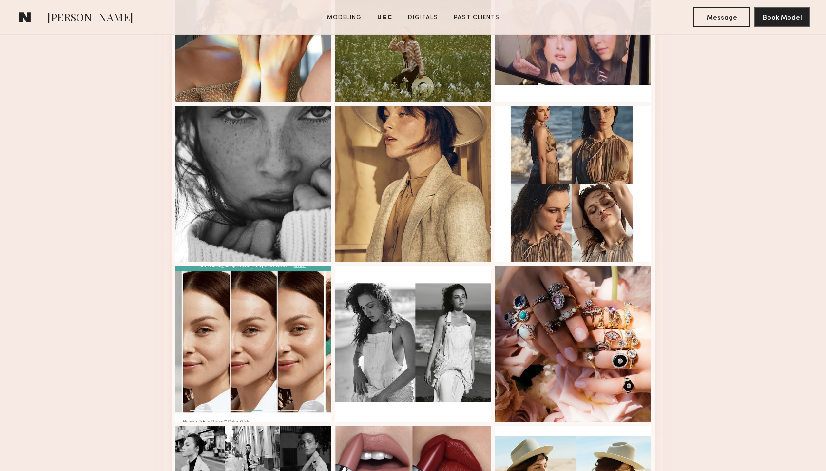
scroll to position [1718, 0]
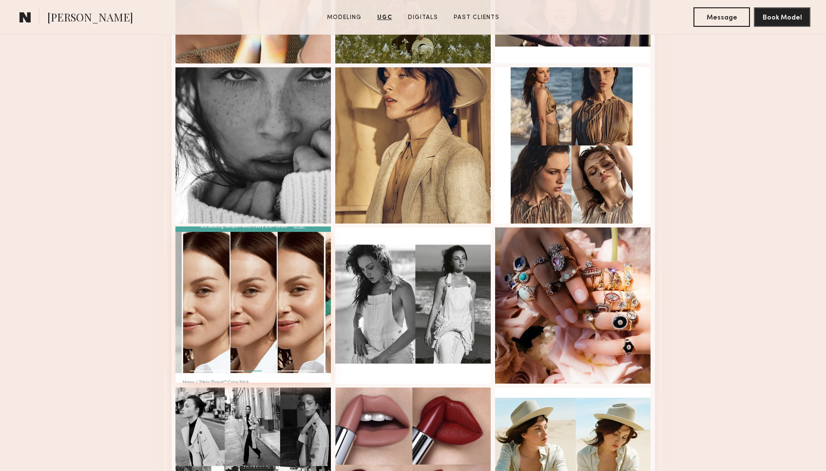
click at [257, 276] on div at bounding box center [254, 304] width 156 height 156
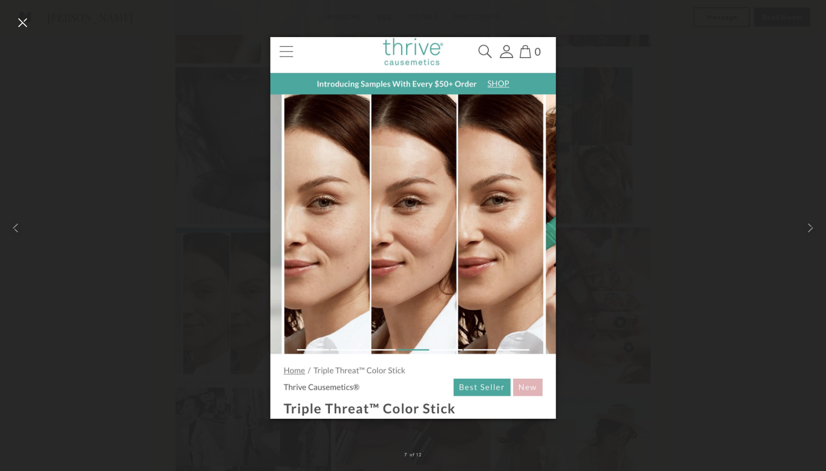
click at [21, 23] on div at bounding box center [23, 23] width 16 height 16
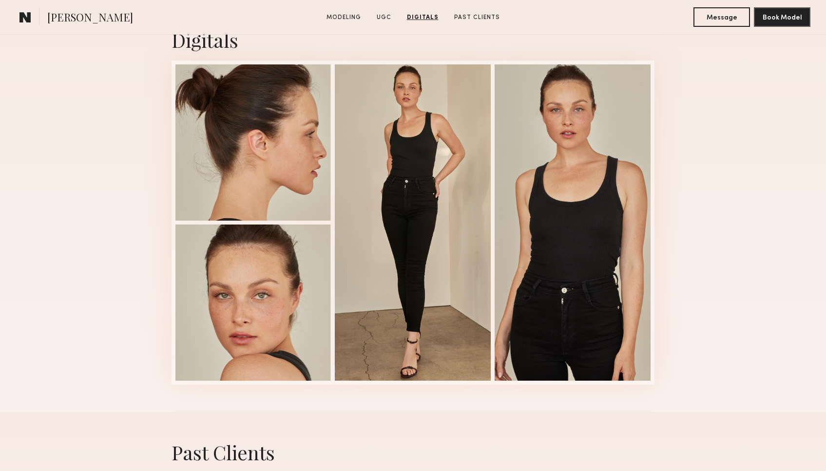
scroll to position [2285, 0]
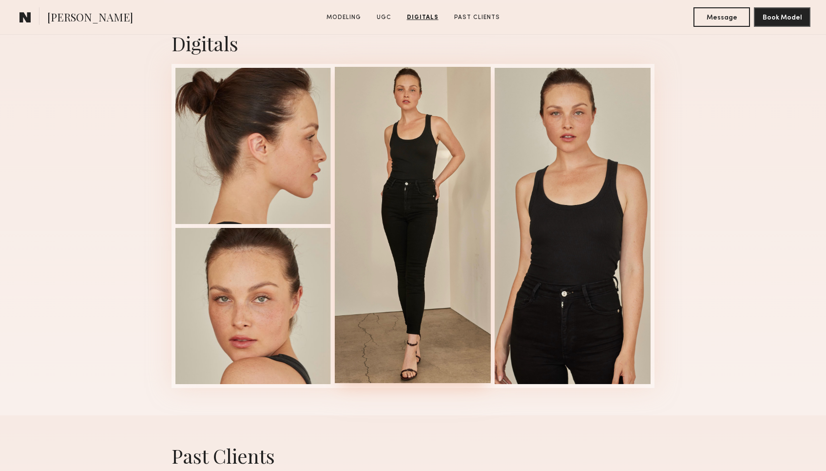
click at [433, 248] on div at bounding box center [413, 225] width 156 height 316
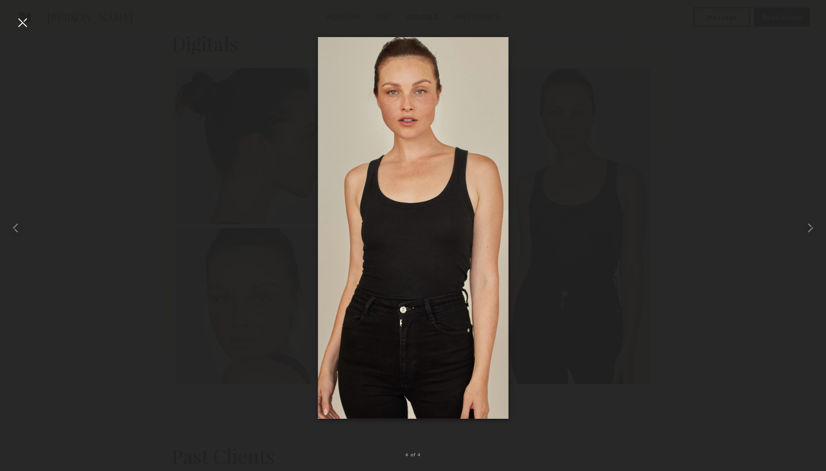
click at [44, 53] on div at bounding box center [413, 228] width 826 height 424
click at [20, 20] on div at bounding box center [23, 23] width 16 height 16
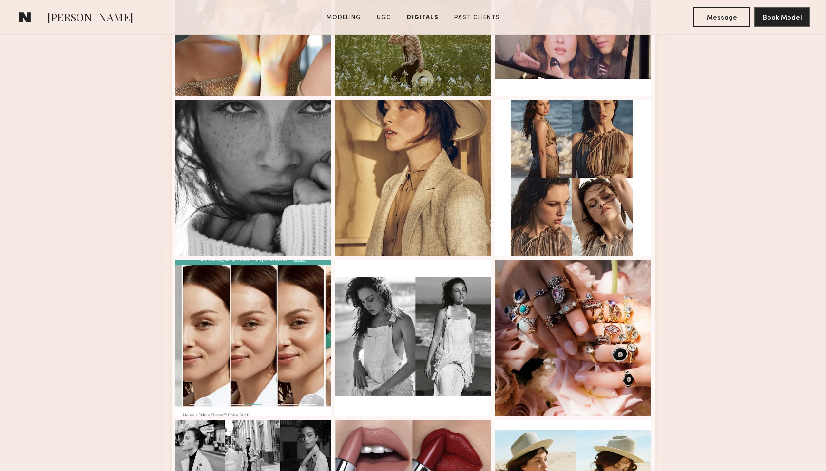
scroll to position [1402, 0]
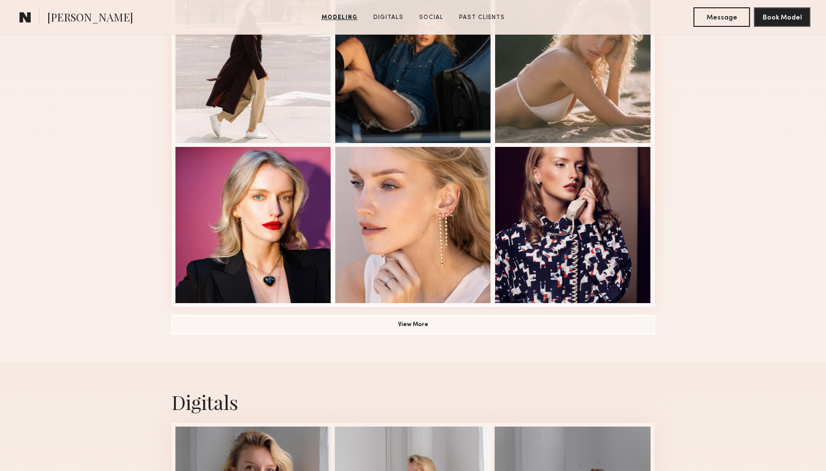
scroll to position [622, 0]
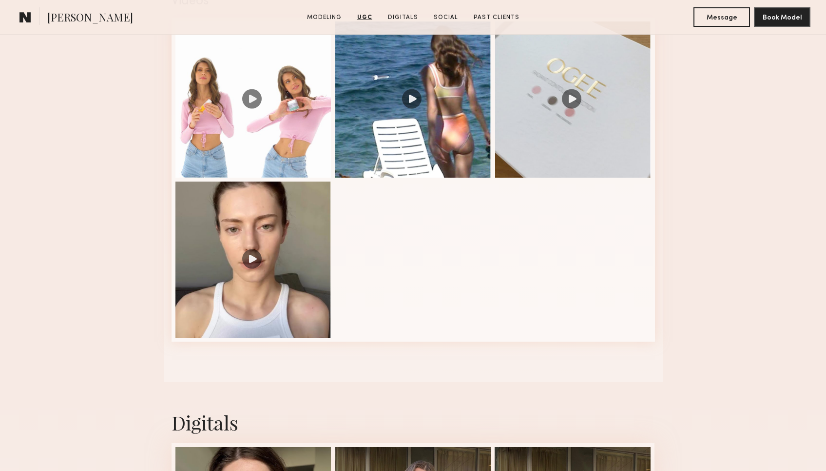
scroll to position [1041, 0]
click at [246, 273] on div at bounding box center [254, 258] width 156 height 156
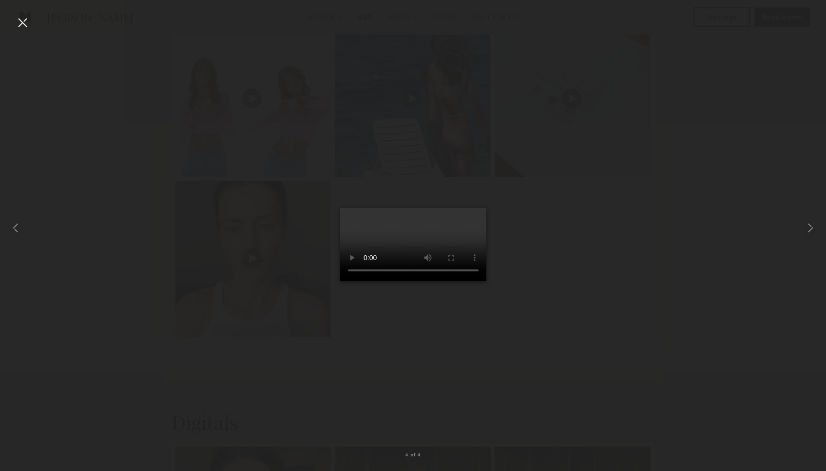
click at [98, 160] on div at bounding box center [413, 228] width 826 height 424
click at [29, 30] on div "4 of 4" at bounding box center [413, 235] width 826 height 471
click at [19, 20] on div at bounding box center [23, 23] width 16 height 16
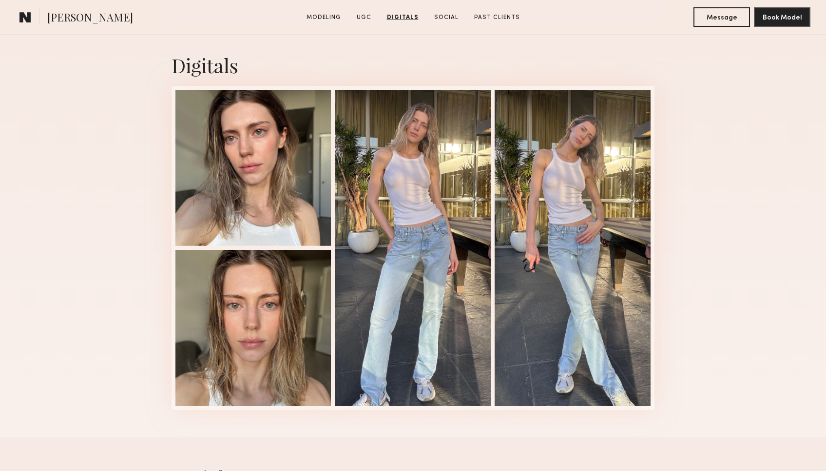
scroll to position [930, 0]
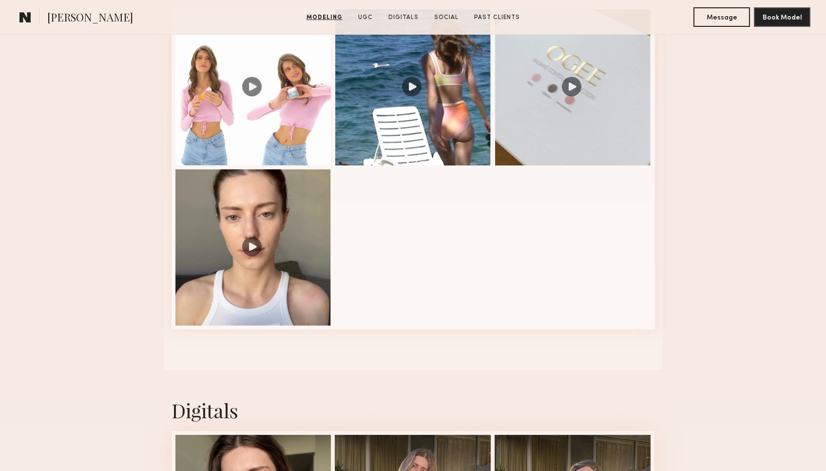
scroll to position [1065, 0]
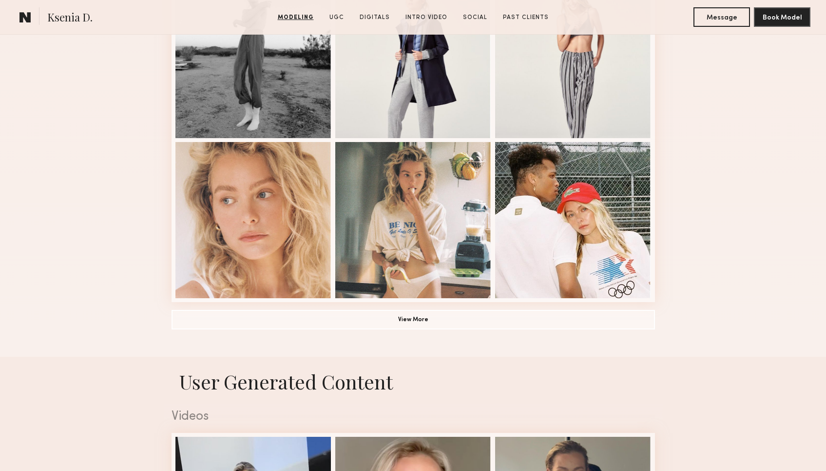
scroll to position [767, 0]
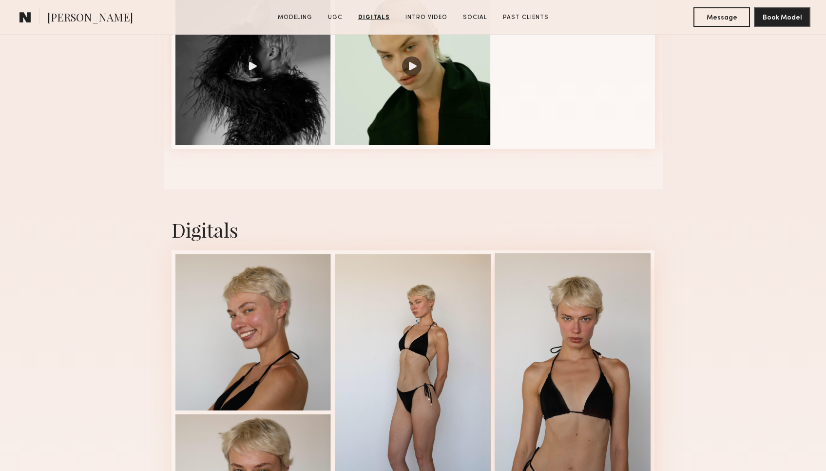
scroll to position [858, 0]
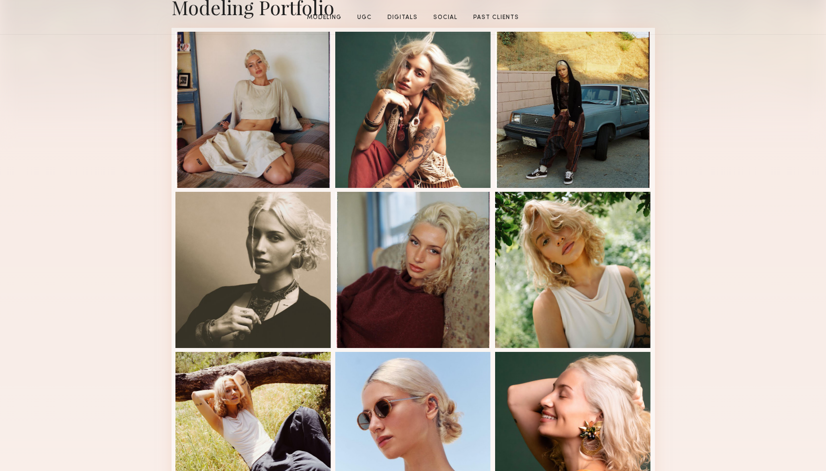
scroll to position [283, 0]
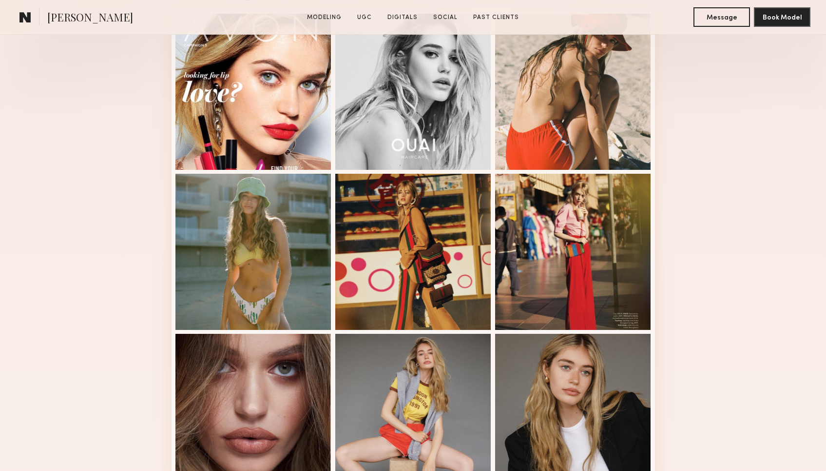
scroll to position [291, 0]
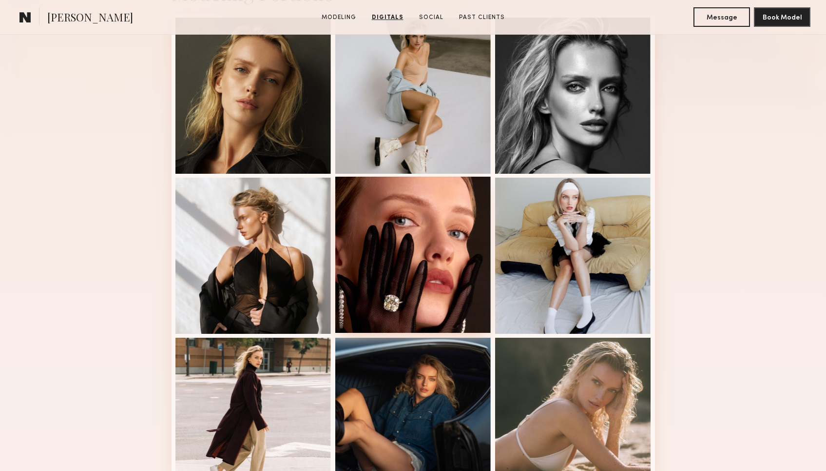
scroll to position [266, 0]
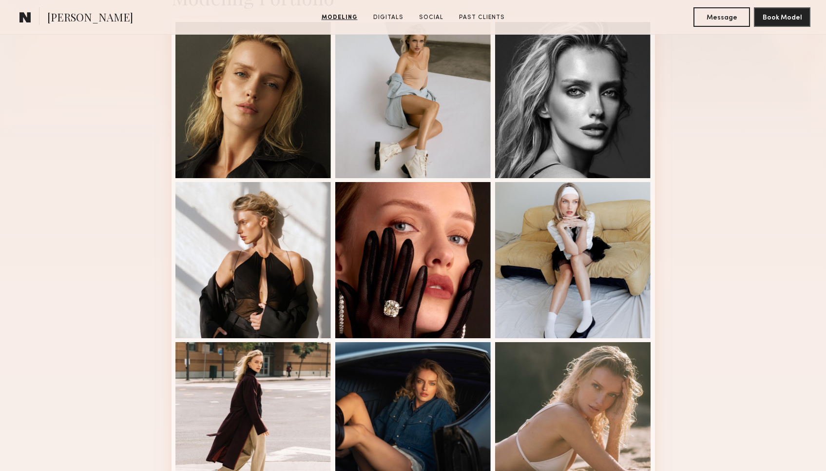
click at [394, 11] on section "[PERSON_NAME] Modeling Digitals Social Past Clients Message Book Model" at bounding box center [413, 17] width 826 height 35
click at [393, 14] on link "Digitals" at bounding box center [389, 17] width 38 height 9
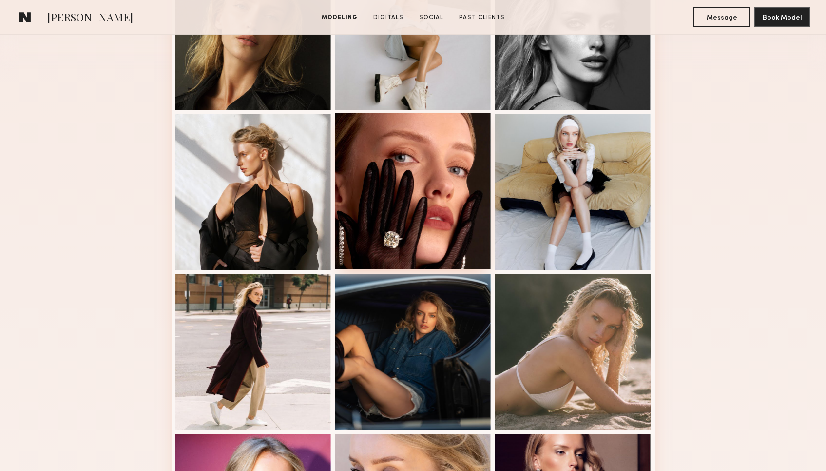
scroll to position [0, 0]
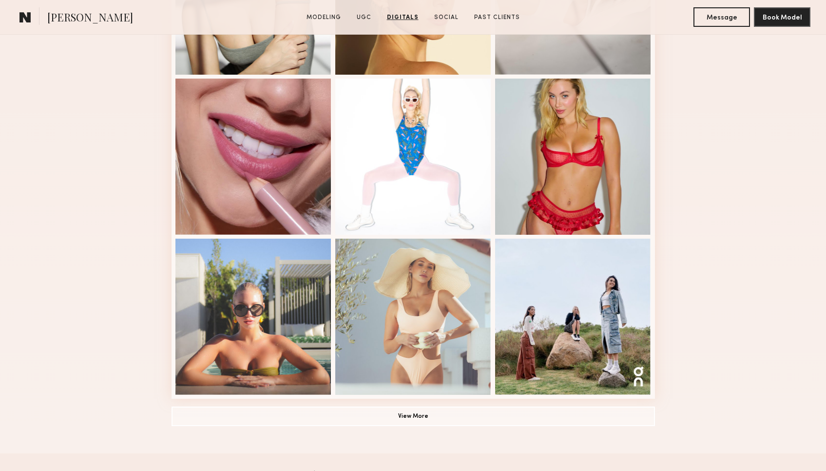
scroll to position [513, 0]
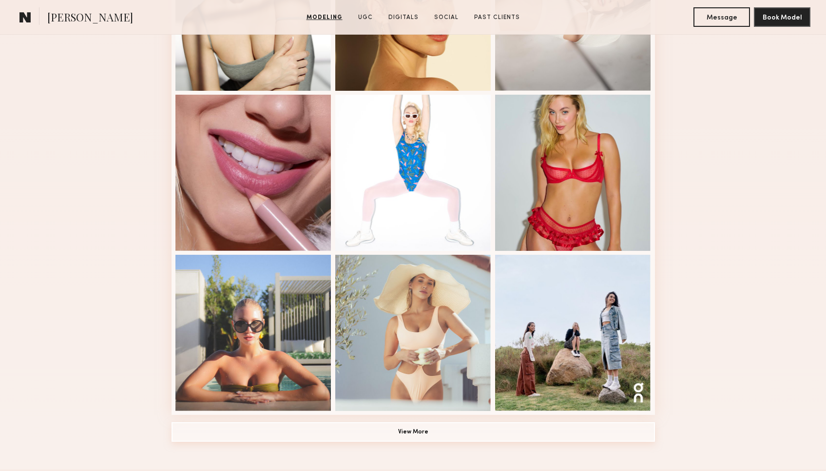
click at [412, 434] on button "View More" at bounding box center [414, 432] width 484 height 20
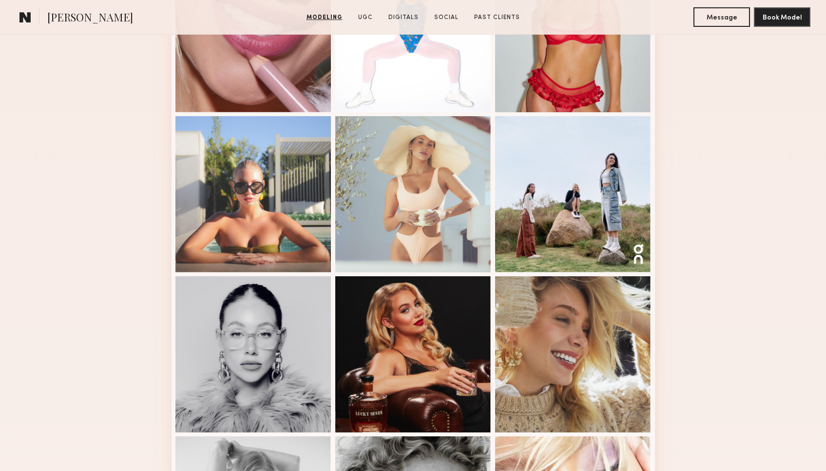
scroll to position [802, 0]
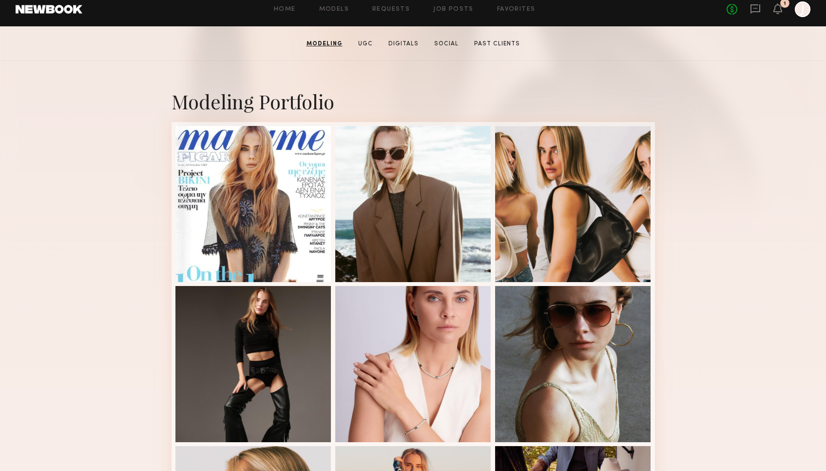
scroll to position [163, 0]
click at [777, 5] on icon at bounding box center [778, 7] width 8 height 7
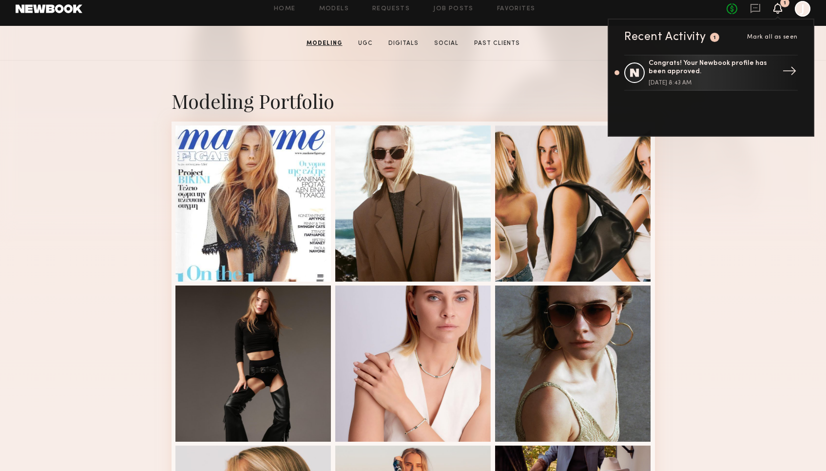
click at [717, 73] on div "Congrats! Your Newbook profile has been approved." at bounding box center [712, 67] width 127 height 17
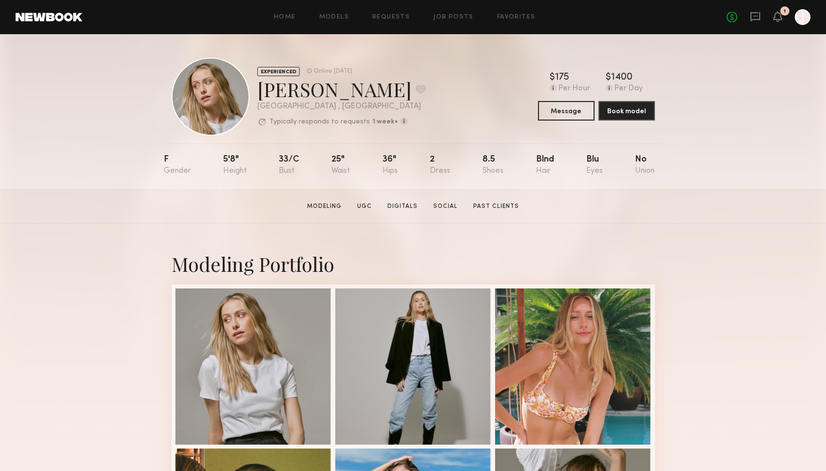
click at [459, 254] on div "Modeling Portfolio" at bounding box center [414, 264] width 484 height 26
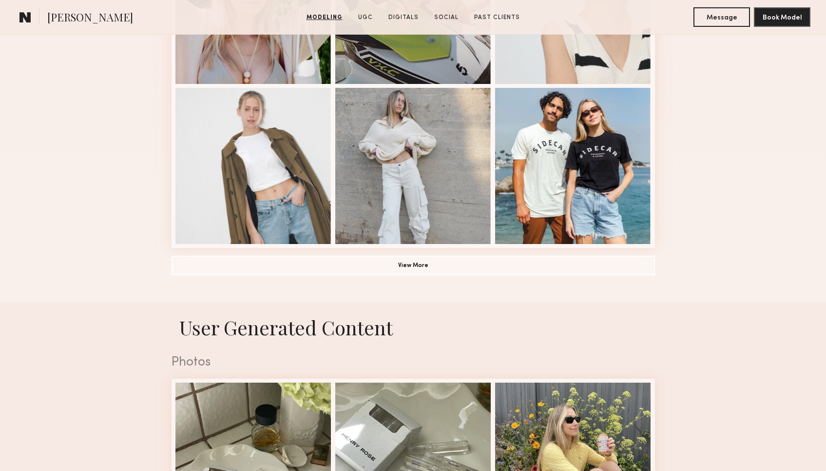
scroll to position [665, 0]
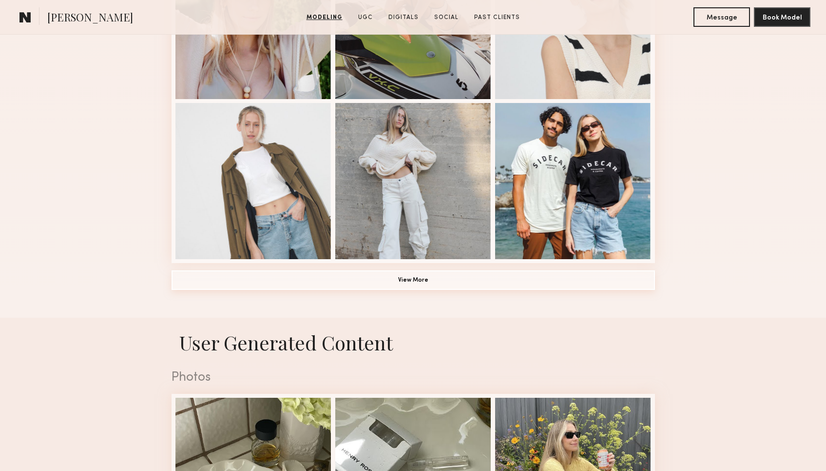
click at [442, 282] on button "View More" at bounding box center [414, 280] width 484 height 20
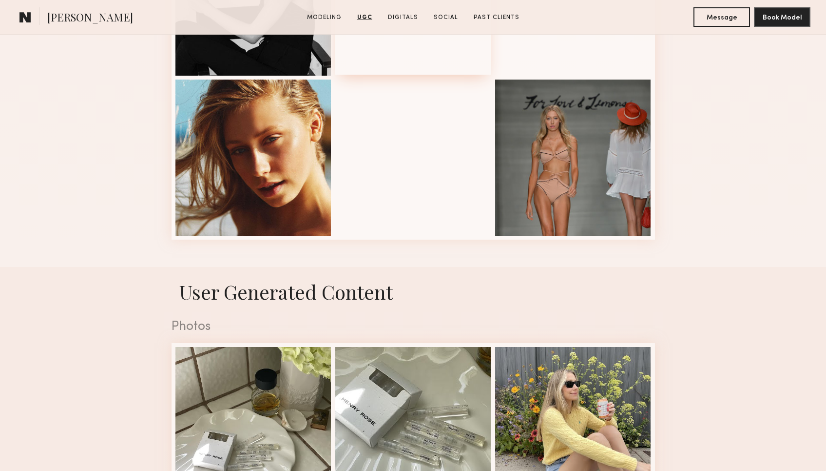
scroll to position [1028, 0]
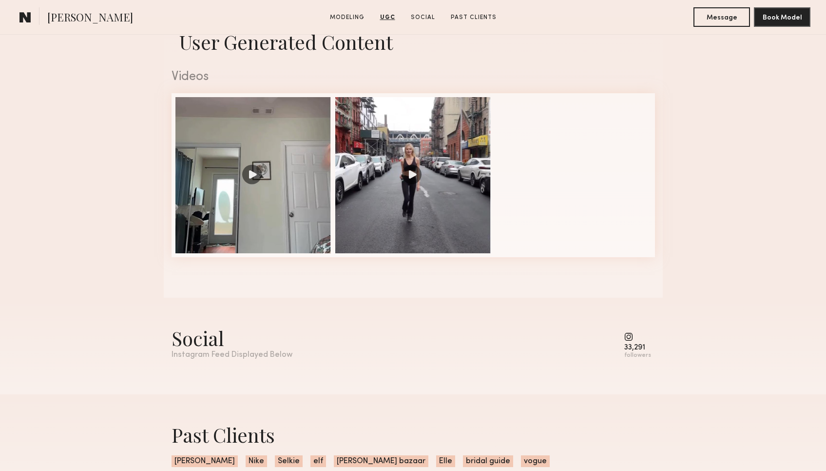
scroll to position [963, 0]
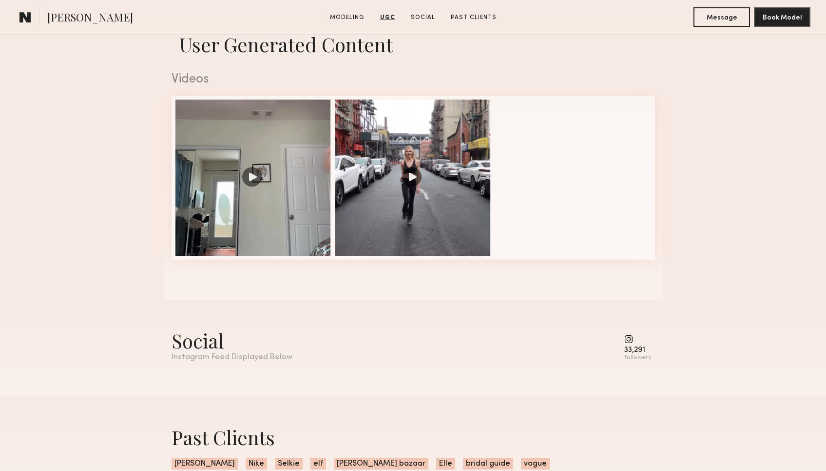
click at [635, 353] on div "33,291 followers" at bounding box center [638, 347] width 27 height 27
click at [634, 338] on common-icon at bounding box center [638, 338] width 27 height 9
click at [633, 351] on div "33,291" at bounding box center [638, 349] width 27 height 7
click at [215, 348] on div "Social" at bounding box center [232, 340] width 121 height 26
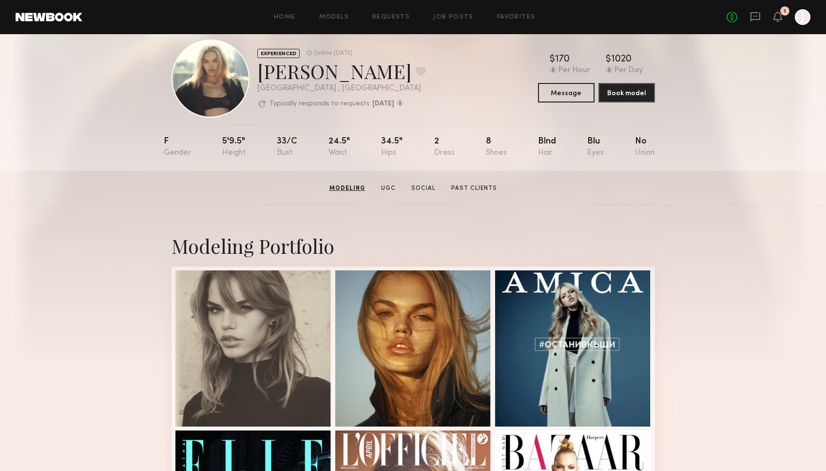
scroll to position [0, 0]
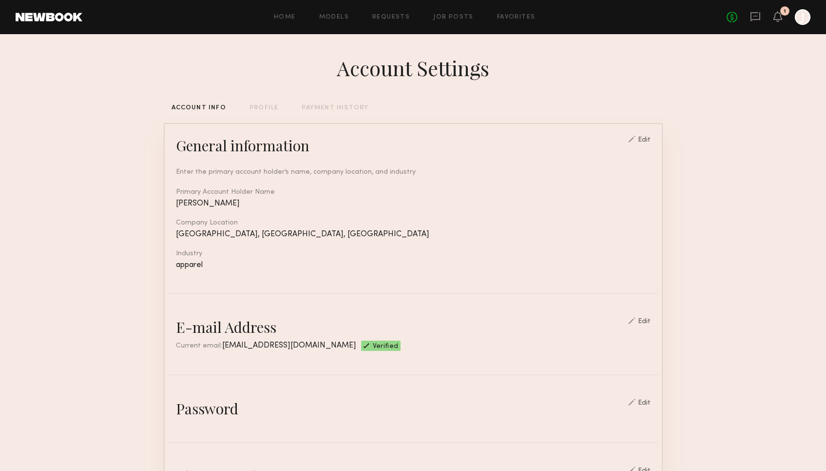
click at [265, 113] on div "Account Settings ACCOUNT INFO PROFILE PAYMENT HISTORY General information Edit …" at bounding box center [413, 473] width 499 height 879
click at [262, 107] on div "PROFILE" at bounding box center [264, 108] width 29 height 6
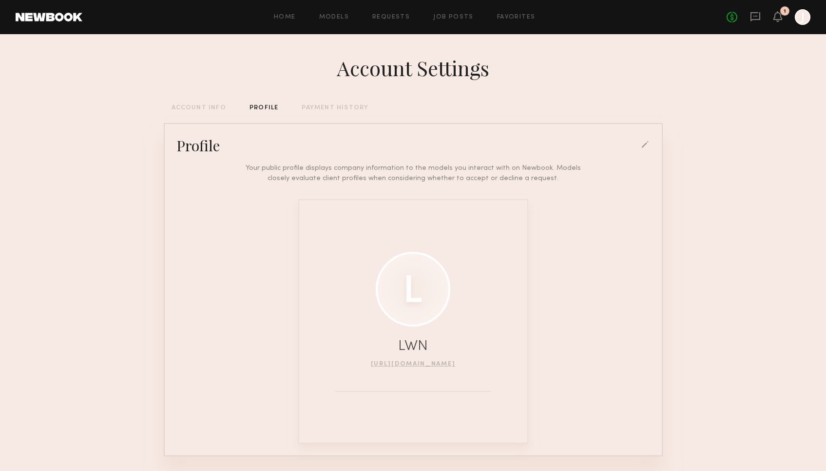
click at [320, 112] on div "Account Settings ACCOUNT INFO PROFILE PAYMENT HISTORY Profile Your public profi…" at bounding box center [413, 269] width 499 height 471
click at [195, 105] on div "ACCOUNT INFO" at bounding box center [199, 108] width 55 height 6
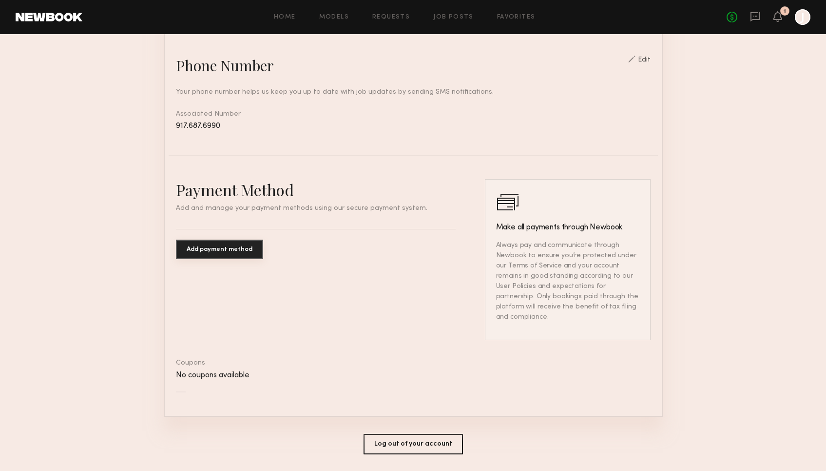
scroll to position [430, 0]
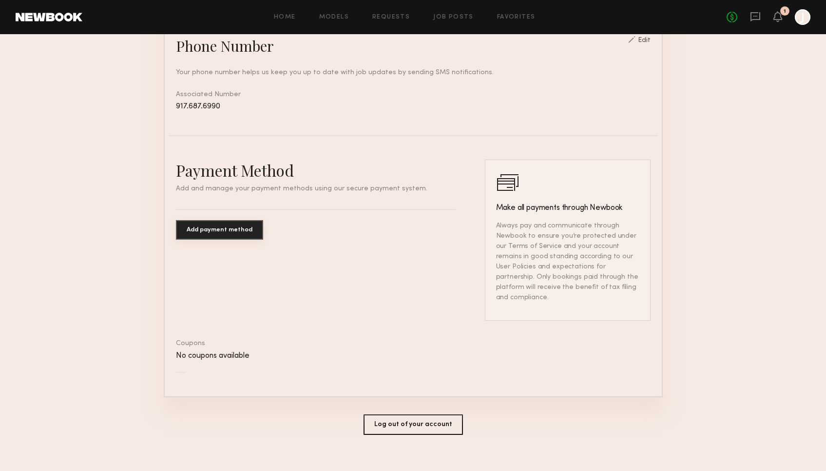
click at [165, 147] on common-border "General information Edit Enter the primary account holder’s name, company locat…" at bounding box center [413, 45] width 499 height 704
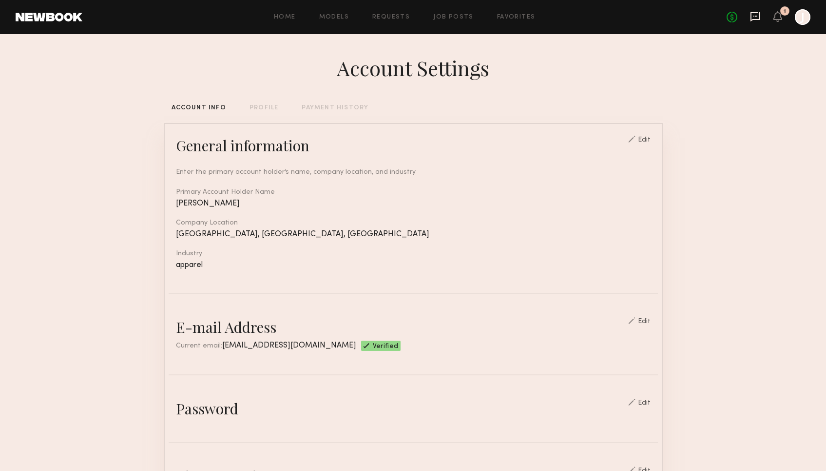
click at [758, 20] on icon at bounding box center [755, 16] width 11 height 11
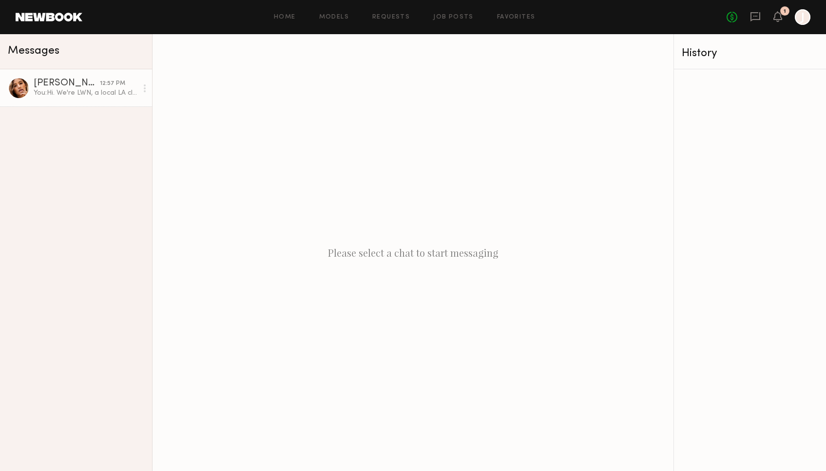
click at [74, 101] on link "[PERSON_NAME] 12:57 PM You: Hi. We're LWN, a local LA clothing brand focused on…" at bounding box center [76, 88] width 152 height 38
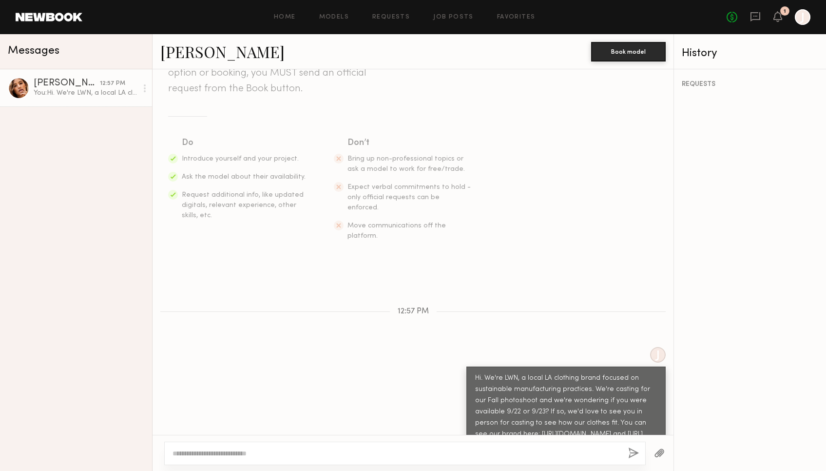
scroll to position [112, 0]
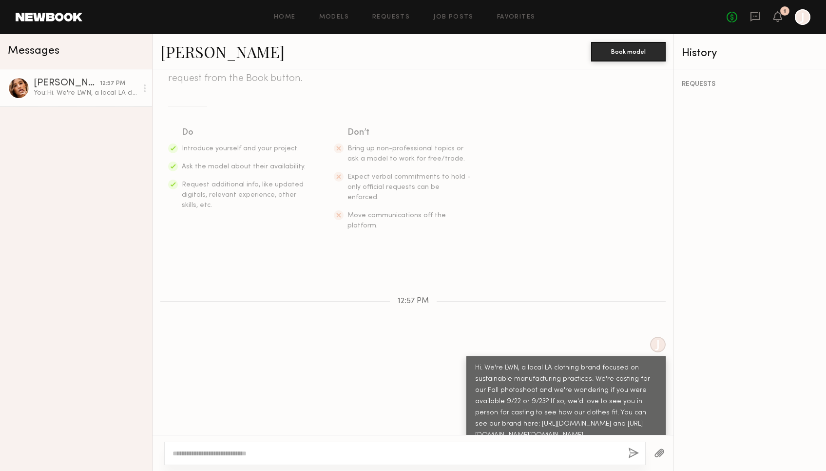
click at [90, 81] on div "[PERSON_NAME]" at bounding box center [67, 84] width 66 height 10
click at [182, 57] on link "[PERSON_NAME]" at bounding box center [222, 51] width 124 height 21
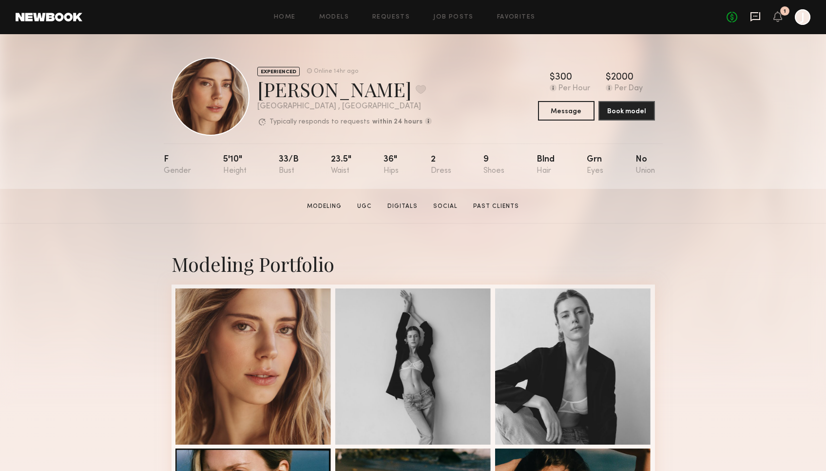
click at [759, 14] on icon at bounding box center [756, 16] width 10 height 9
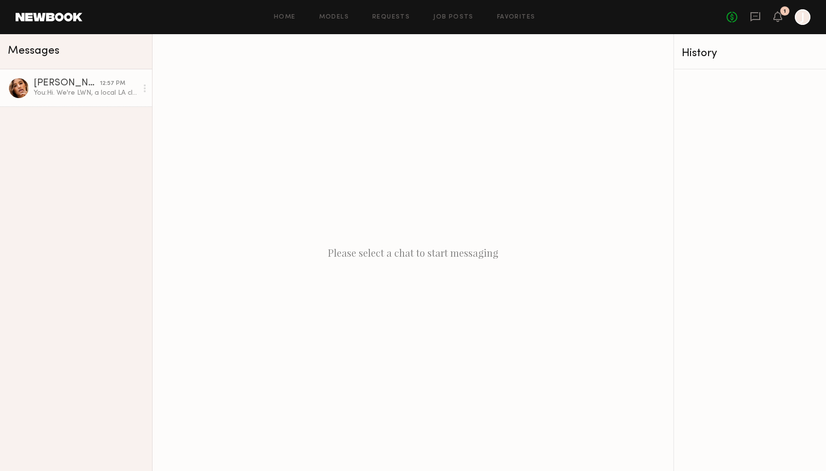
click at [99, 89] on div "You: Hi. We're LWN, a local LA clothing brand focused on sustainable manufactur…" at bounding box center [86, 92] width 104 height 9
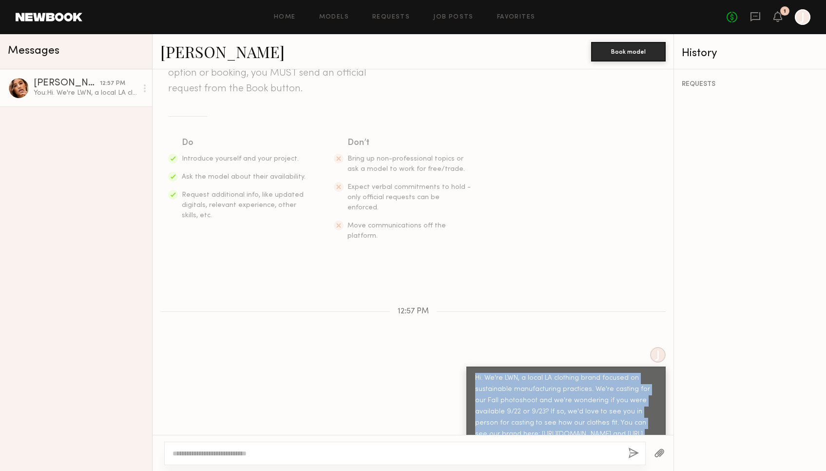
scroll to position [112, 0]
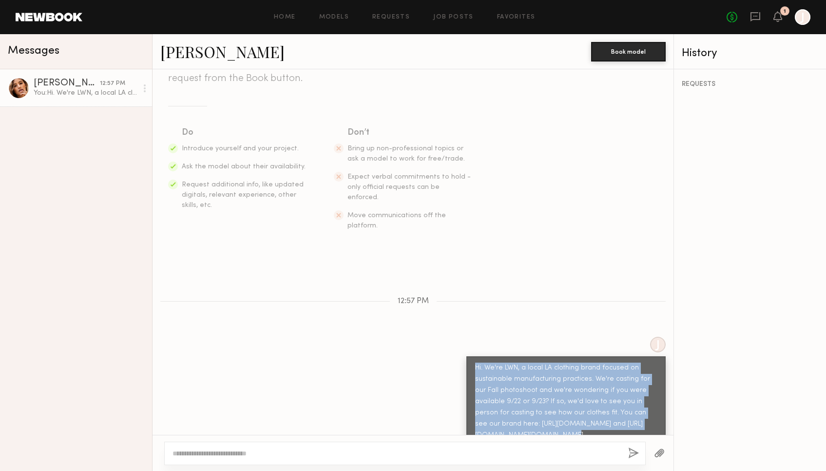
drag, startPoint x: 475, startPoint y: 355, endPoint x: 606, endPoint y: 432, distance: 151.9
click at [606, 432] on div "Keep direct messages professional and related only to paid job opportunities. M…" at bounding box center [413, 251] width 521 height 365
copy div "Hi. We're LWN, a local LA clothing brand focused on sustainable manufacturing p…"
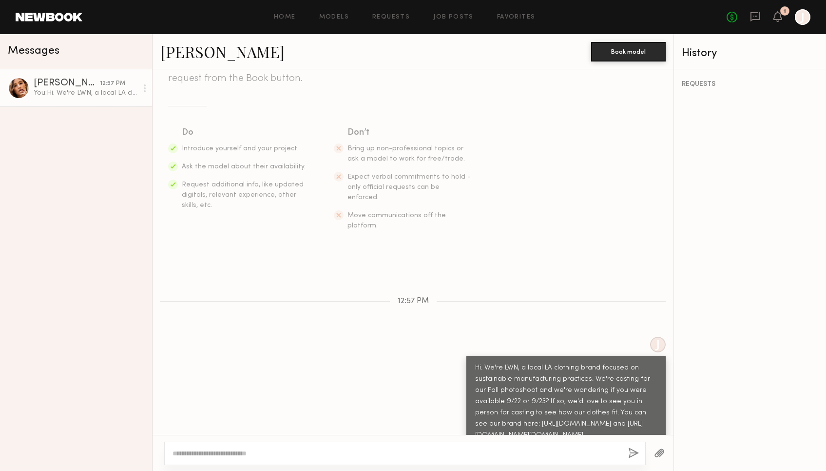
click at [593, 192] on section "Do Introduce yourself and your project. Ask the model about their availability.…" at bounding box center [413, 178] width 490 height 105
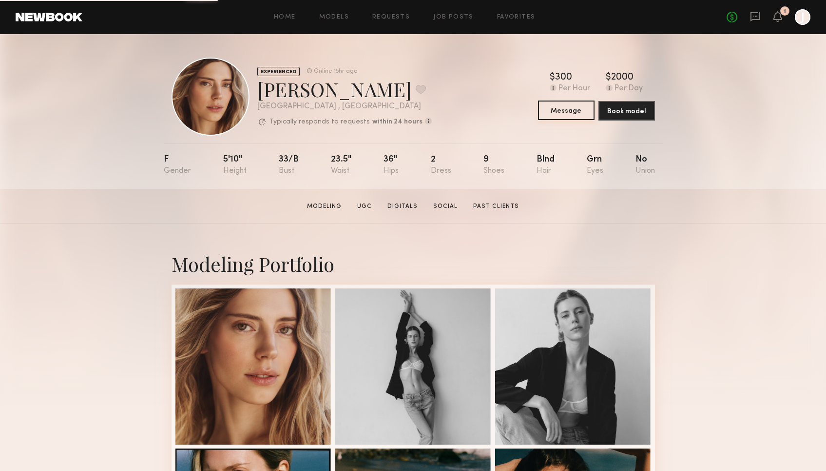
click at [565, 111] on button "Message" at bounding box center [566, 110] width 57 height 20
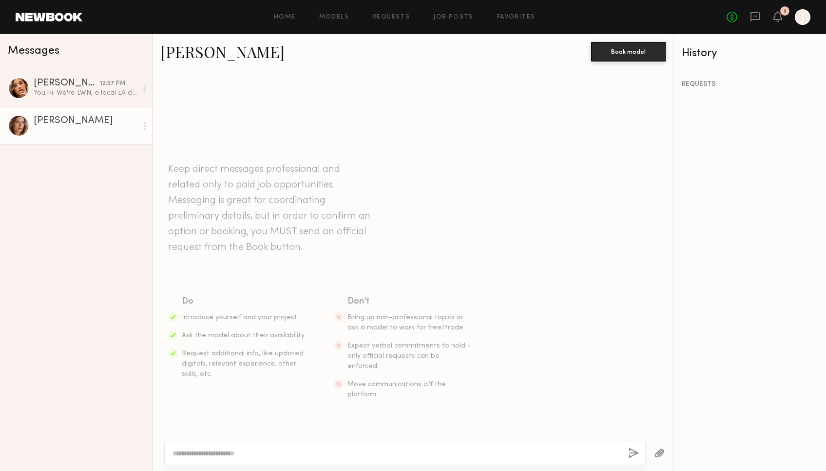
click at [346, 448] on textarea at bounding box center [397, 453] width 448 height 10
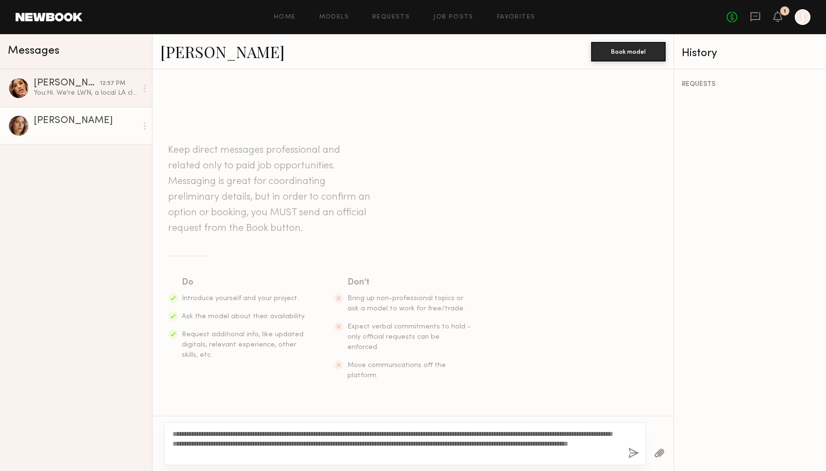
type textarea "**********"
click at [635, 453] on button "button" at bounding box center [633, 453] width 11 height 12
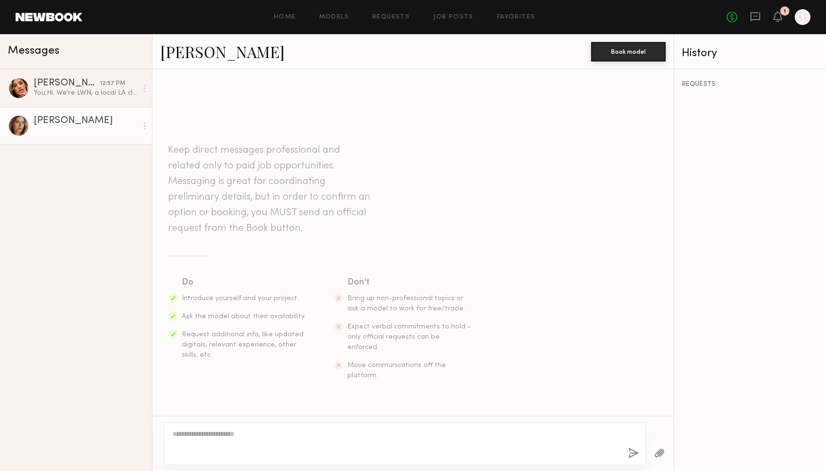
scroll to position [112, 0]
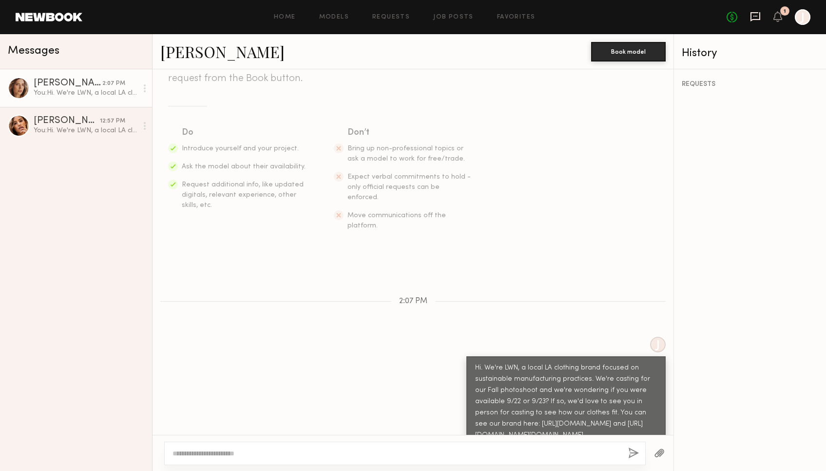
click at [753, 17] on icon at bounding box center [755, 16] width 11 height 11
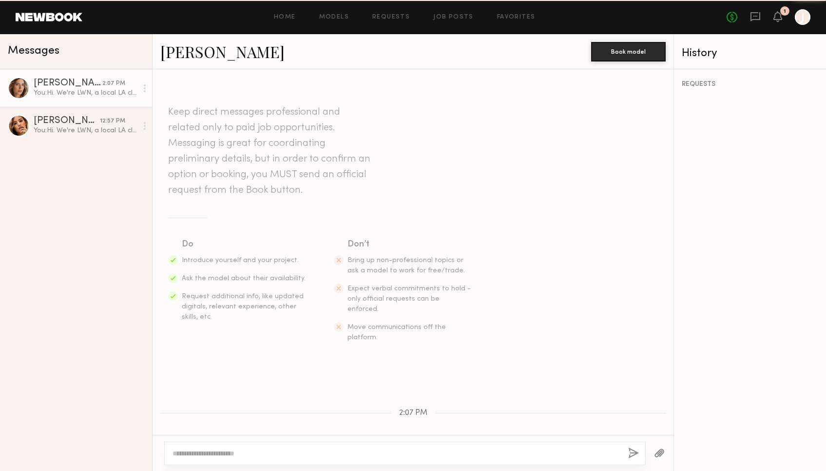
scroll to position [112, 0]
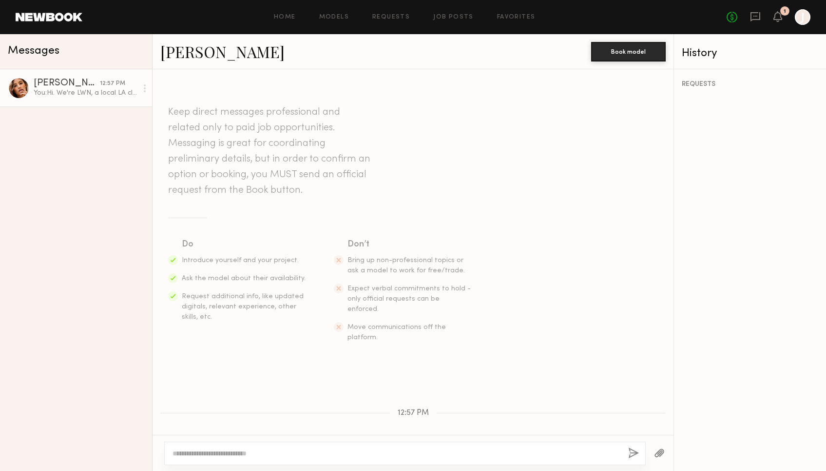
scroll to position [112, 0]
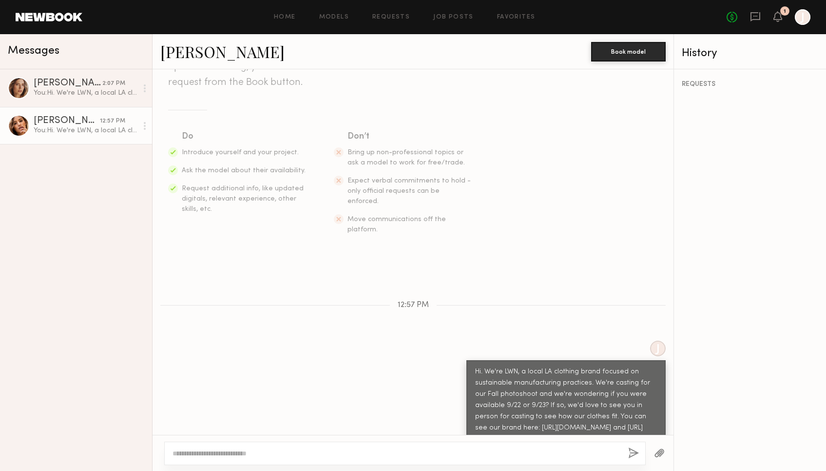
scroll to position [112, 0]
click at [779, 18] on icon at bounding box center [778, 16] width 8 height 7
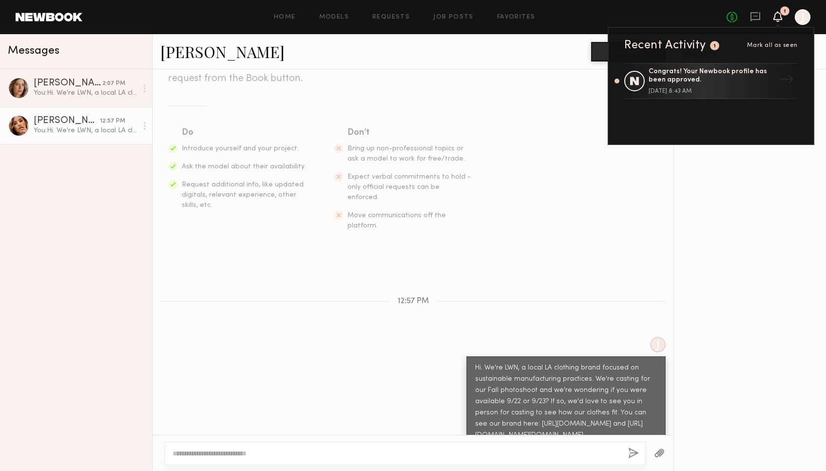
click at [781, 14] on icon at bounding box center [778, 16] width 8 height 7
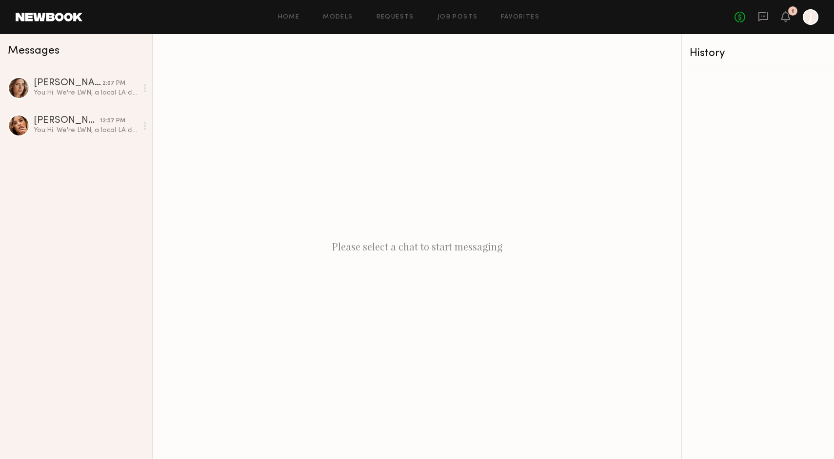
click at [315, 157] on div "Please select a chat to start messaging" at bounding box center [417, 246] width 529 height 425
click at [80, 131] on div "You: Hi. We're LWN, a local LA clothing brand focused on sustainable manufactur…" at bounding box center [86, 130] width 104 height 9
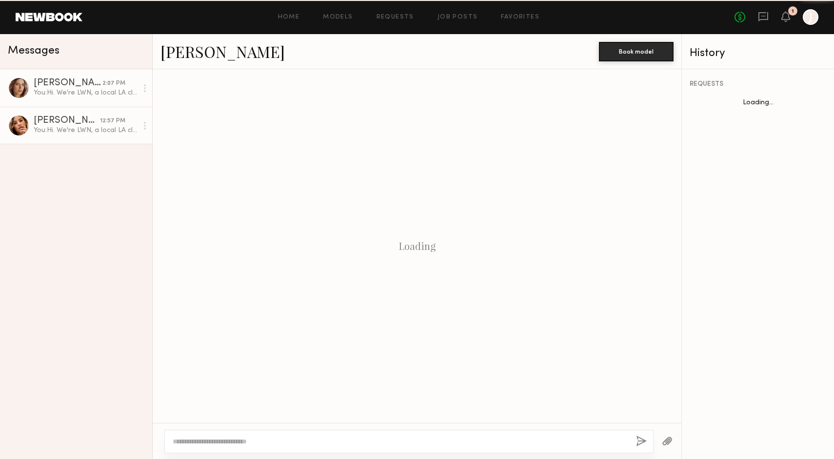
scroll to position [113, 0]
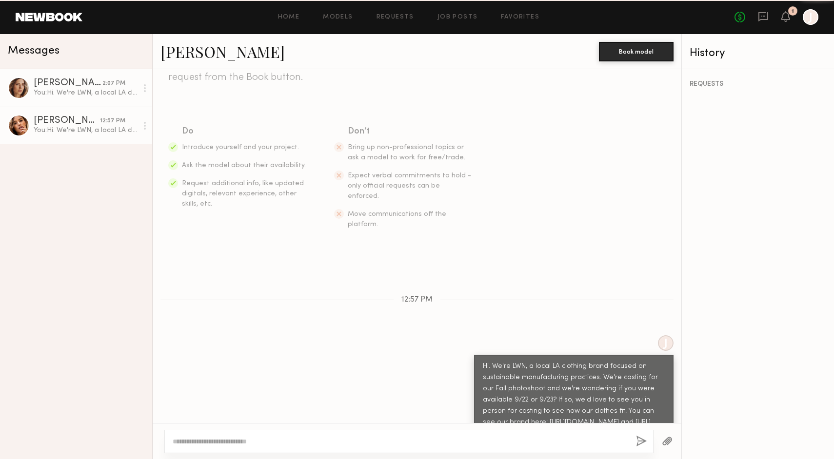
click at [95, 88] on div "You: Hi. We're LWN, a local LA clothing brand focused on sustainable manufactur…" at bounding box center [86, 92] width 104 height 9
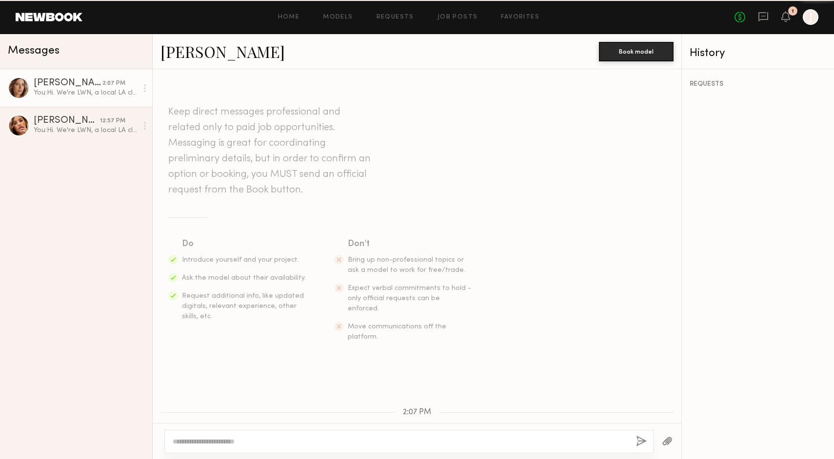
scroll to position [123, 0]
